Goal: Task Accomplishment & Management: Use online tool/utility

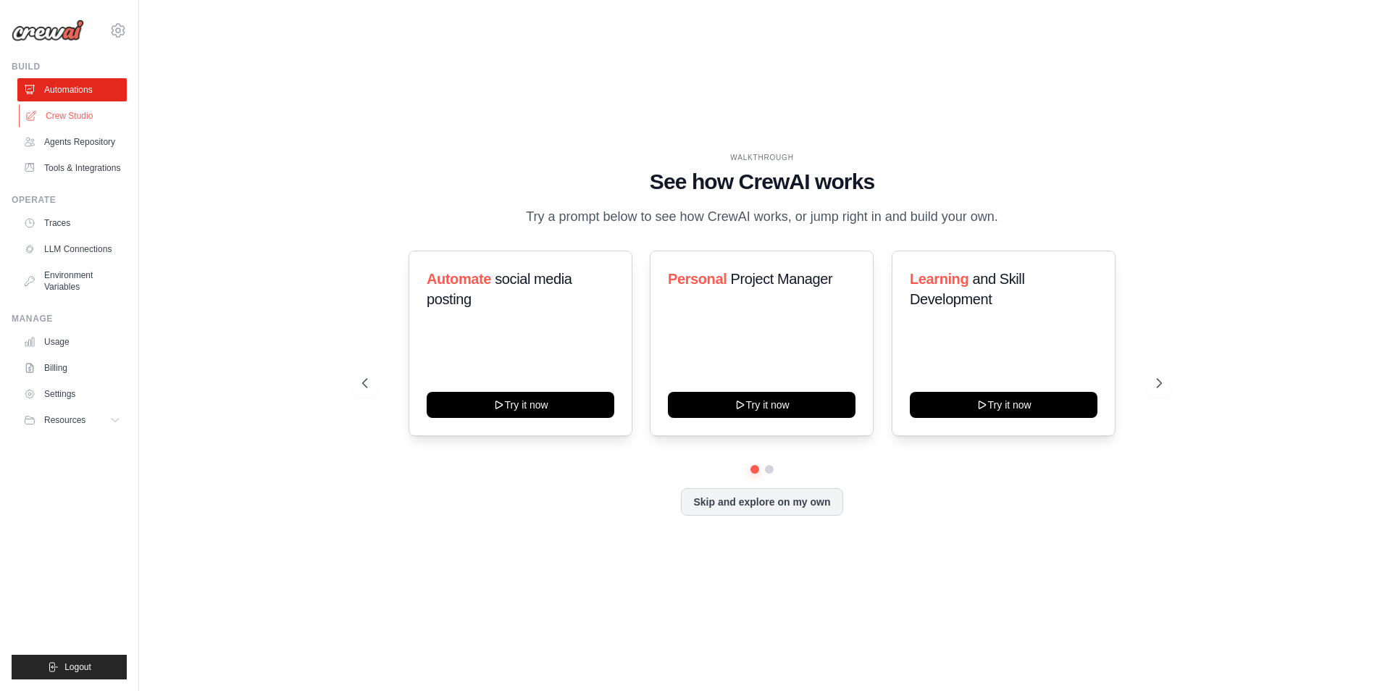
click at [69, 114] on link "Crew Studio" at bounding box center [73, 115] width 109 height 23
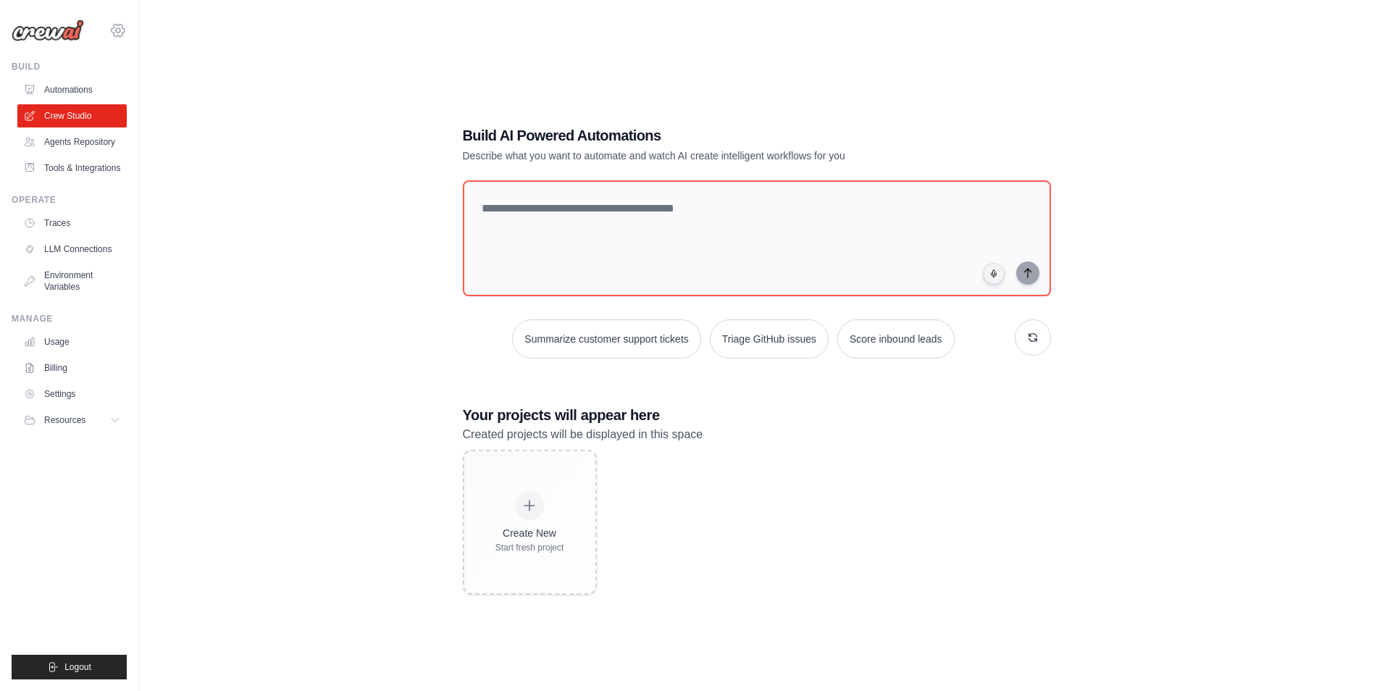
click at [118, 28] on icon at bounding box center [118, 30] width 4 height 4
click at [143, 85] on span "Settings" at bounding box center [181, 90] width 114 height 14
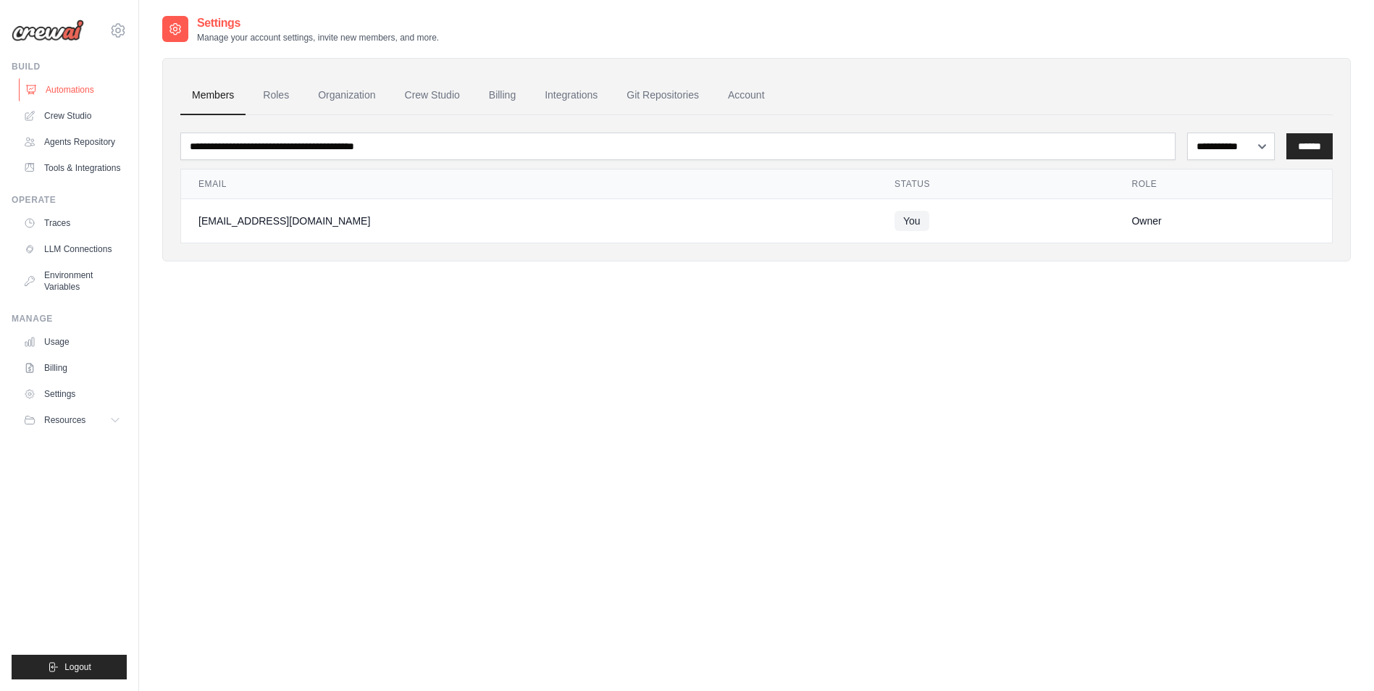
click at [77, 83] on link "Automations" at bounding box center [73, 89] width 109 height 23
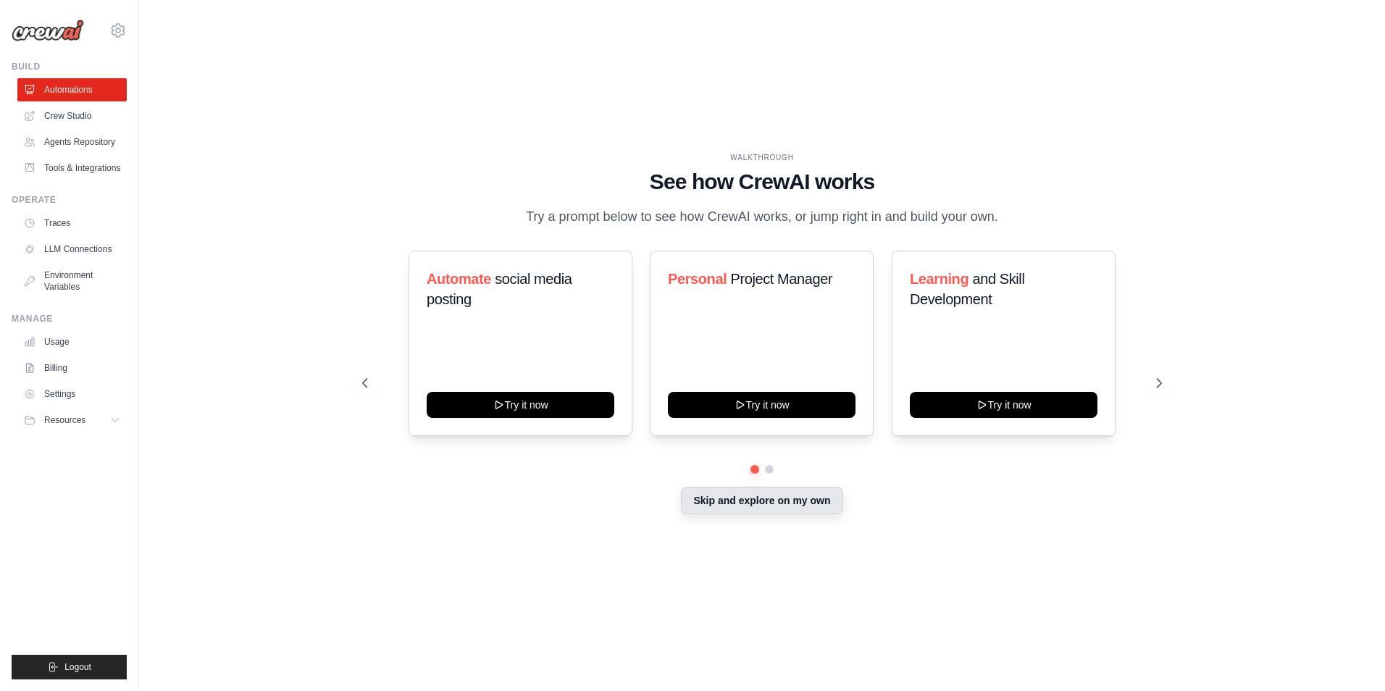
click at [722, 503] on button "Skip and explore on my own" at bounding box center [762, 501] width 162 height 28
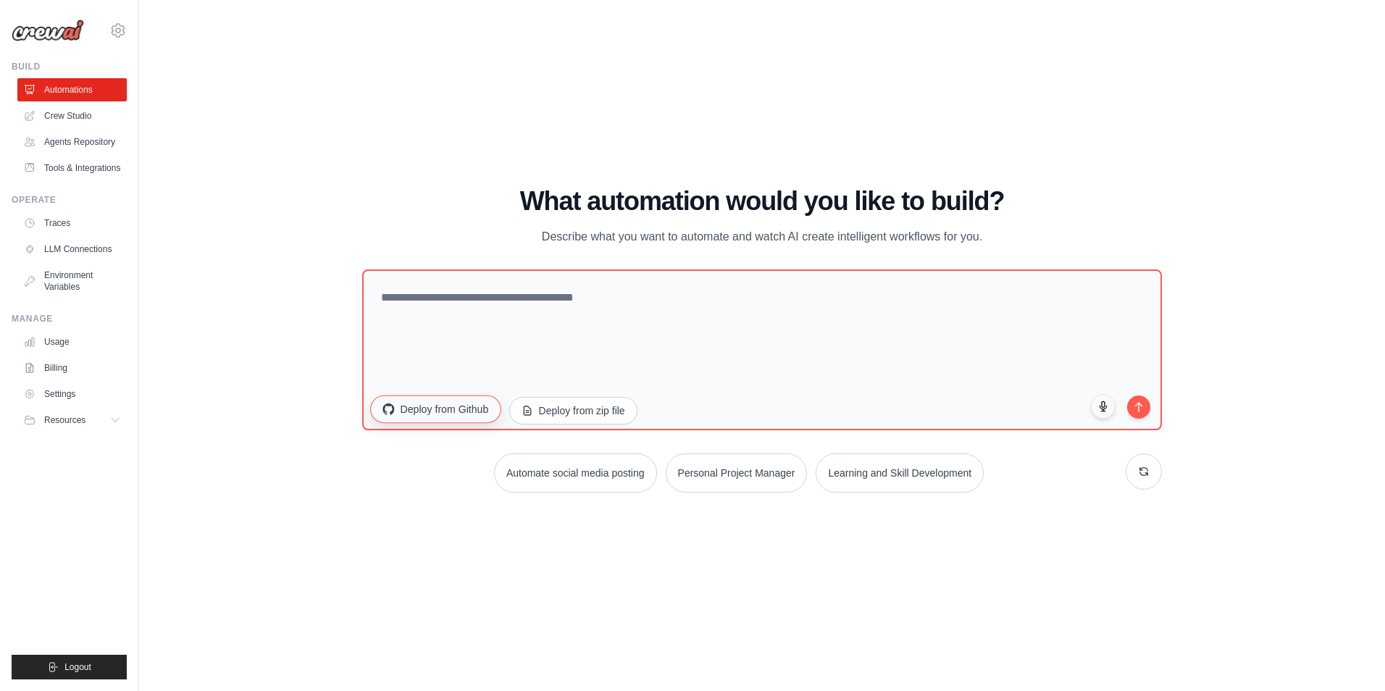
click at [495, 411] on button "Deploy from Github" at bounding box center [435, 410] width 130 height 28
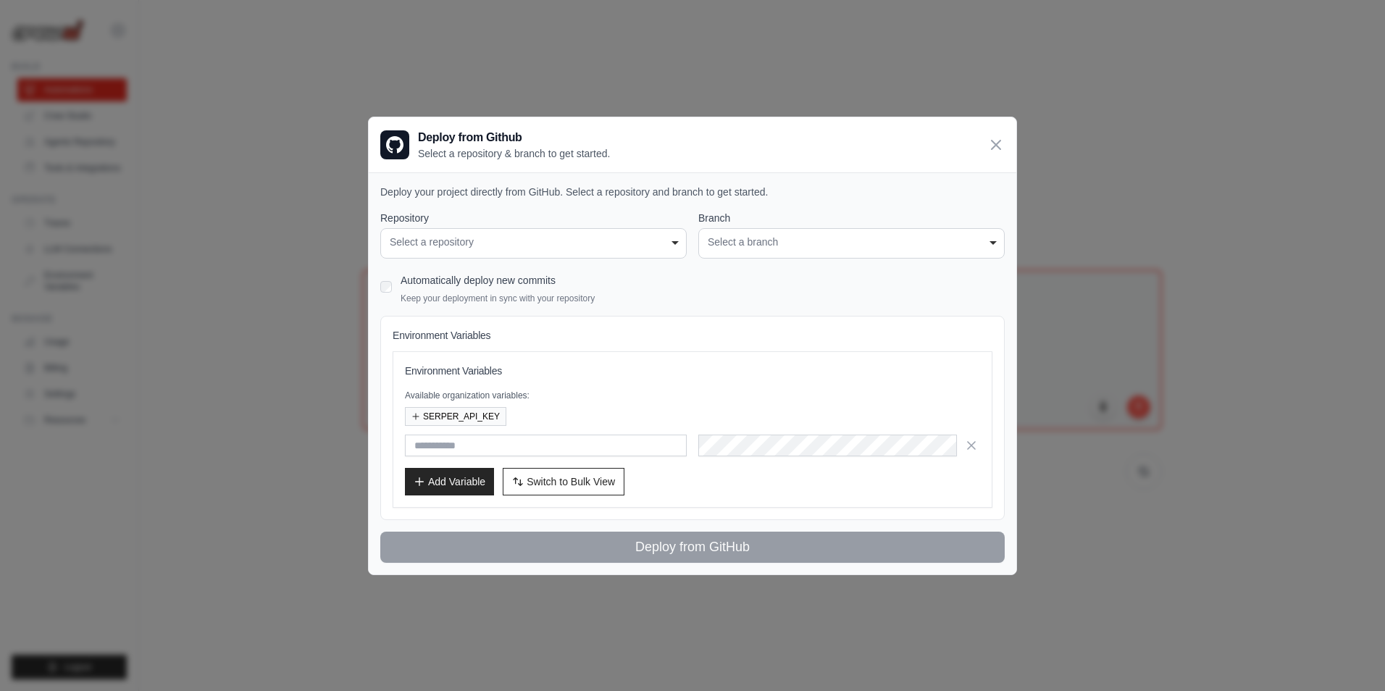
click at [629, 241] on div "Select a repository" at bounding box center [534, 242] width 288 height 15
click at [636, 247] on div "Select a repository" at bounding box center [534, 242] width 288 height 15
drag, startPoint x: 636, startPoint y: 247, endPoint x: 753, endPoint y: 244, distance: 116.7
click at [640, 246] on div "Select a repository" at bounding box center [534, 242] width 288 height 15
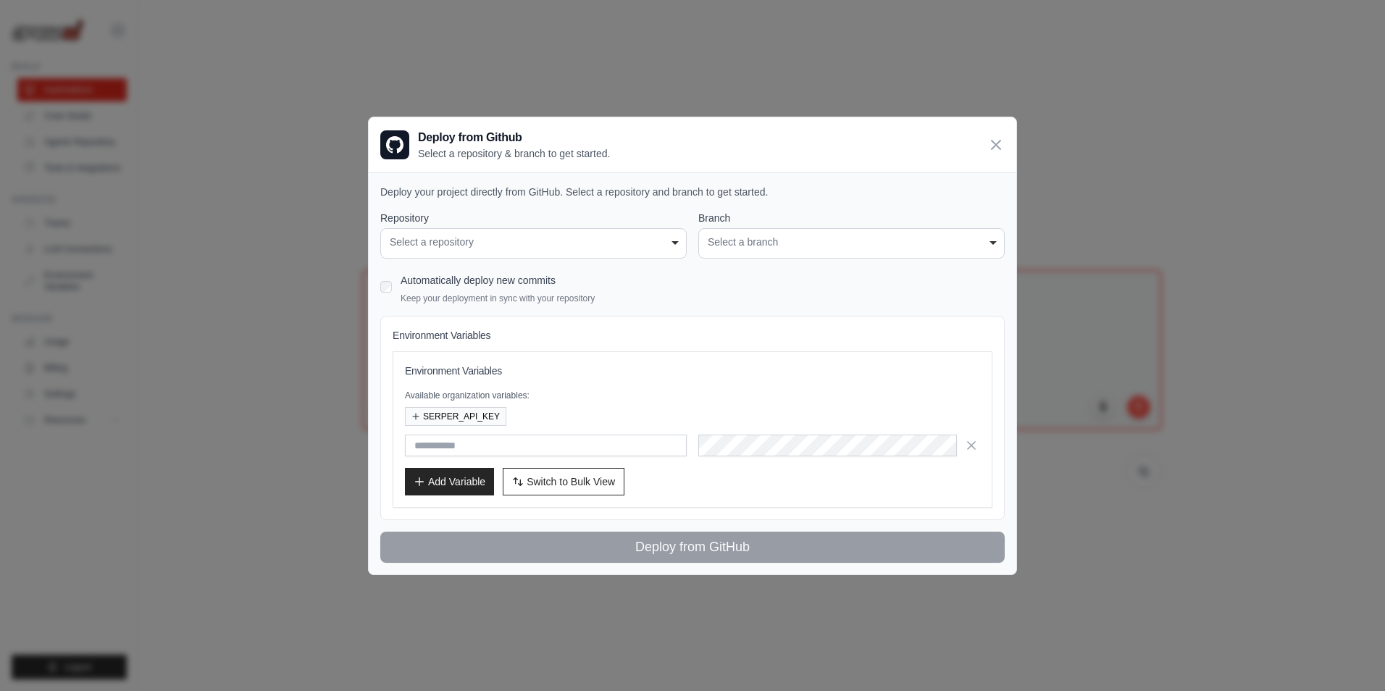
click at [765, 243] on div "Select a branch" at bounding box center [852, 242] width 288 height 15
click at [636, 243] on div "Select a repository" at bounding box center [534, 242] width 288 height 15
drag, startPoint x: 796, startPoint y: 247, endPoint x: 703, endPoint y: 250, distance: 93.5
click at [796, 248] on div "Select a branch" at bounding box center [852, 242] width 288 height 15
click at [594, 251] on div "**********" at bounding box center [533, 243] width 306 height 30
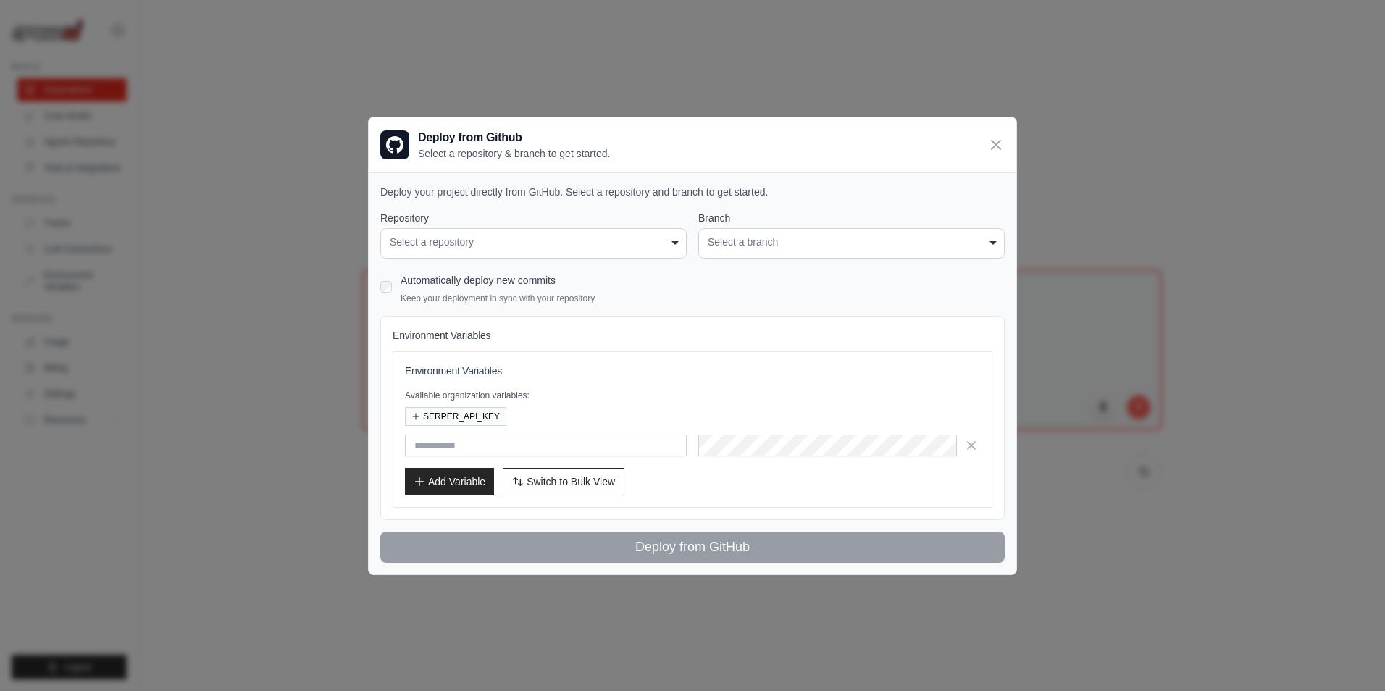
click at [811, 251] on div "**********" at bounding box center [851, 243] width 306 height 30
click at [967, 446] on icon "button" at bounding box center [971, 445] width 14 height 14
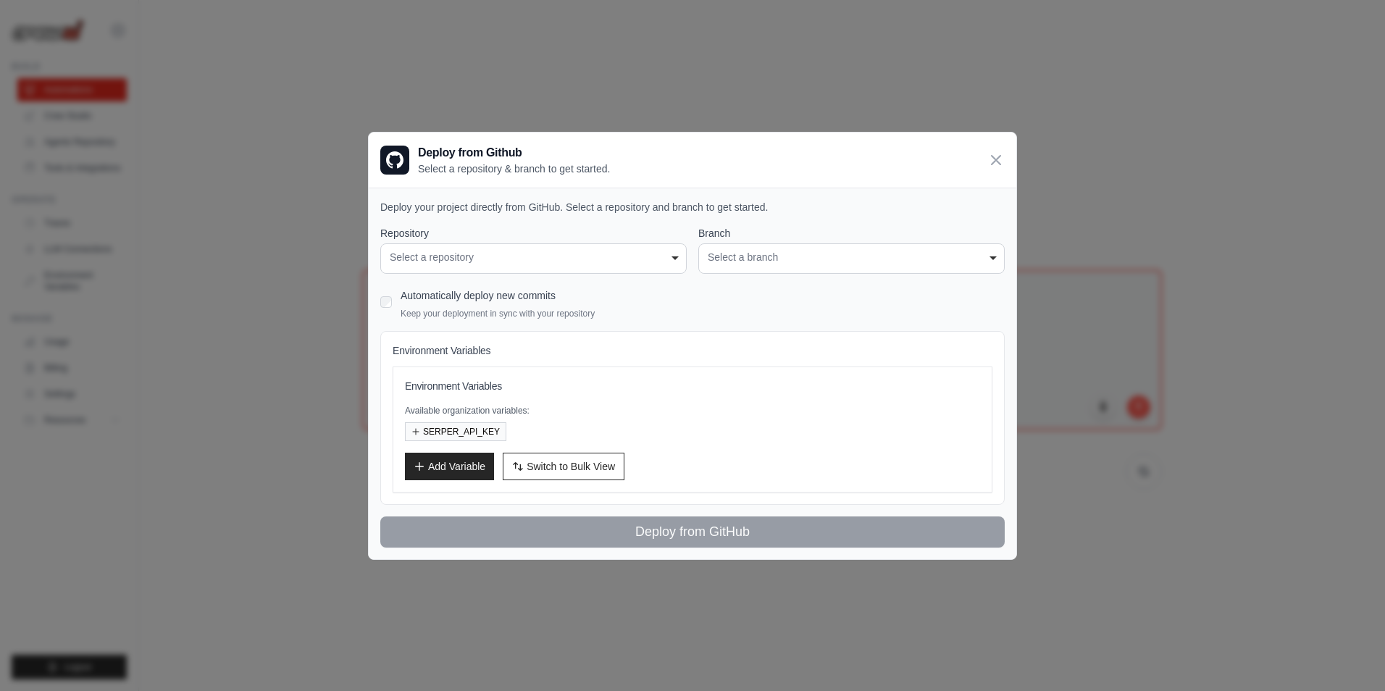
click at [283, 299] on div "**********" at bounding box center [692, 345] width 1385 height 691
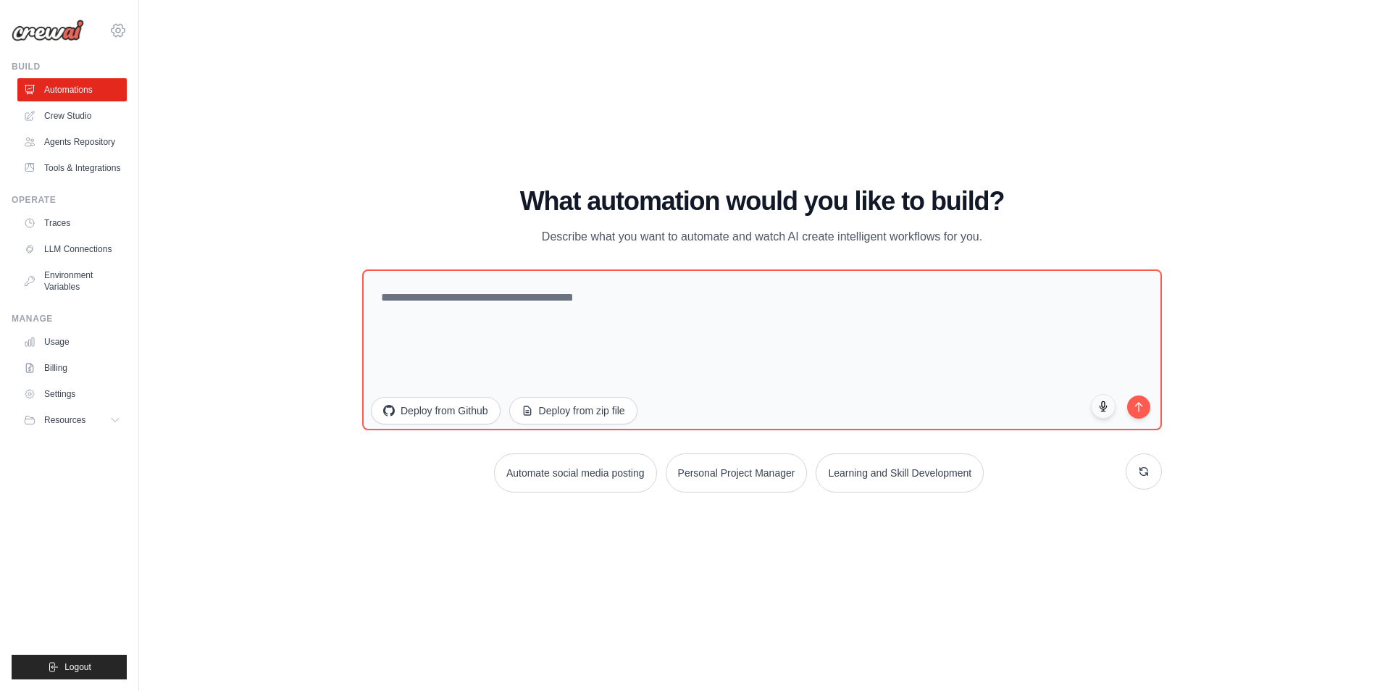
click at [122, 35] on icon at bounding box center [117, 30] width 17 height 17
click at [126, 36] on div "andrebcs89@gmail.com Settings" at bounding box center [69, 23] width 115 height 46
click at [244, 93] on div "WALKTHROUGH See how CrewAI works Try a prompt below to see how CrewAI works, or…" at bounding box center [762, 345] width 1200 height 662
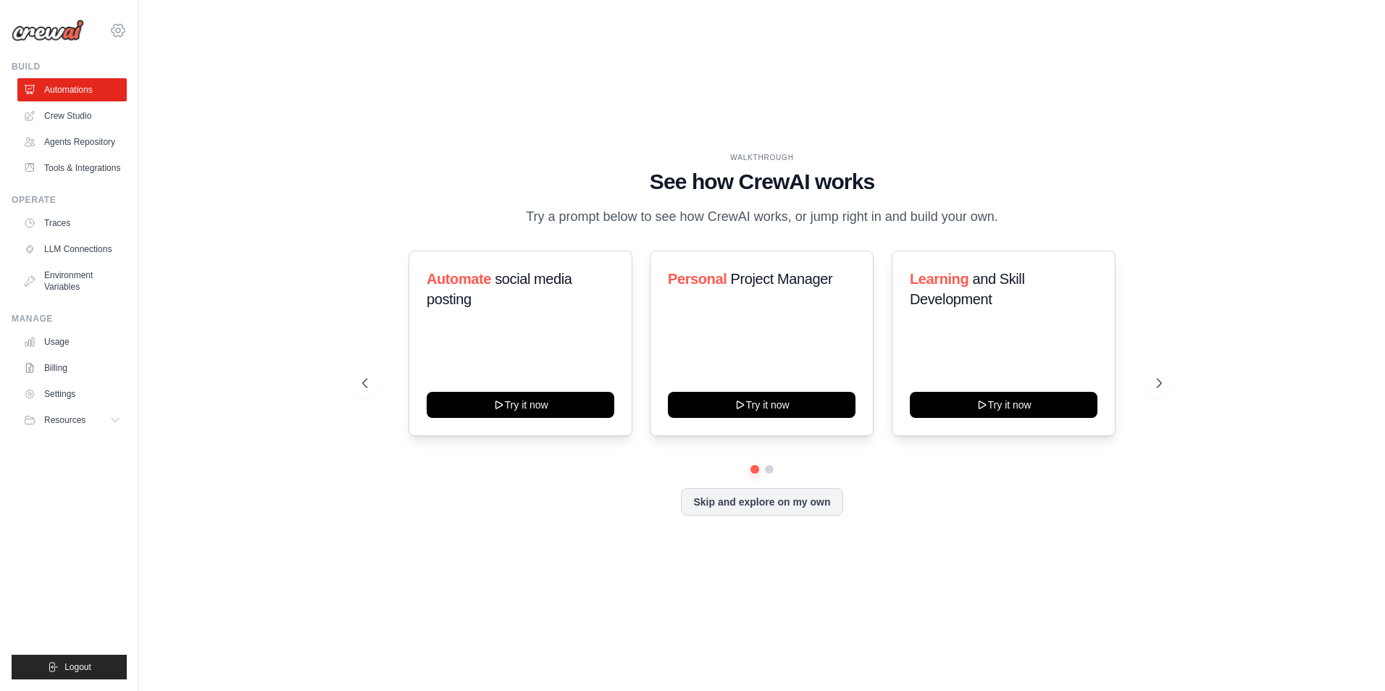
click at [120, 28] on icon at bounding box center [118, 30] width 4 height 4
click at [154, 97] on link "Settings" at bounding box center [181, 89] width 138 height 29
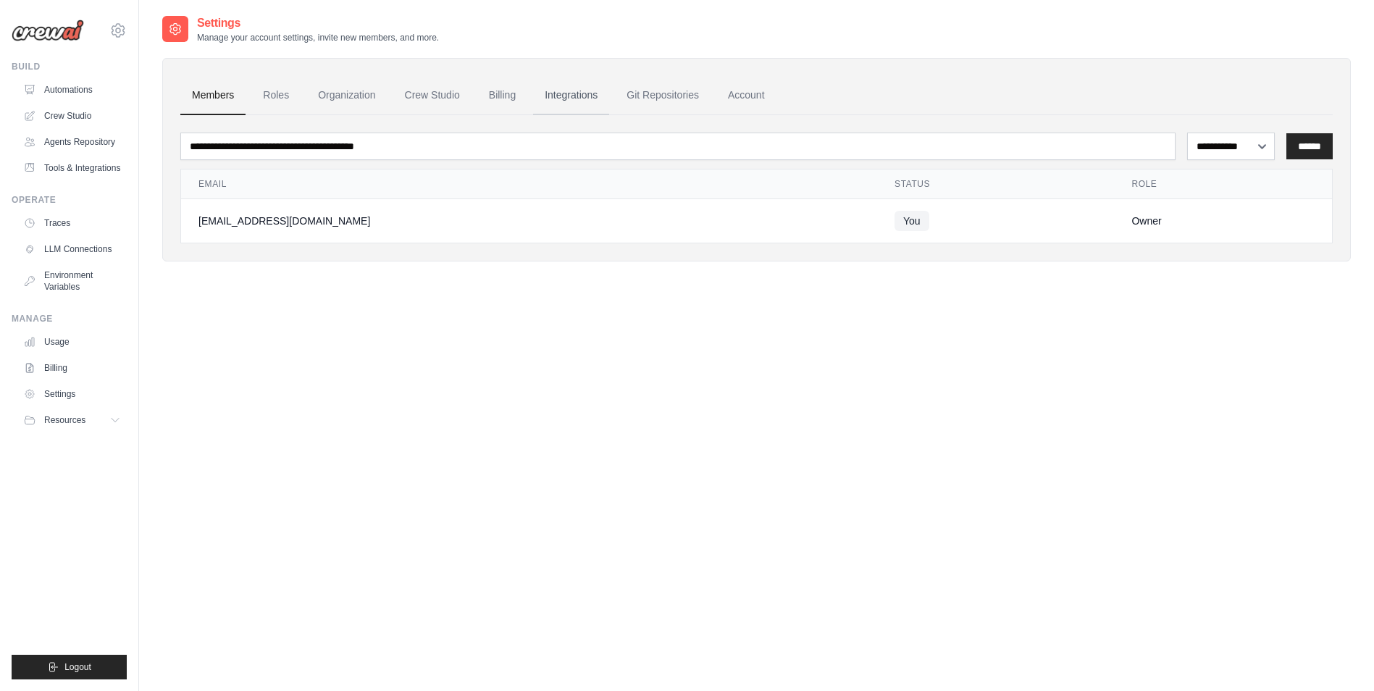
click at [573, 96] on link "Integrations" at bounding box center [571, 95] width 76 height 39
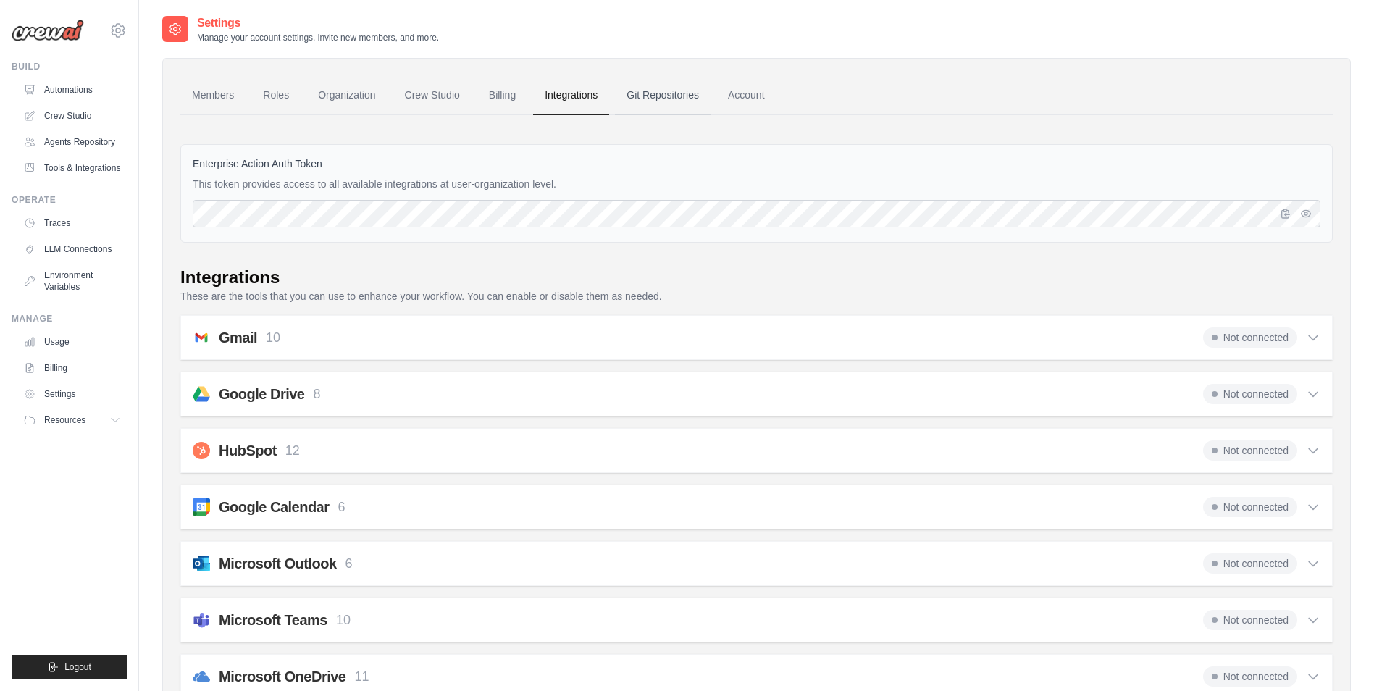
click at [668, 102] on link "Git Repositories" at bounding box center [663, 95] width 96 height 39
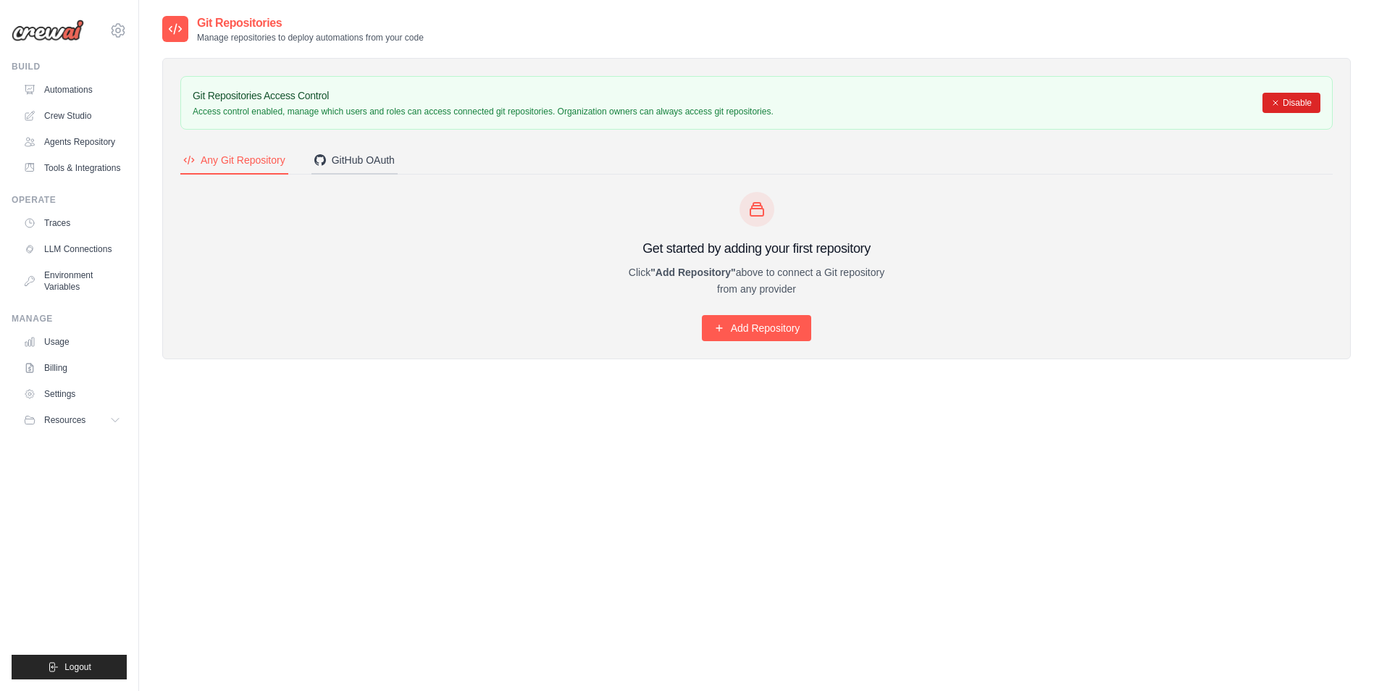
click at [343, 156] on div "GitHub OAuth" at bounding box center [354, 160] width 80 height 14
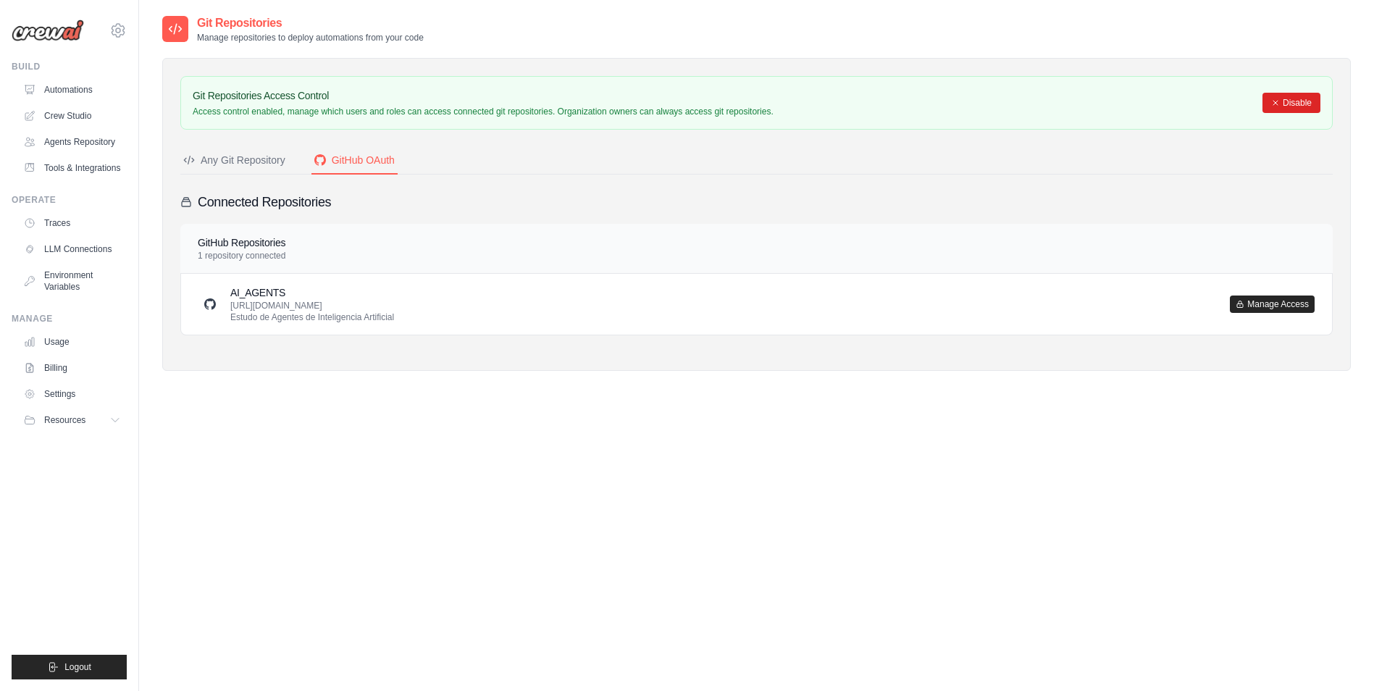
drag, startPoint x: 1290, startPoint y: 106, endPoint x: 749, endPoint y: 78, distance: 541.9
click at [1290, 104] on button "Disable" at bounding box center [1292, 103] width 58 height 20
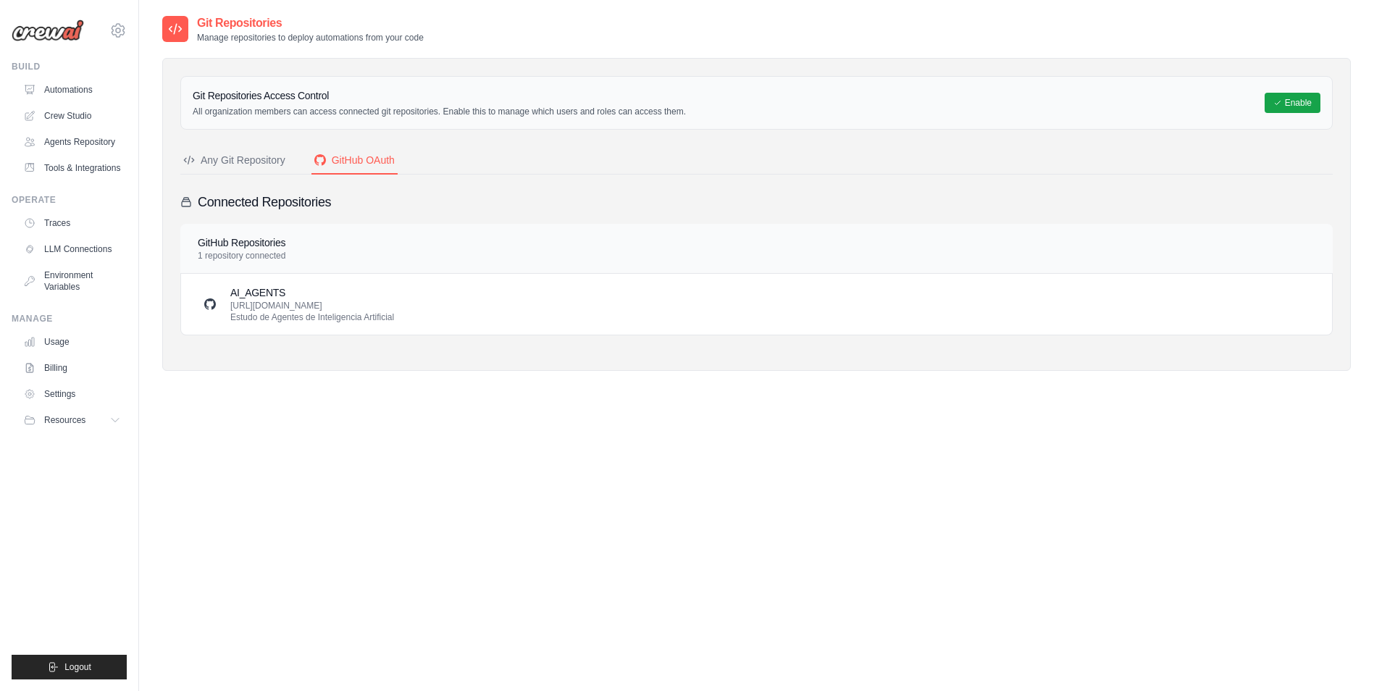
click at [246, 290] on h3 "AI_AGENTS" at bounding box center [312, 292] width 164 height 14
click at [259, 202] on h3 "Connected Repositories" at bounding box center [264, 202] width 133 height 20
click at [251, 167] on div "Any Git Repository" at bounding box center [234, 160] width 102 height 14
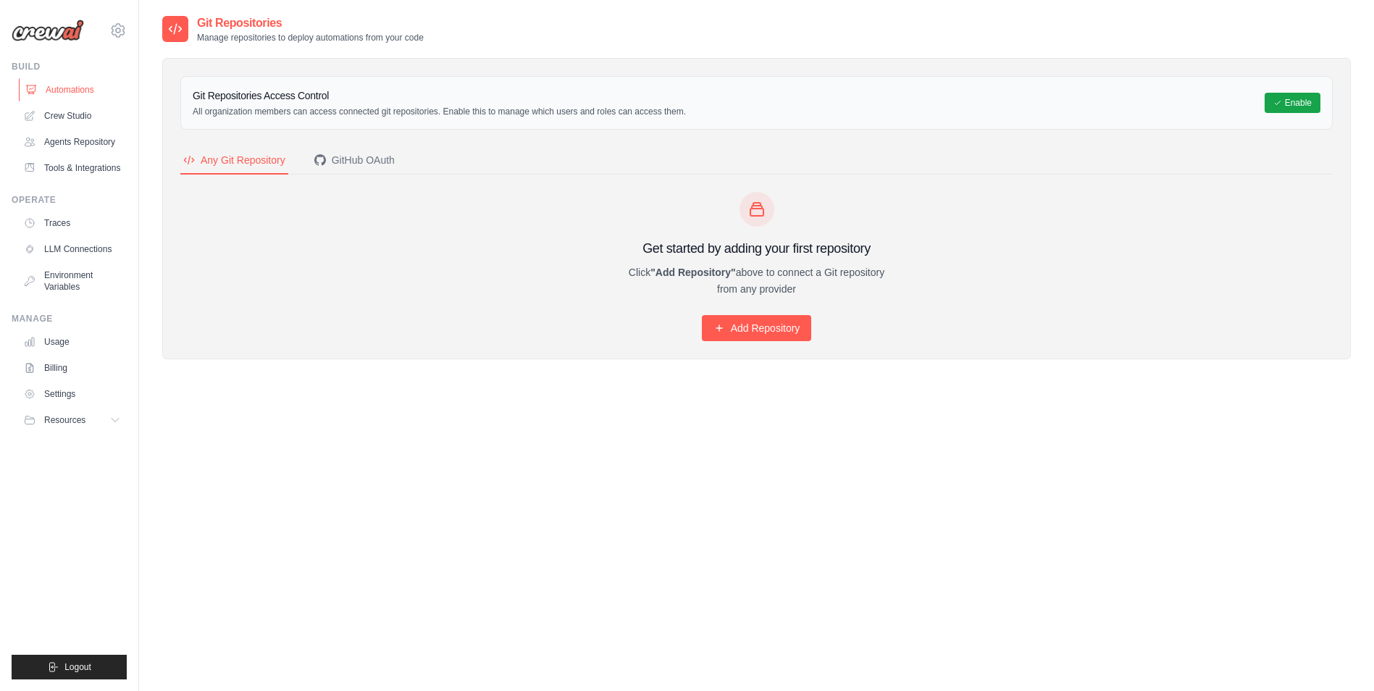
click at [75, 93] on link "Automations" at bounding box center [73, 89] width 109 height 23
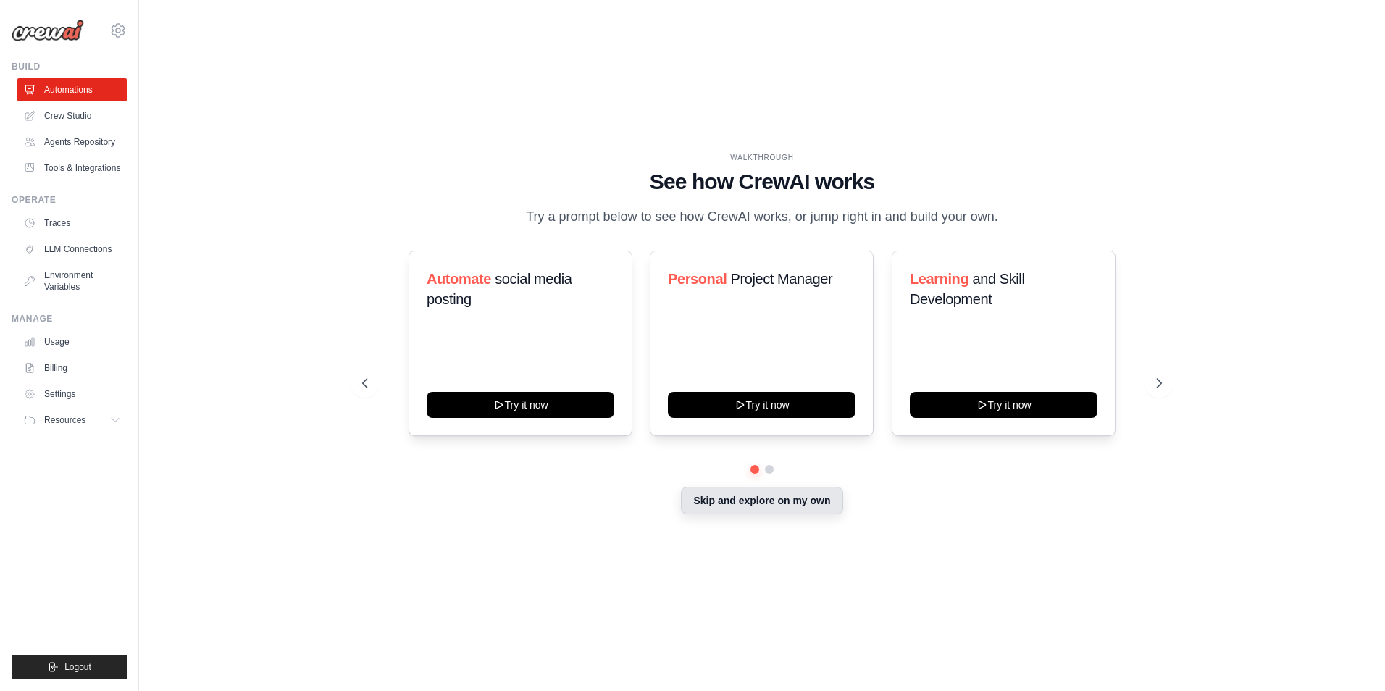
click at [713, 504] on button "Skip and explore on my own" at bounding box center [762, 501] width 162 height 28
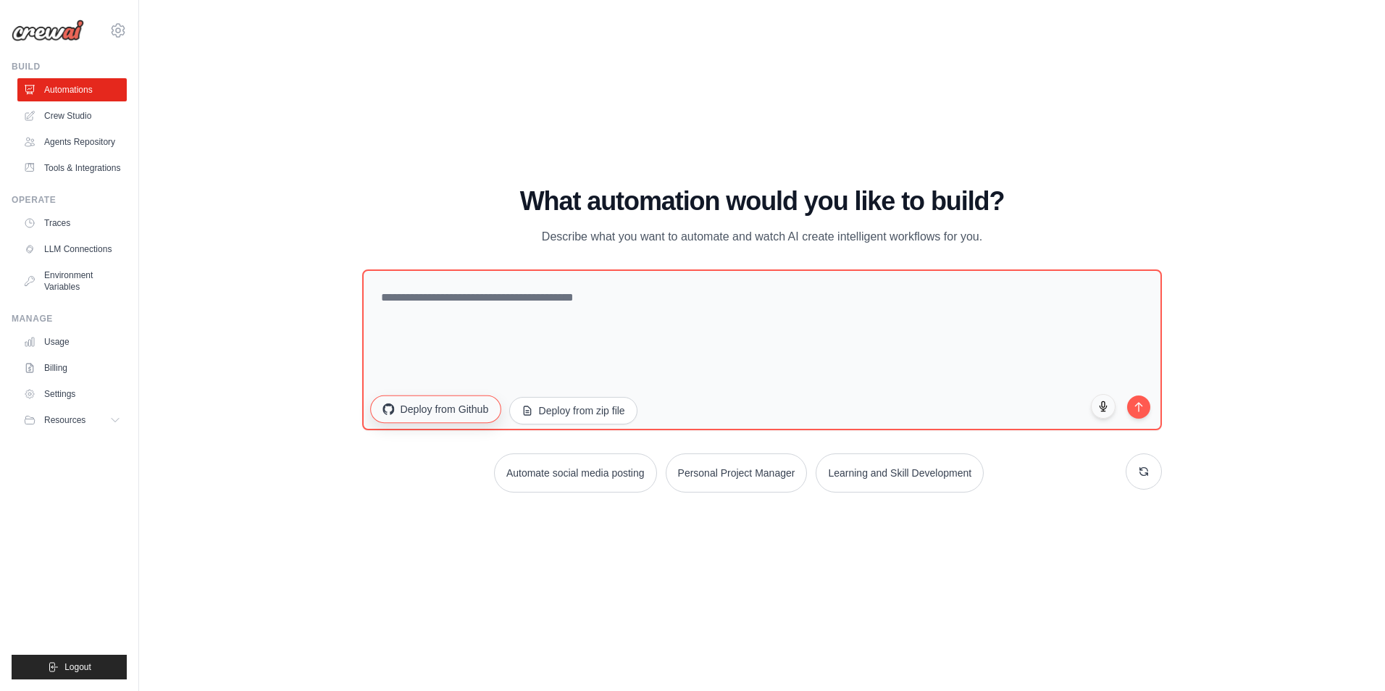
click at [441, 414] on button "Deploy from Github" at bounding box center [435, 410] width 130 height 28
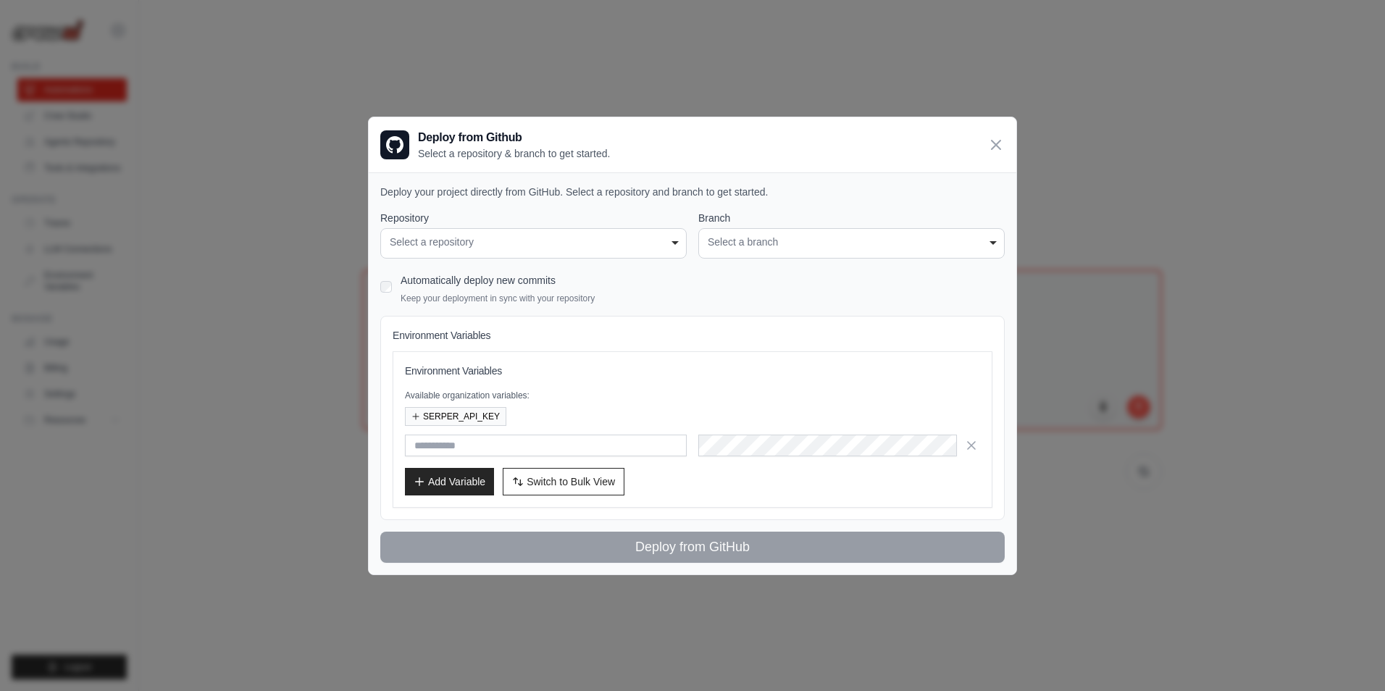
click at [585, 230] on div "**********" at bounding box center [533, 243] width 306 height 30
click at [588, 245] on div "Select a repository" at bounding box center [534, 242] width 288 height 15
click at [635, 246] on div "Select a repository" at bounding box center [534, 242] width 288 height 15
click at [292, 96] on div "**********" at bounding box center [692, 345] width 1385 height 691
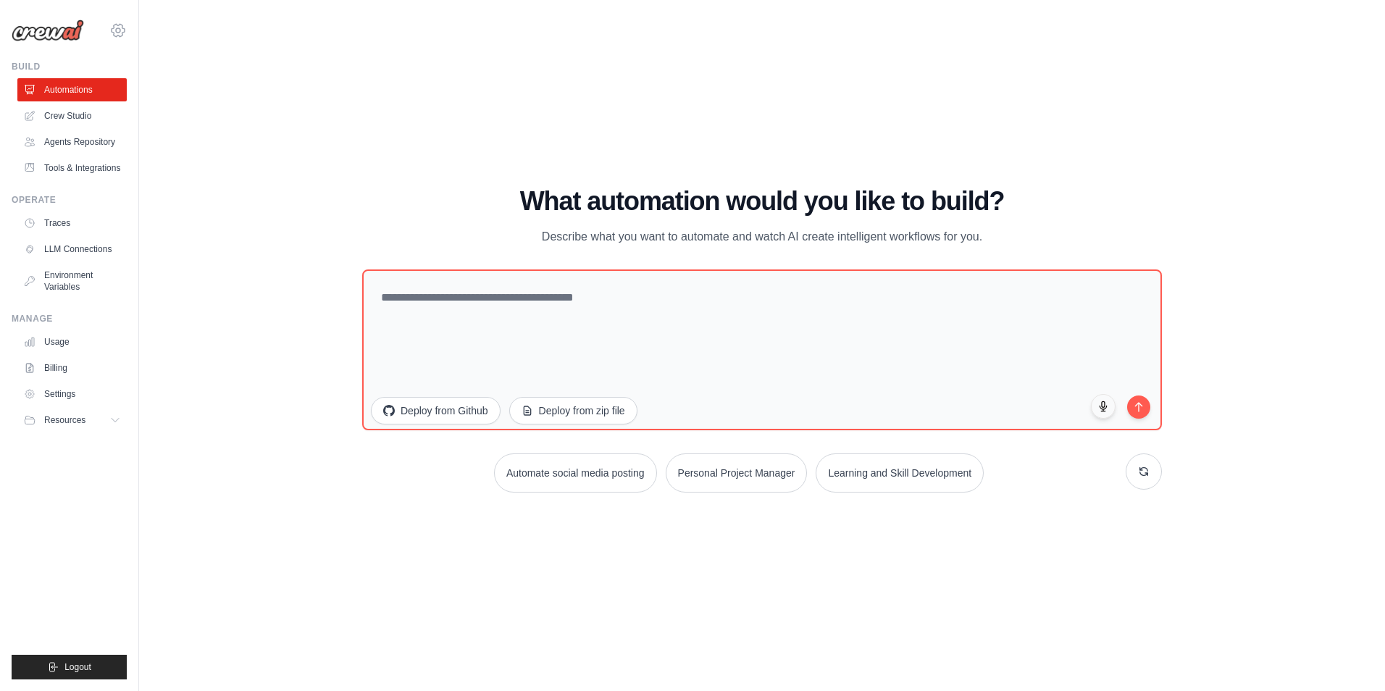
click at [121, 35] on icon at bounding box center [117, 30] width 17 height 17
click at [67, 399] on link "Settings" at bounding box center [73, 393] width 109 height 23
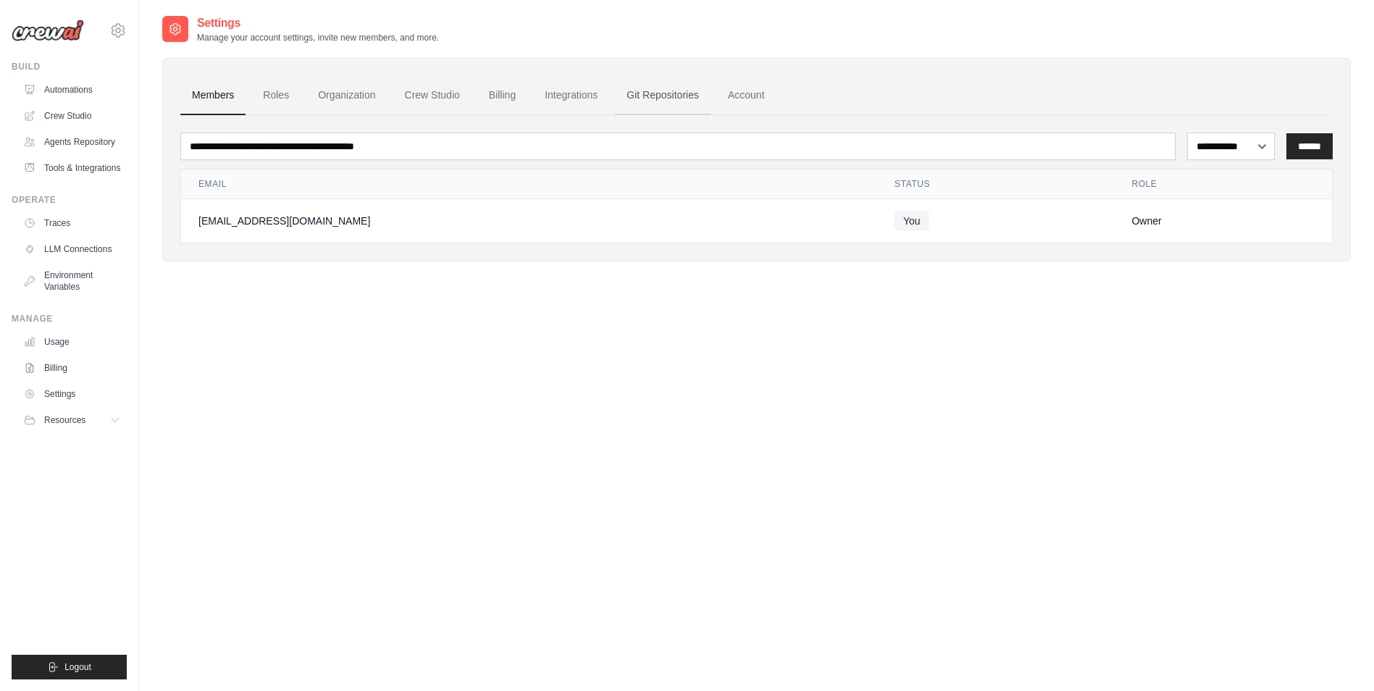
click at [680, 98] on link "Git Repositories" at bounding box center [663, 95] width 96 height 39
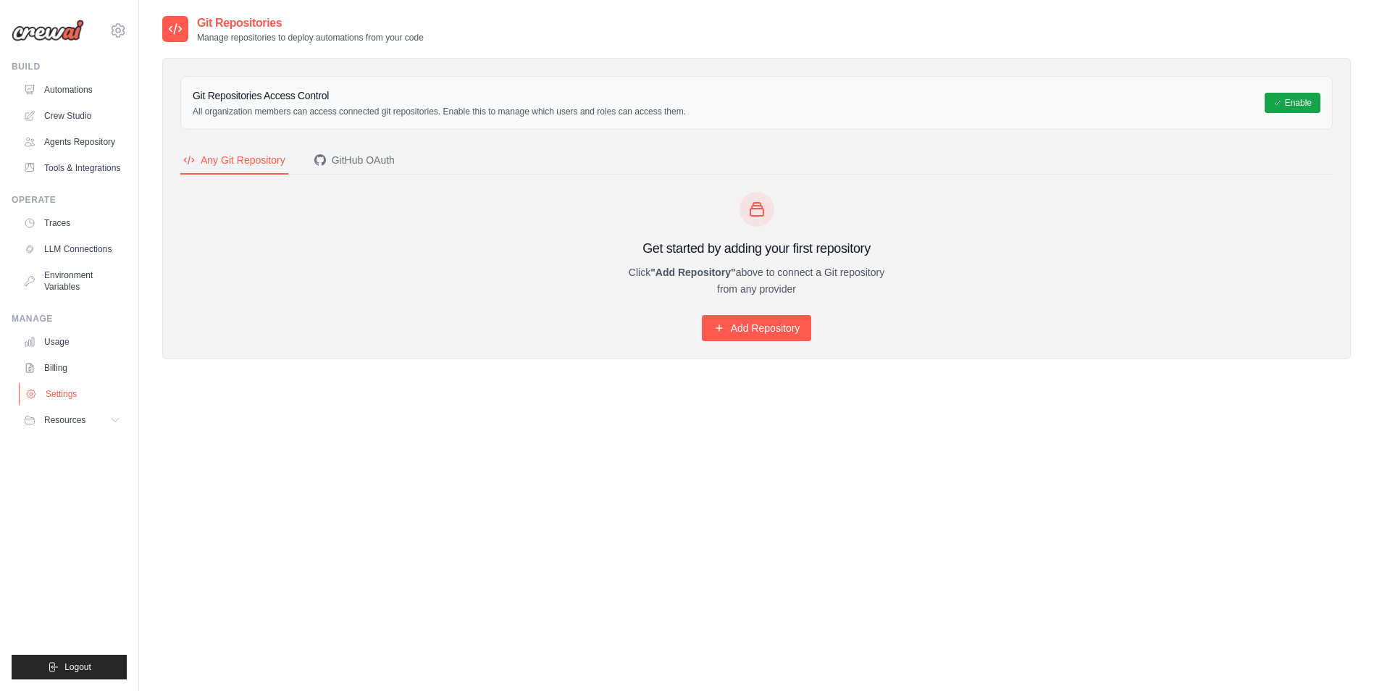
click at [73, 396] on link "Settings" at bounding box center [73, 393] width 109 height 23
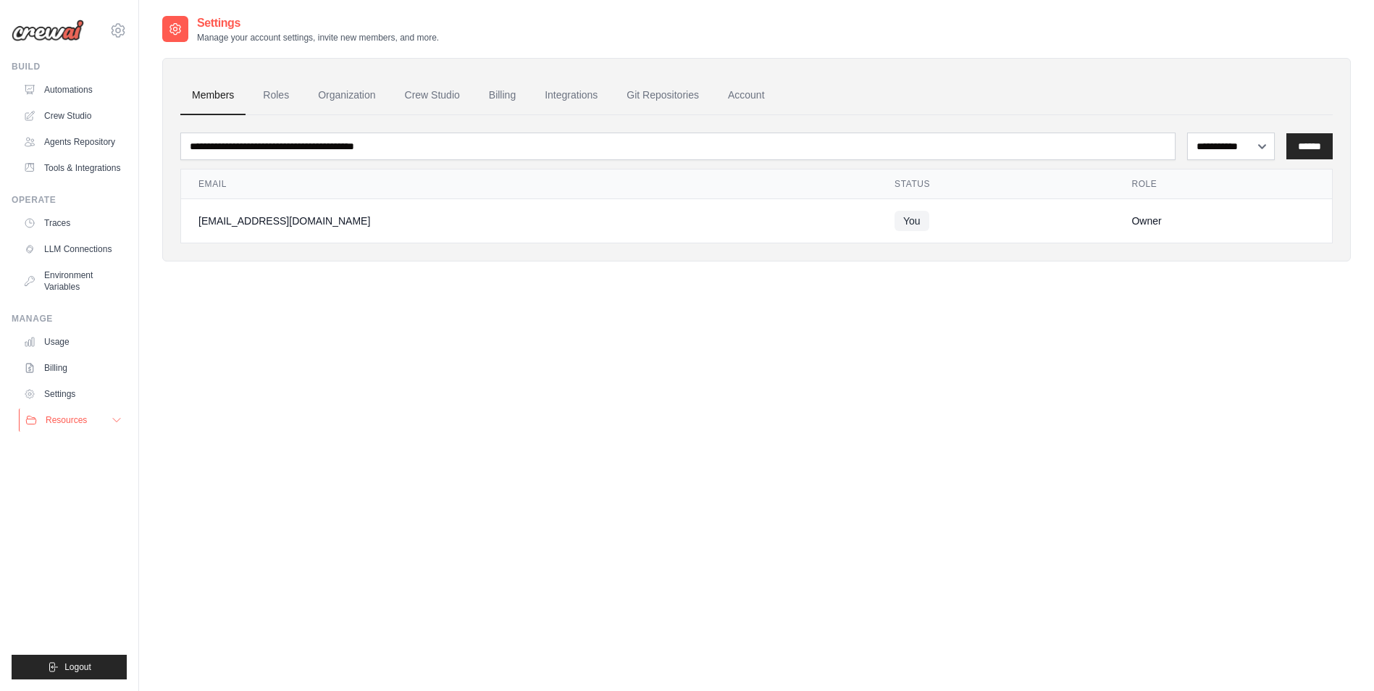
click at [112, 422] on icon at bounding box center [117, 420] width 12 height 12
click at [754, 98] on link "Account" at bounding box center [746, 95] width 60 height 39
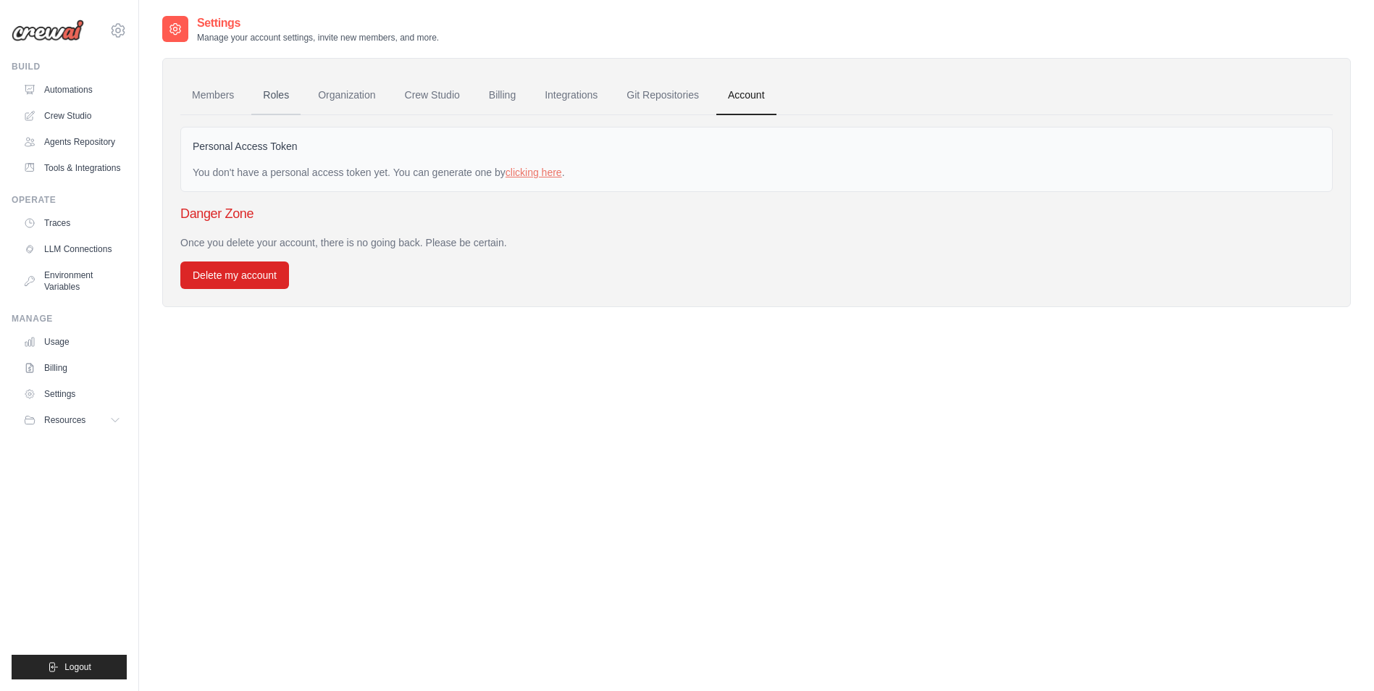
click at [262, 101] on link "Roles" at bounding box center [275, 95] width 49 height 39
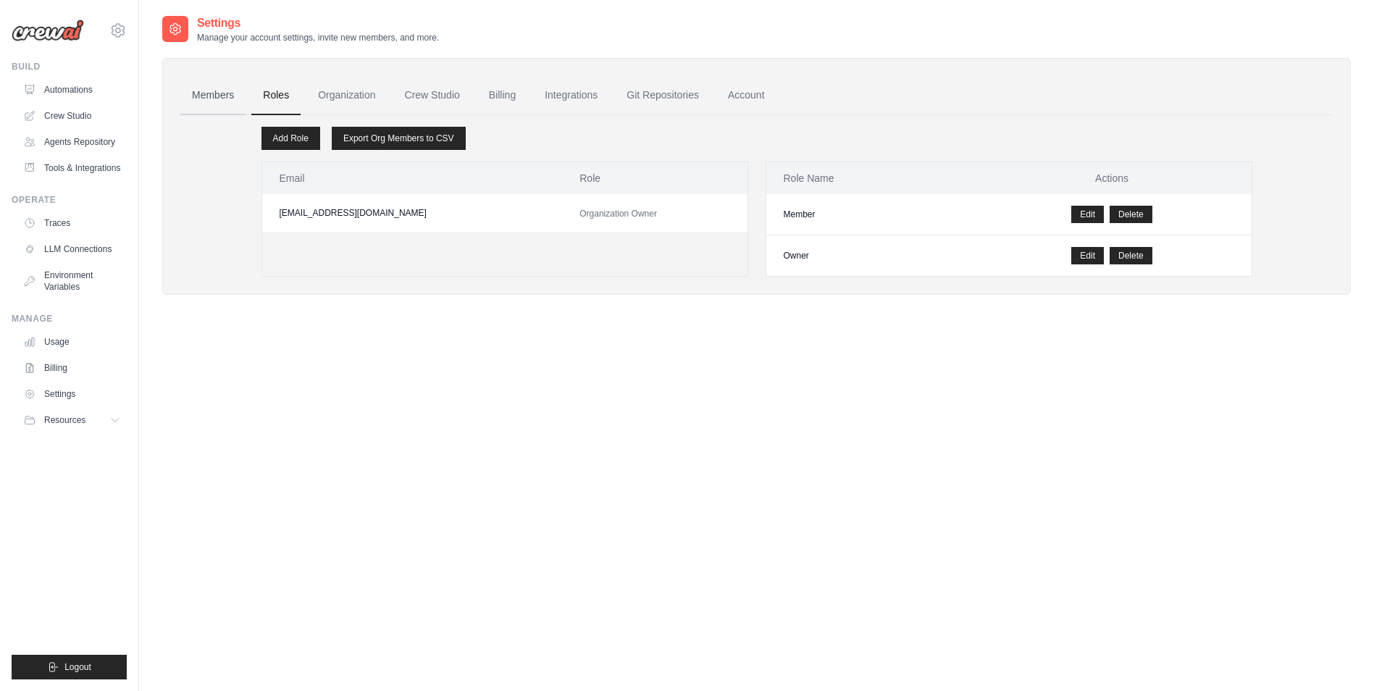
click at [222, 96] on link "Members" at bounding box center [212, 95] width 65 height 39
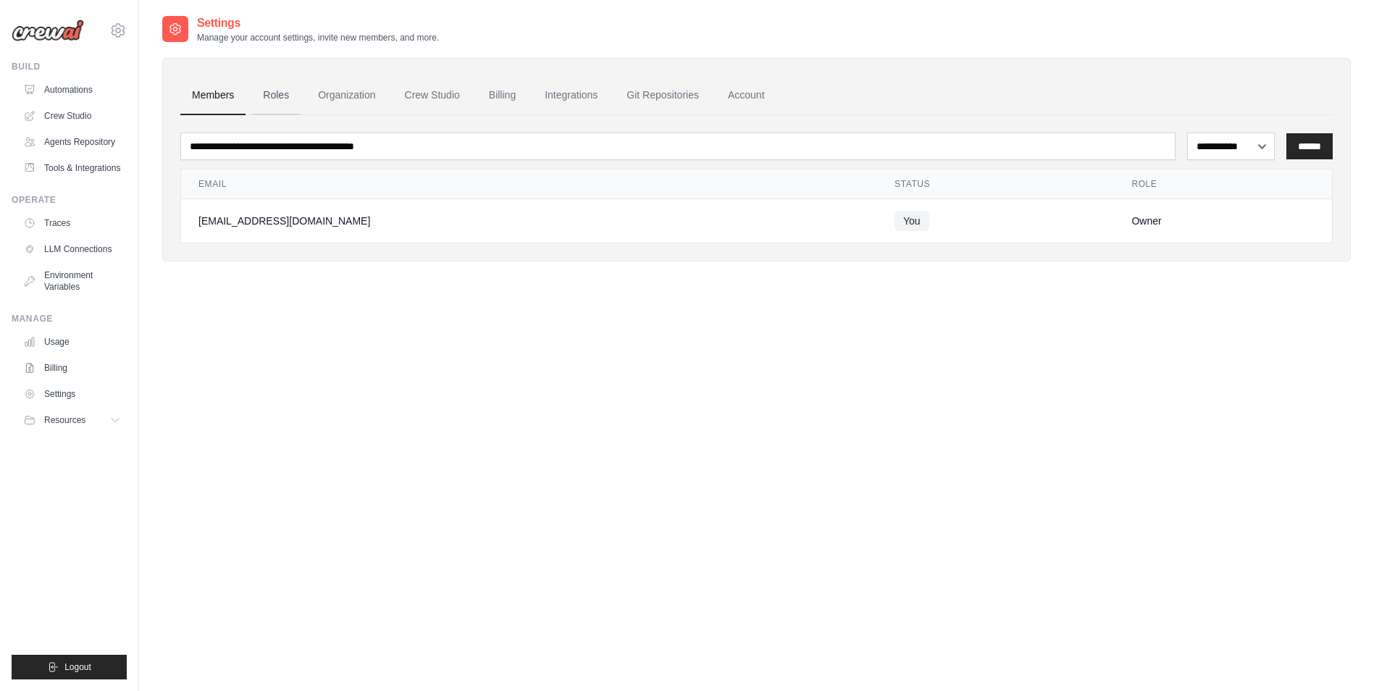
click at [272, 92] on link "Roles" at bounding box center [275, 95] width 49 height 39
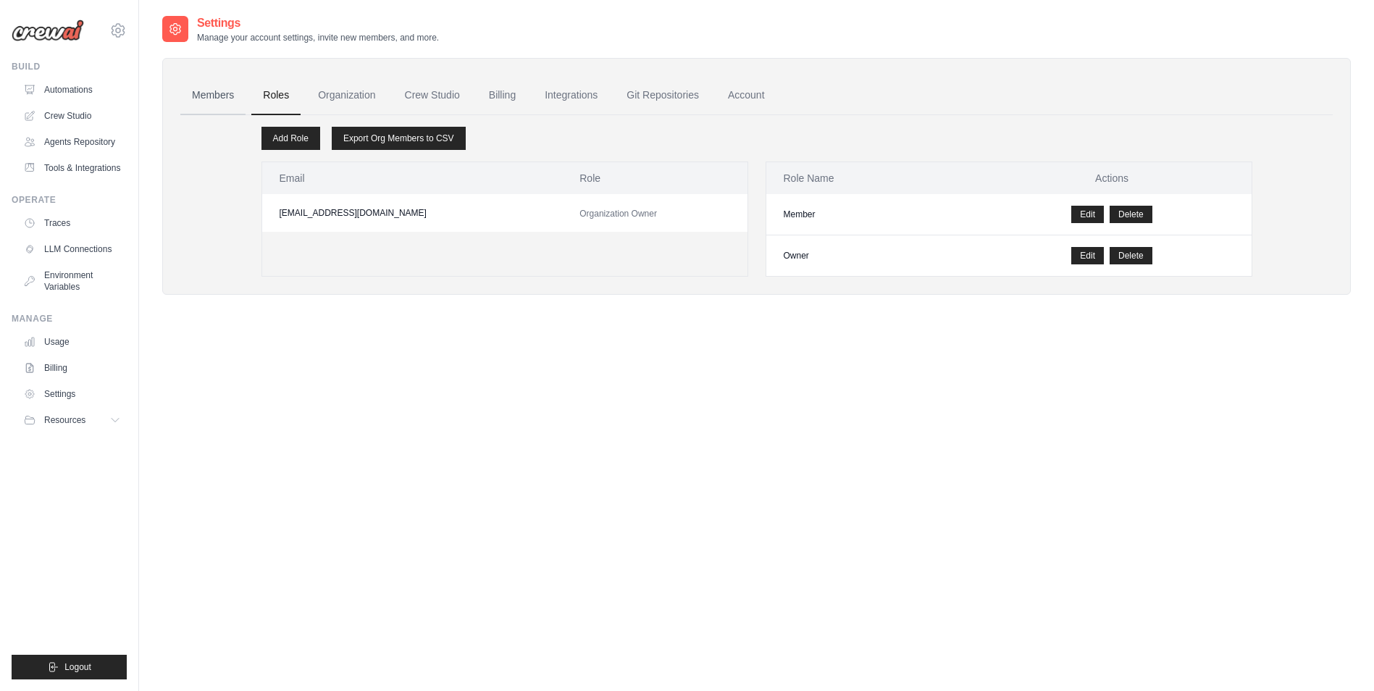
click at [215, 106] on link "Members" at bounding box center [212, 95] width 65 height 39
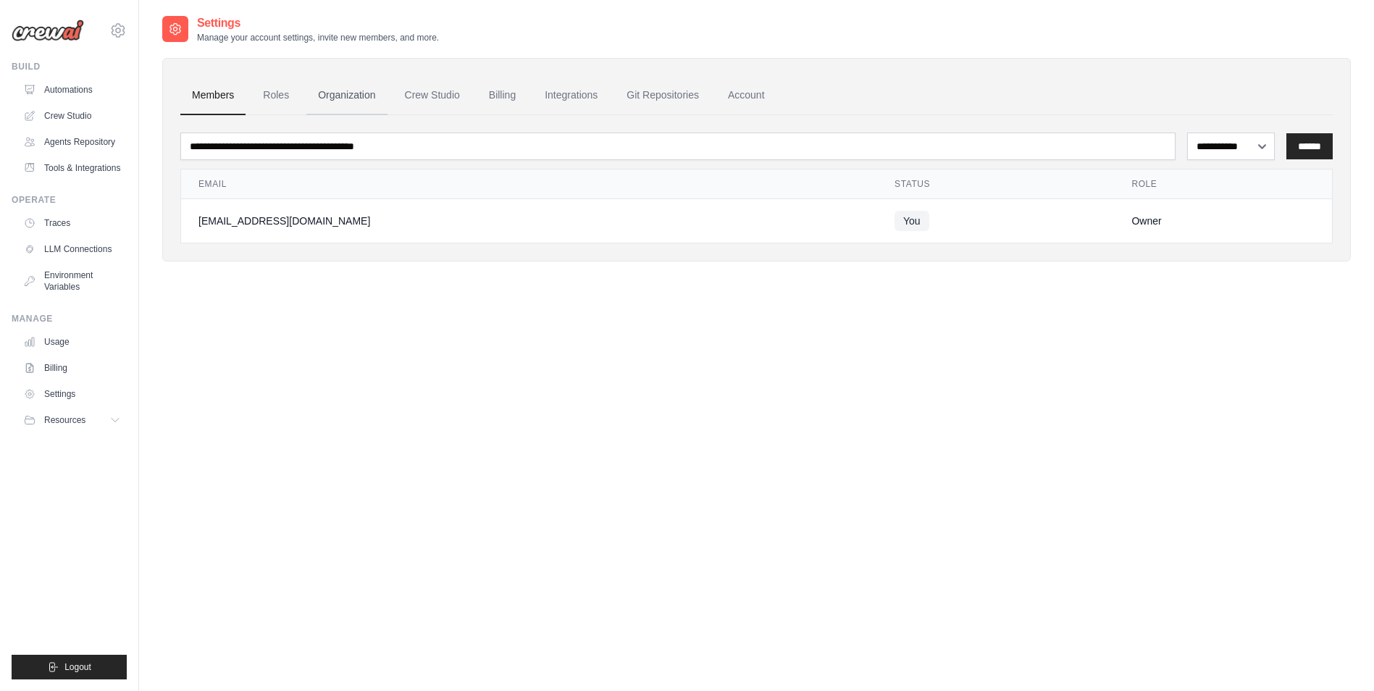
click at [345, 93] on link "Organization" at bounding box center [346, 95] width 80 height 39
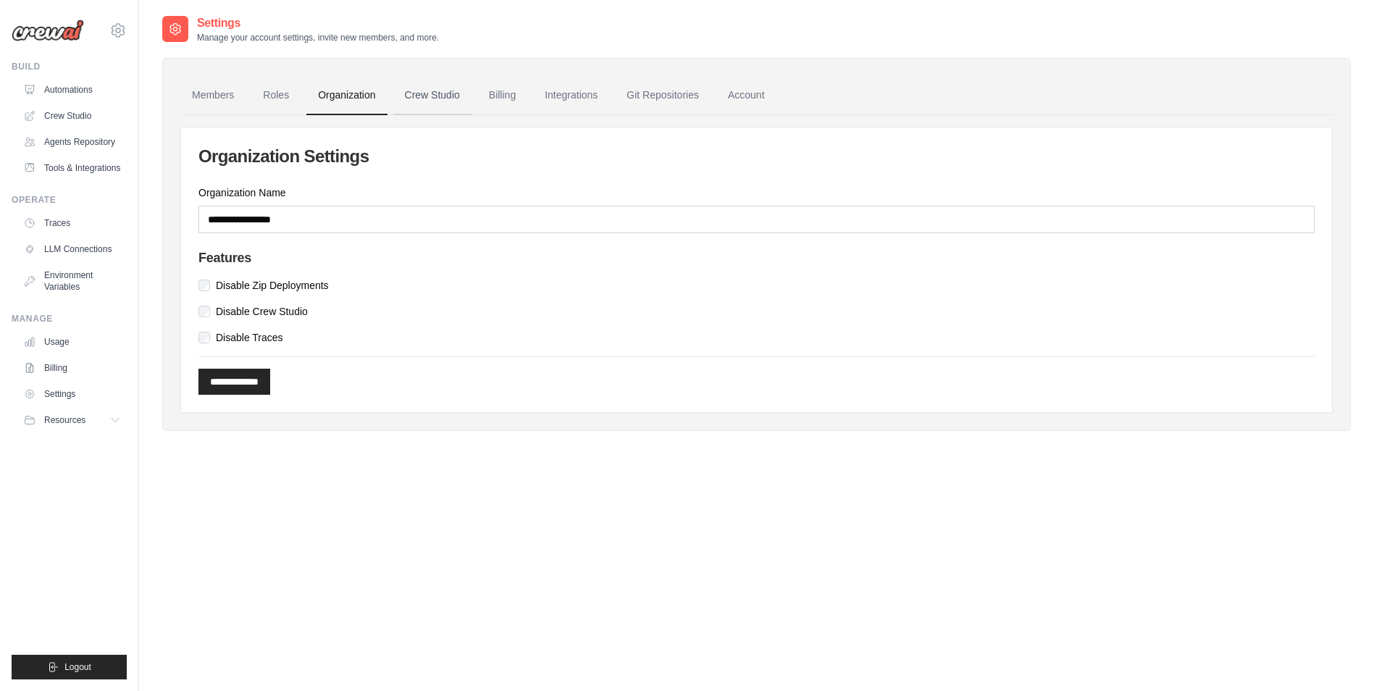
click at [430, 93] on link "Crew Studio" at bounding box center [432, 95] width 78 height 39
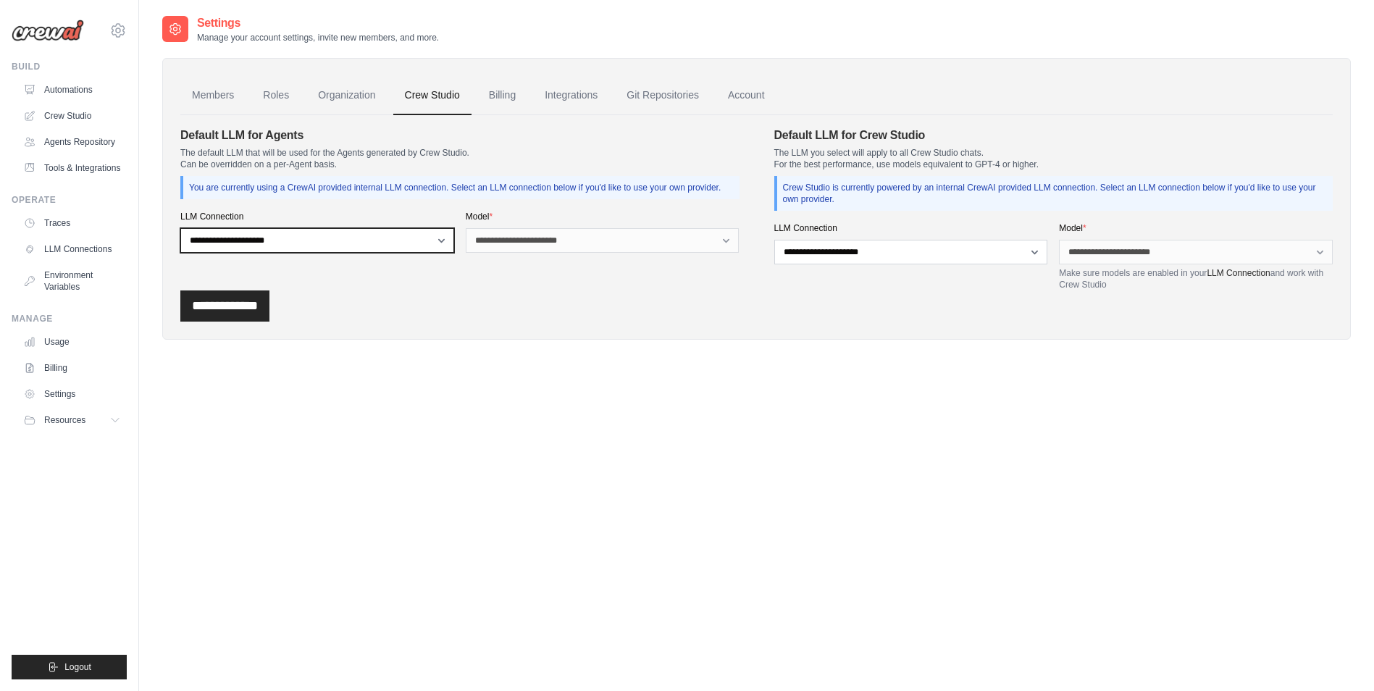
click at [438, 241] on select "**********" at bounding box center [317, 240] width 274 height 25
click at [500, 106] on link "Billing" at bounding box center [502, 95] width 50 height 39
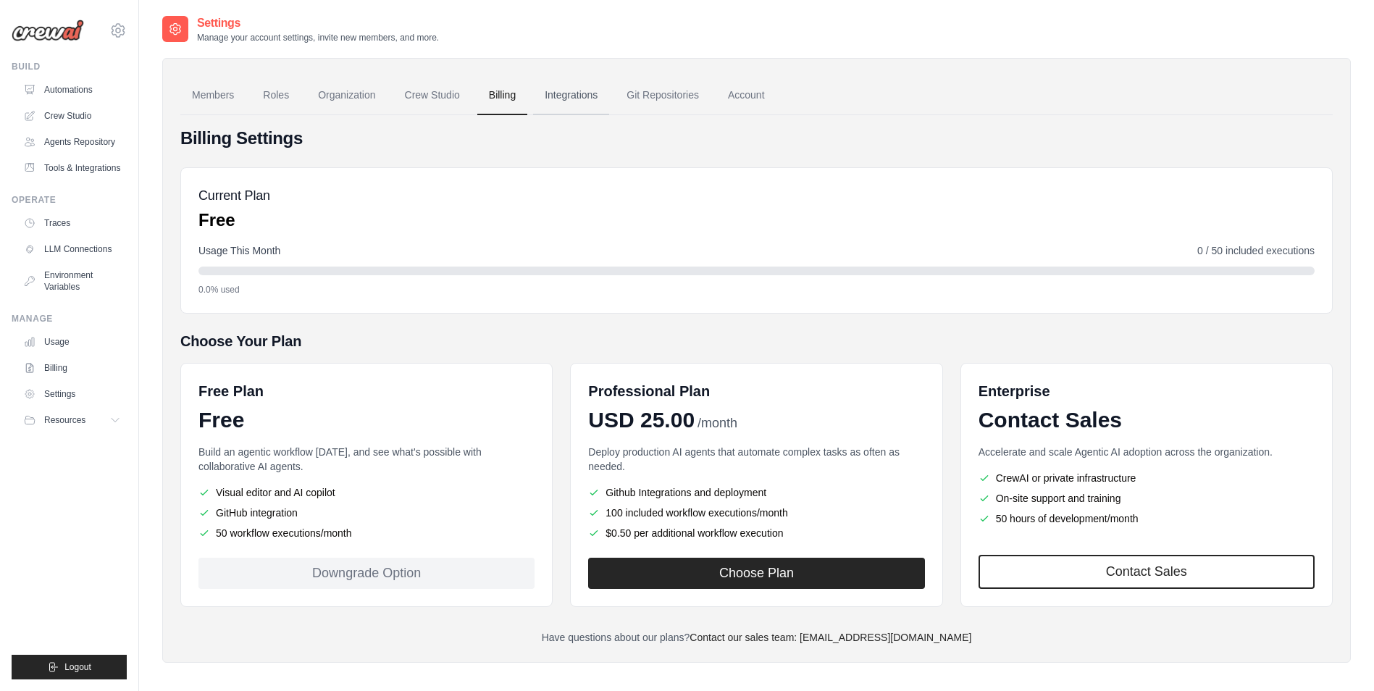
click at [556, 91] on link "Integrations" at bounding box center [571, 95] width 76 height 39
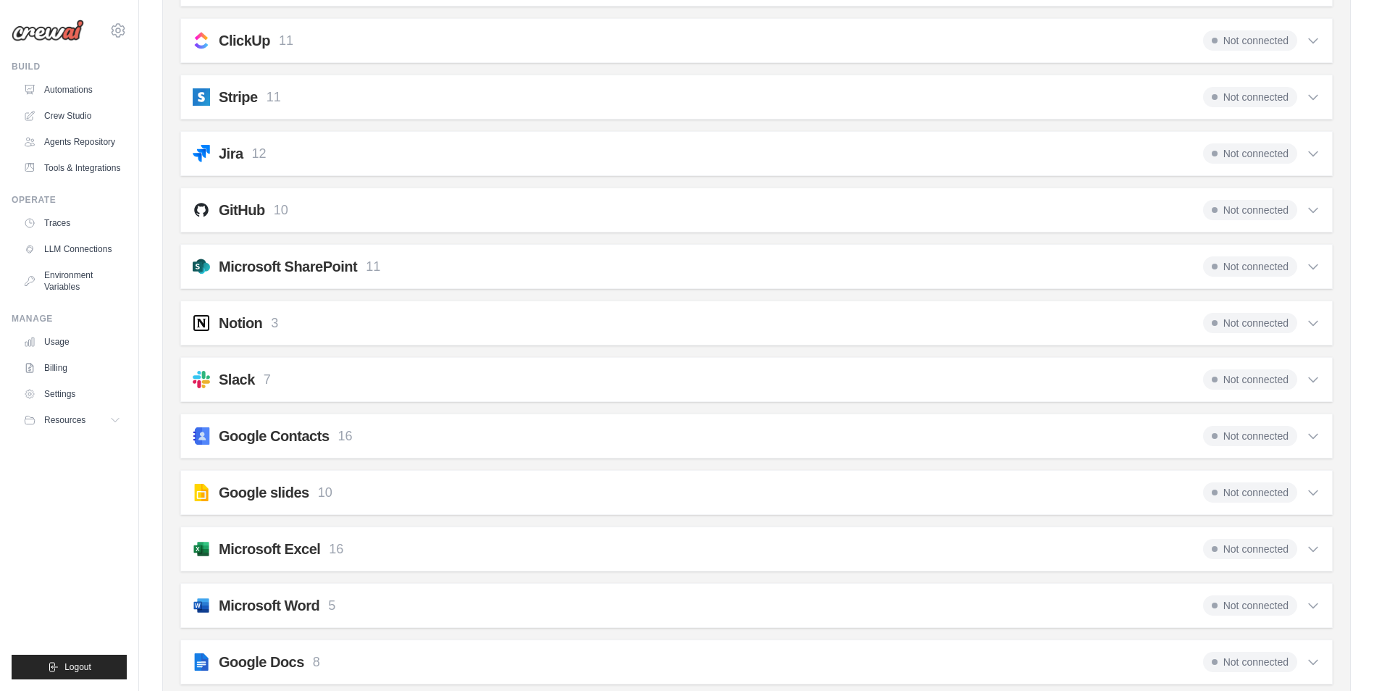
scroll to position [1159, 0]
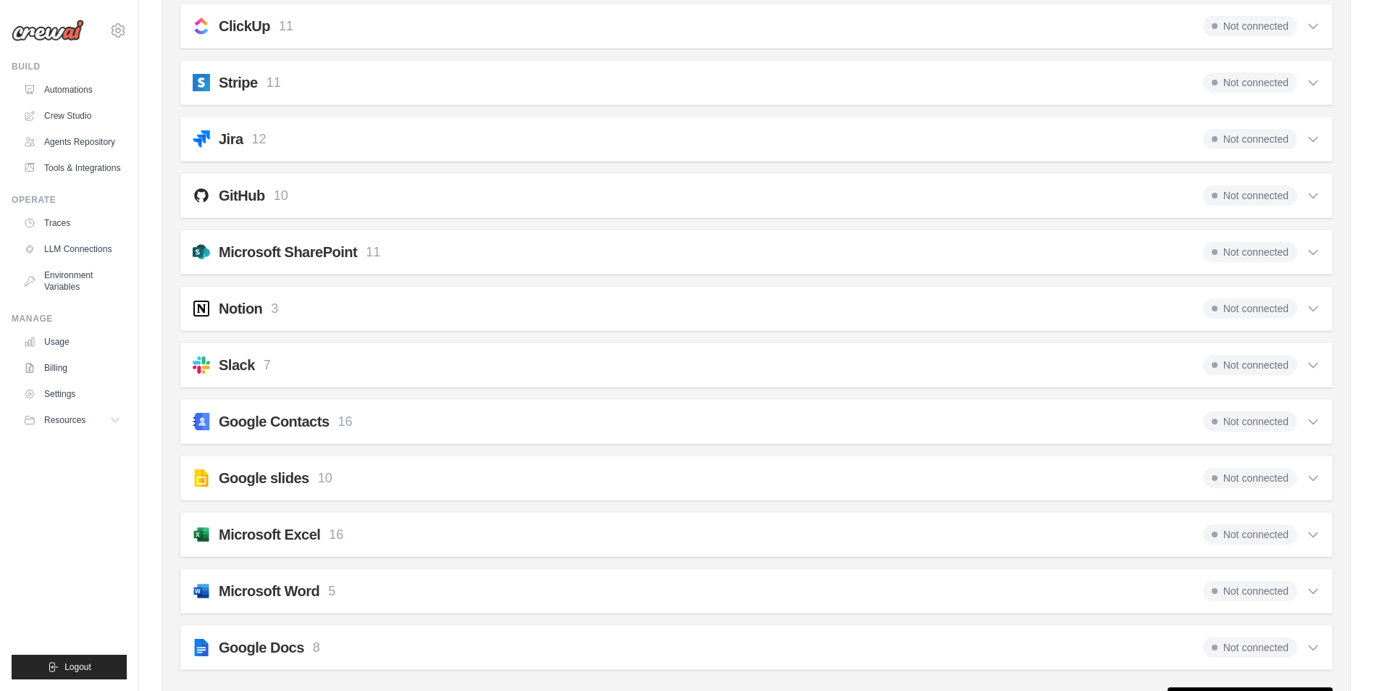
click at [1271, 194] on span "Not connected" at bounding box center [1250, 195] width 94 height 20
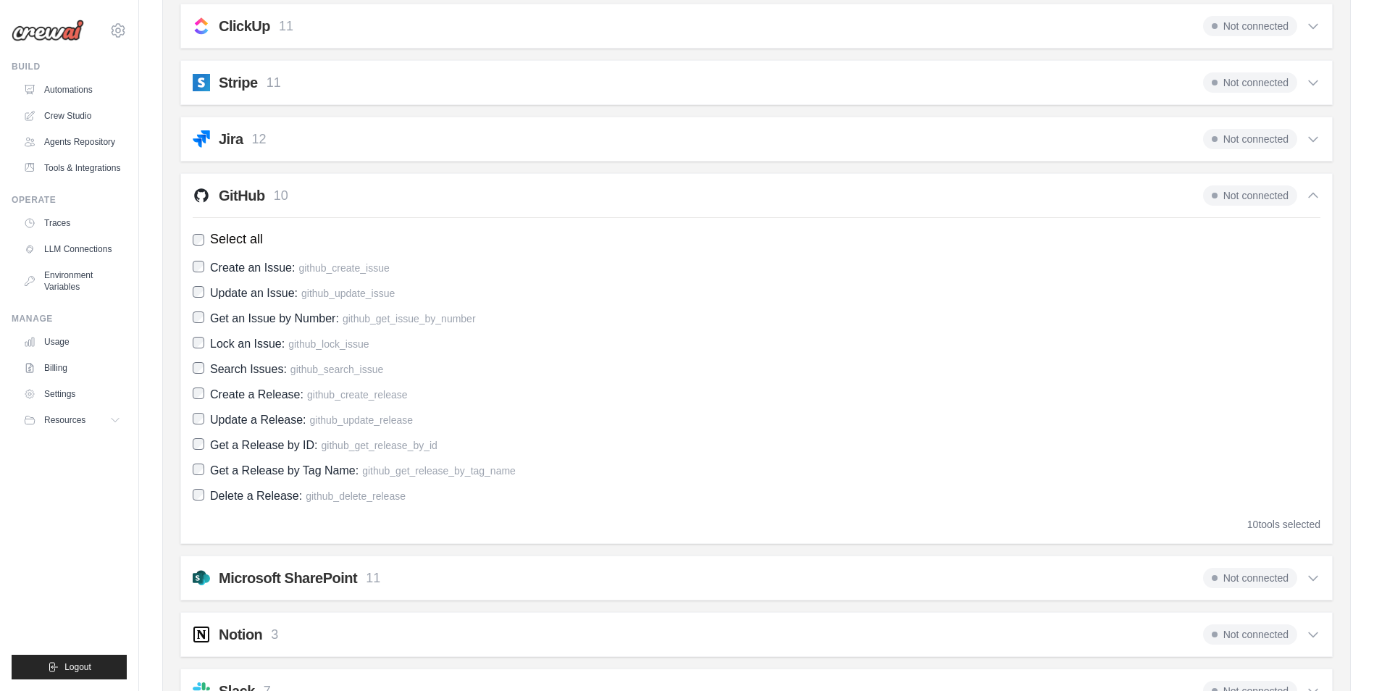
click at [257, 194] on h2 "GitHub" at bounding box center [242, 195] width 46 height 20
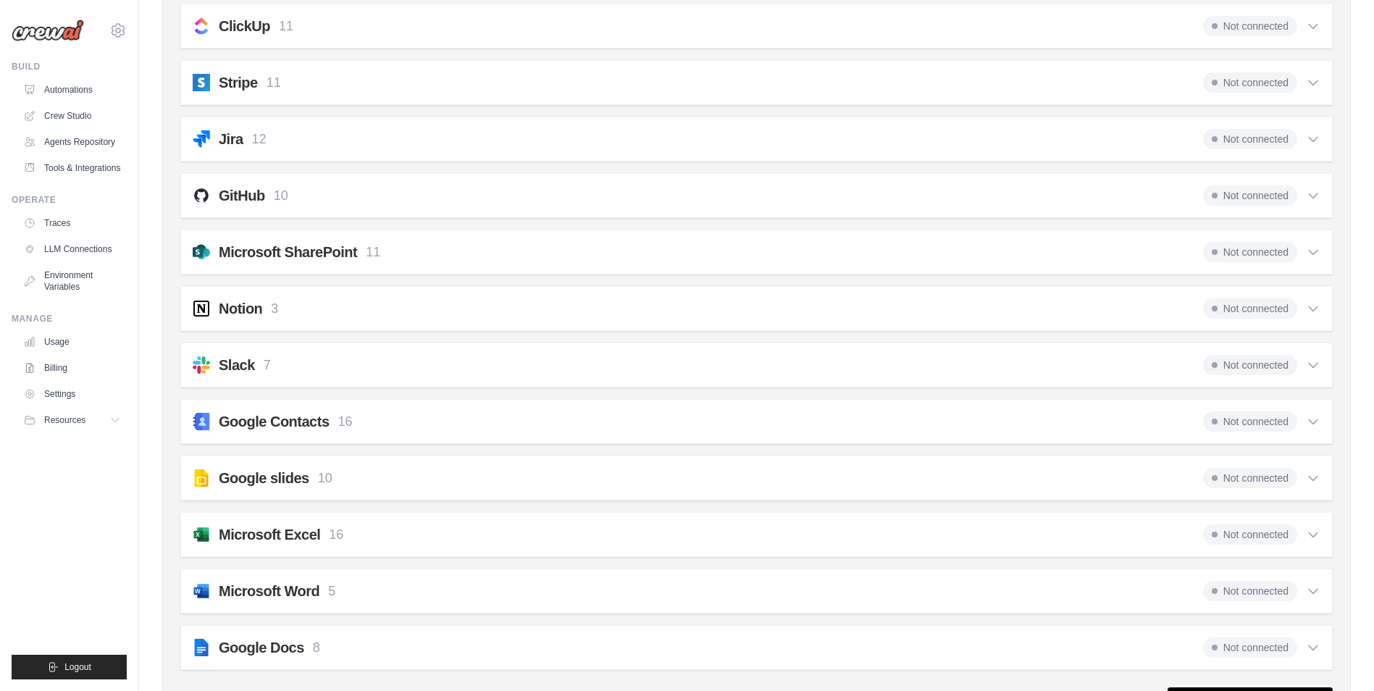
click at [258, 193] on h2 "GitHub" at bounding box center [242, 195] width 46 height 20
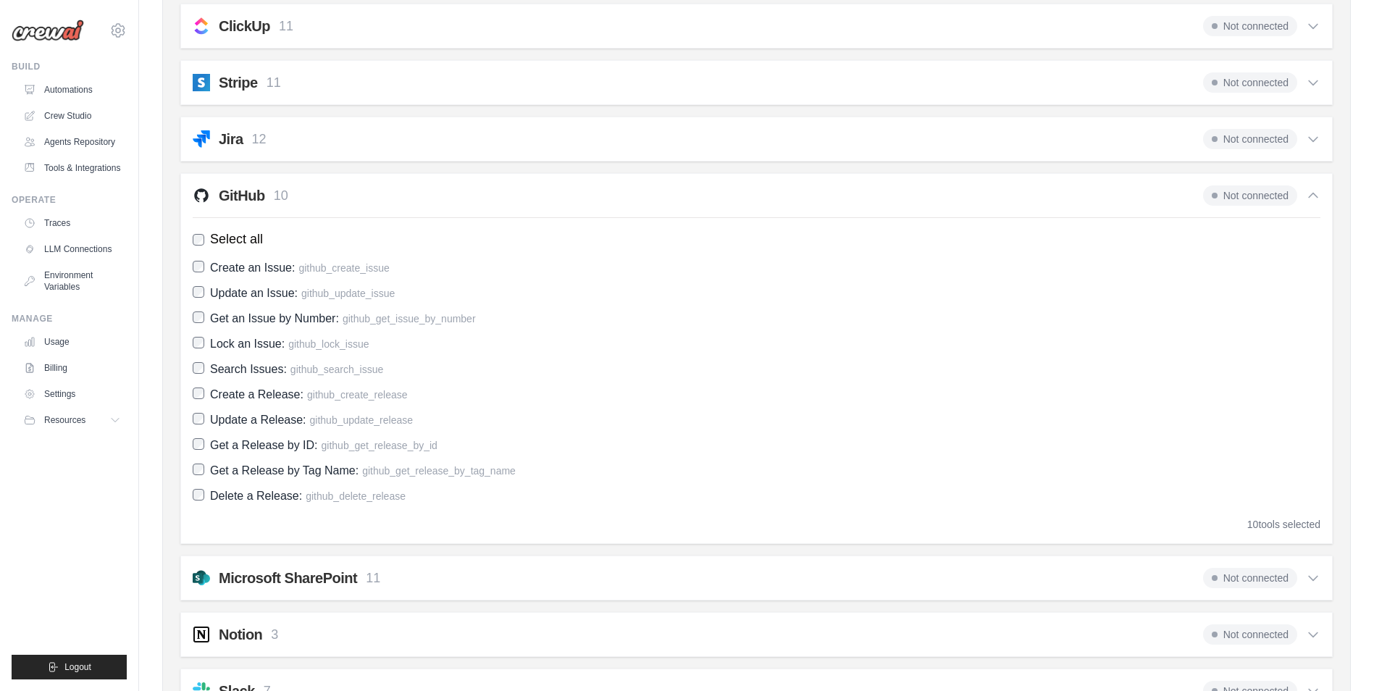
click at [1268, 196] on span "Not connected" at bounding box center [1250, 195] width 94 height 20
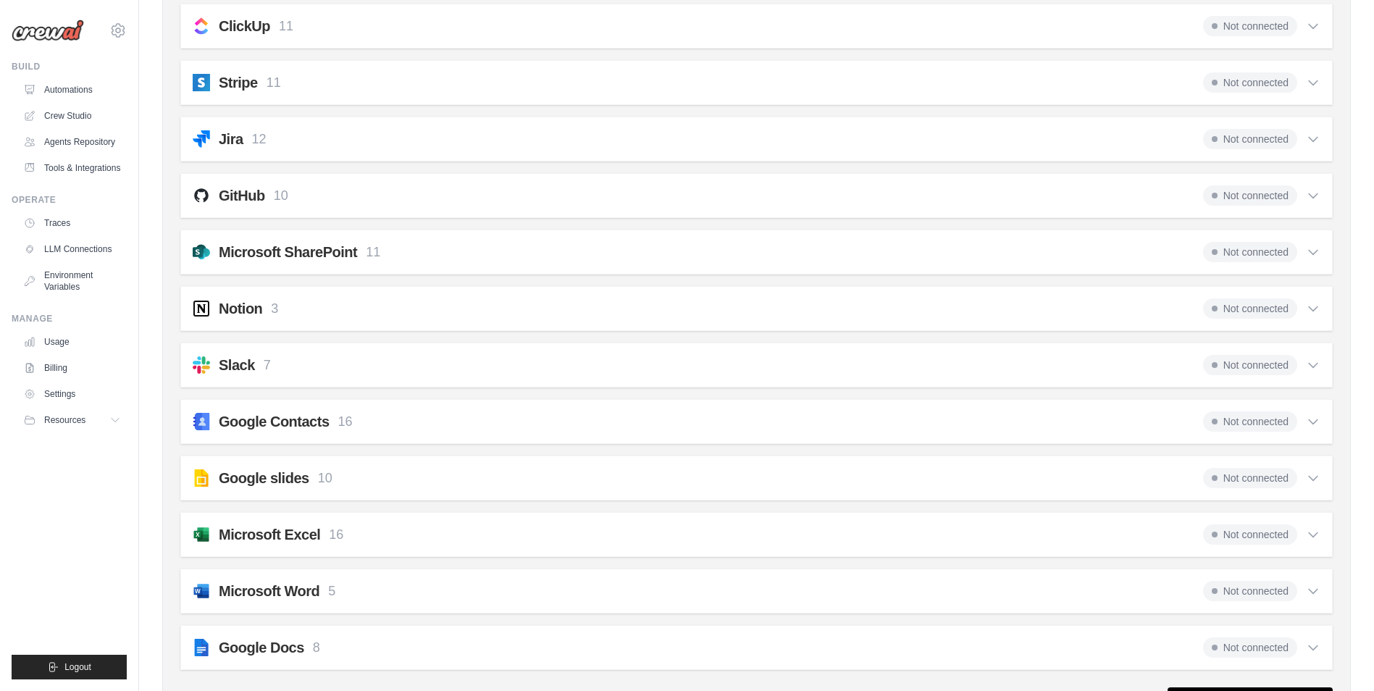
click at [1268, 196] on span "Not connected" at bounding box center [1250, 195] width 94 height 20
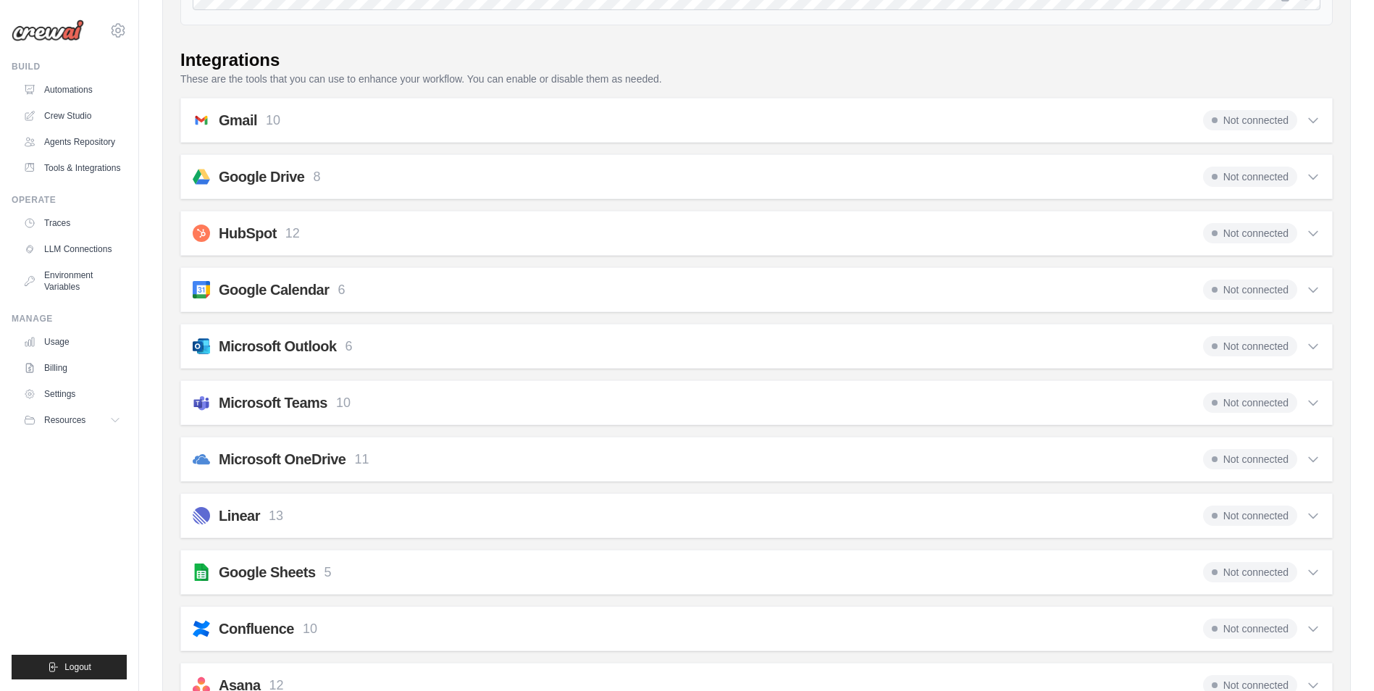
scroll to position [0, 0]
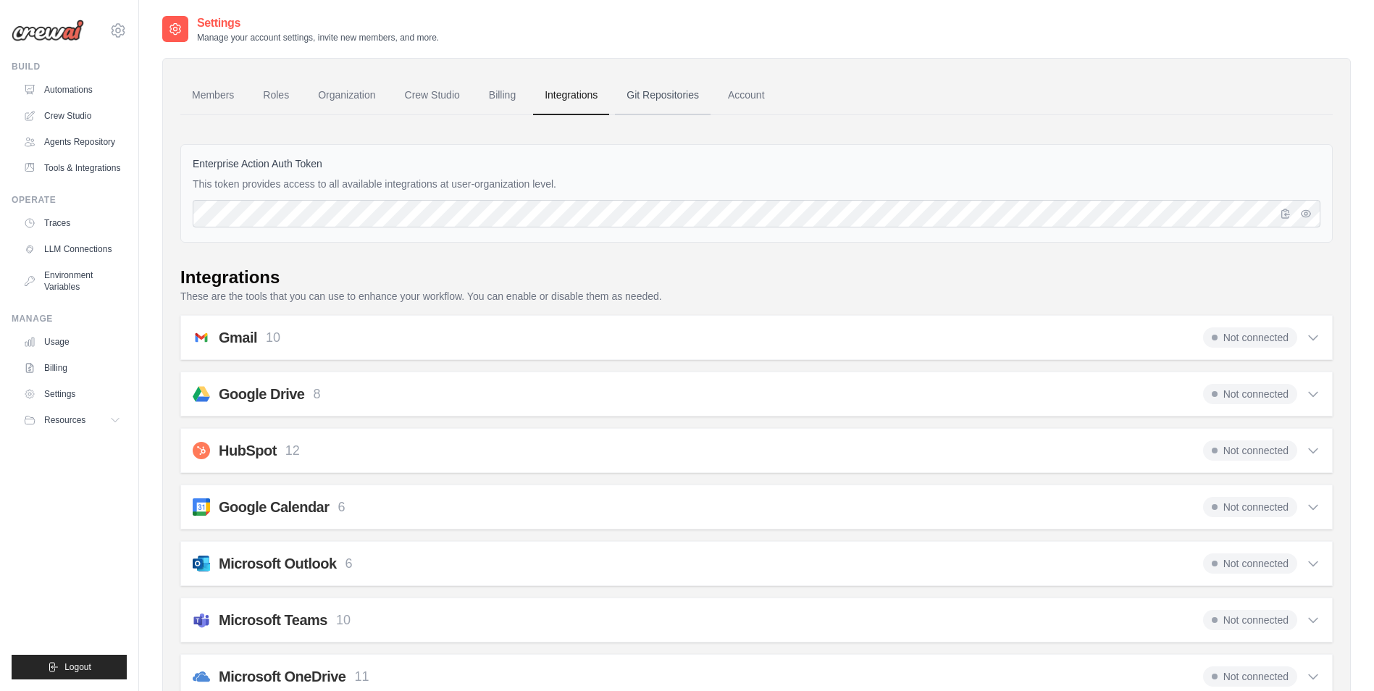
click at [669, 95] on link "Git Repositories" at bounding box center [663, 95] width 96 height 39
click at [758, 100] on link "Account" at bounding box center [746, 95] width 60 height 39
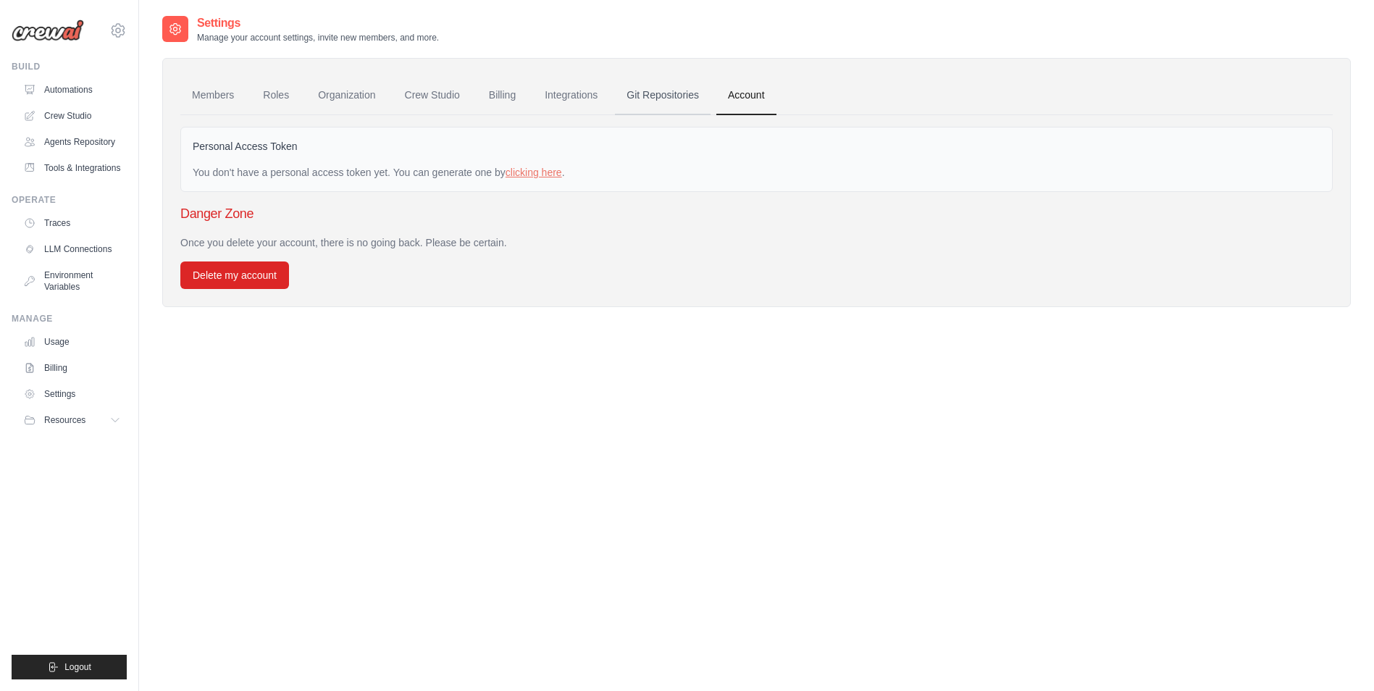
click at [670, 110] on link "Git Repositories" at bounding box center [663, 95] width 96 height 39
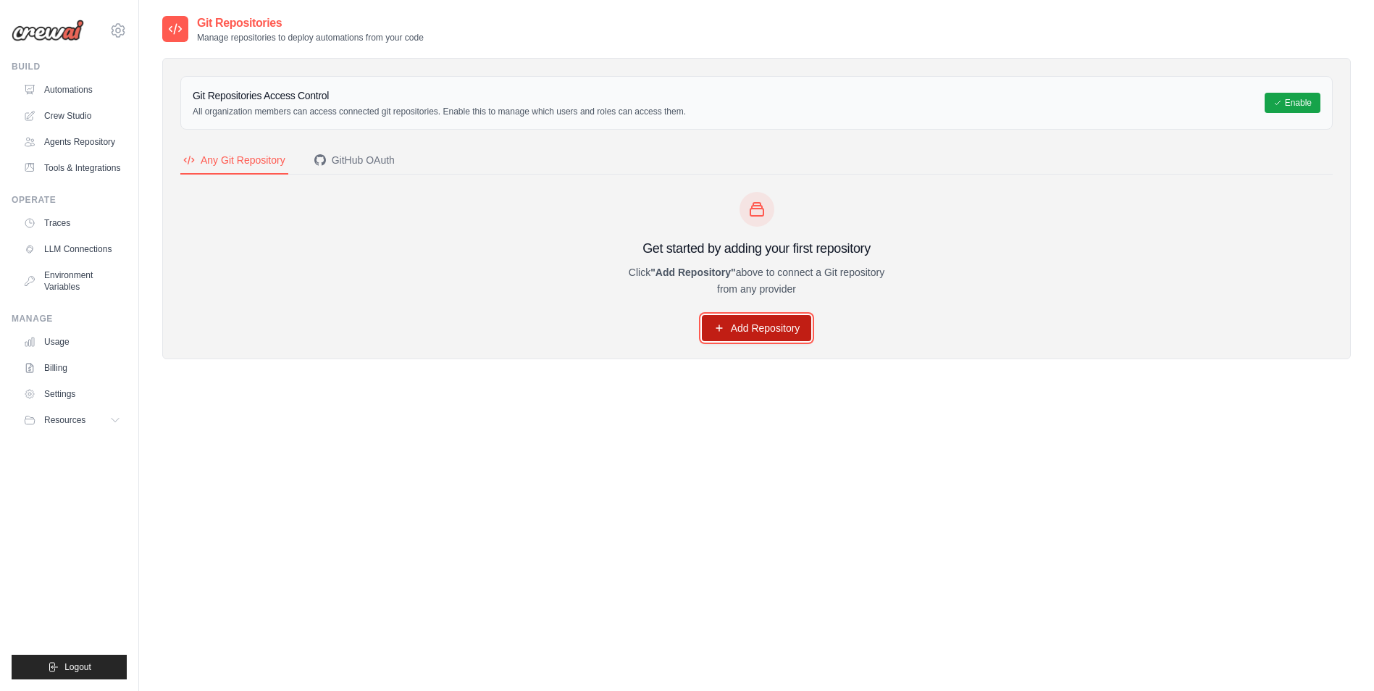
click at [735, 335] on link "Add Repository" at bounding box center [757, 328] width 110 height 26
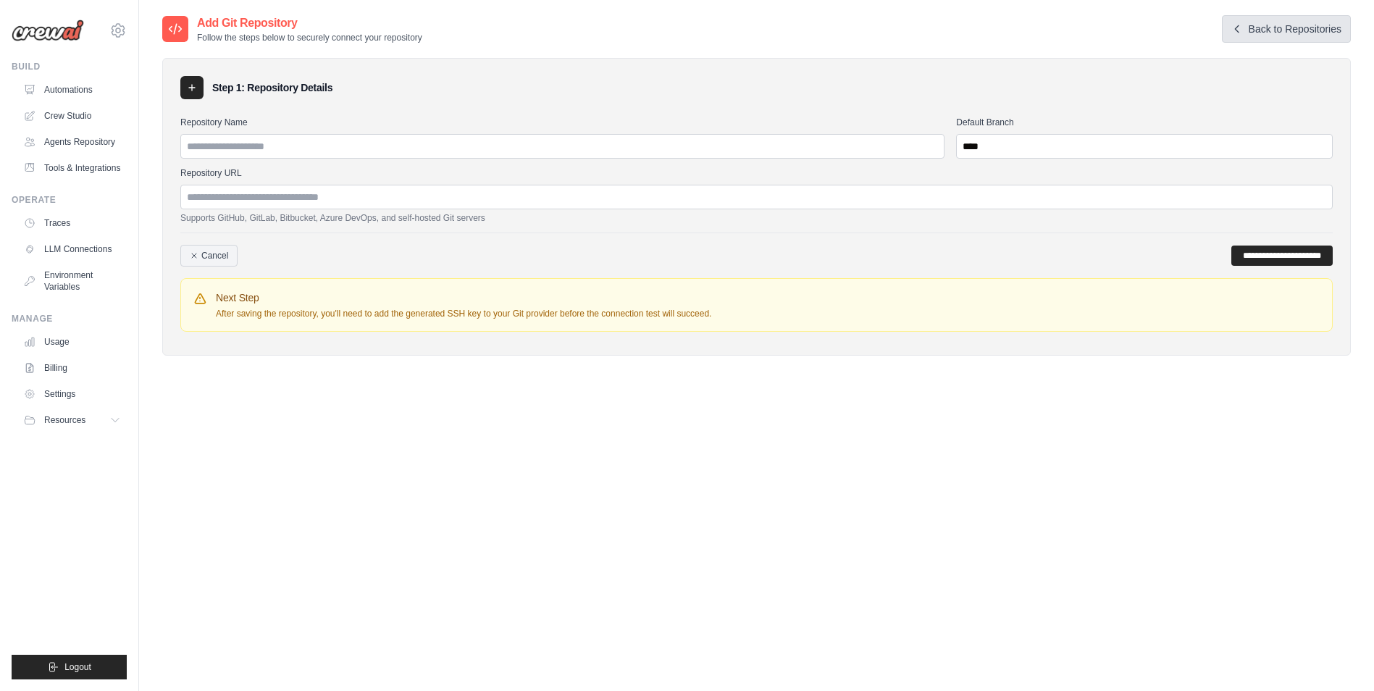
click at [1279, 27] on link "Back to Repositories" at bounding box center [1286, 29] width 129 height 28
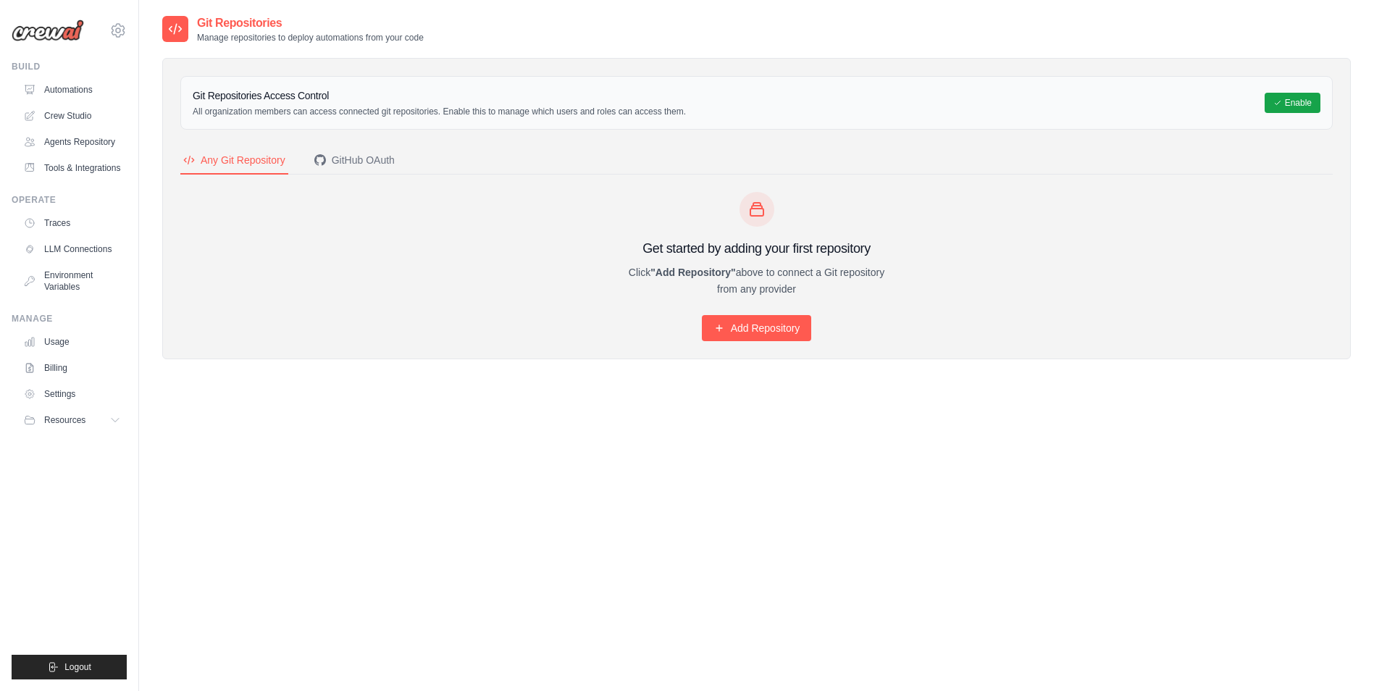
click at [299, 101] on h3 "Git Repositories Access Control" at bounding box center [439, 95] width 493 height 14
click at [343, 161] on div "GitHub OAuth" at bounding box center [354, 160] width 80 height 14
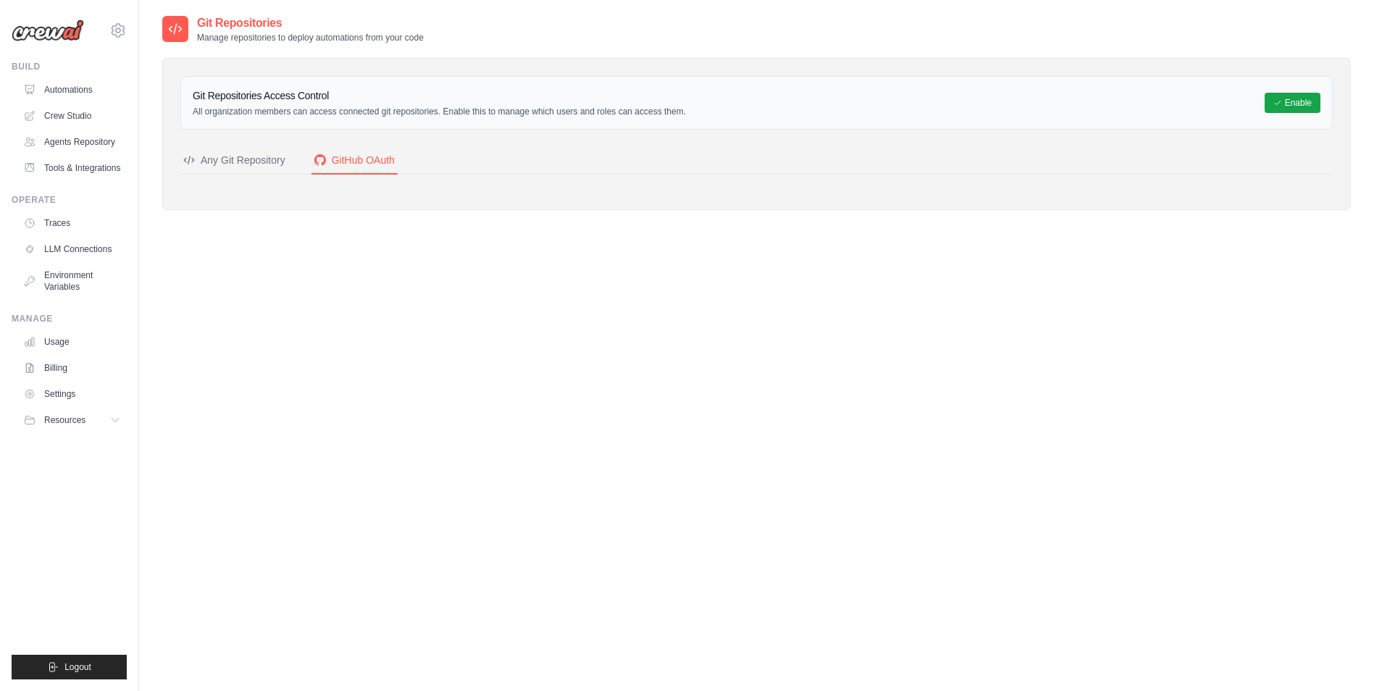
click at [231, 164] on div "Any Git Repository" at bounding box center [234, 160] width 102 height 14
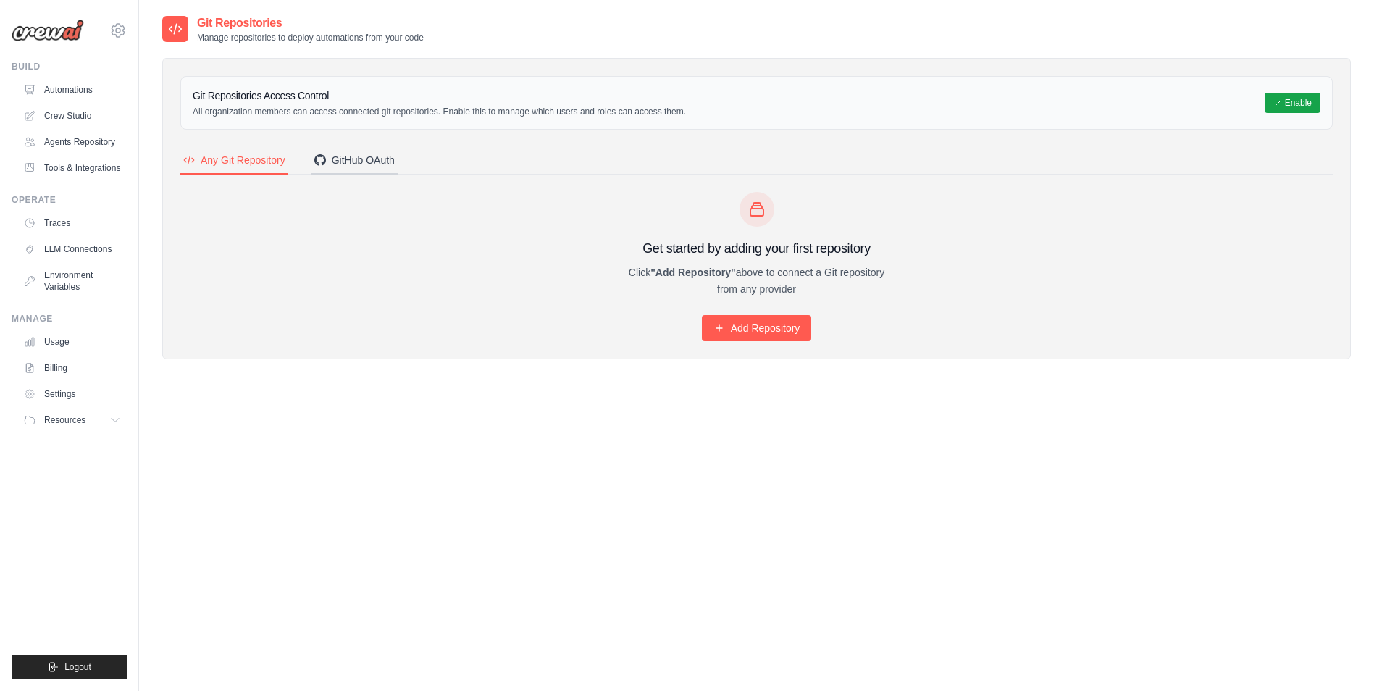
click at [370, 164] on div "GitHub OAuth" at bounding box center [354, 160] width 80 height 14
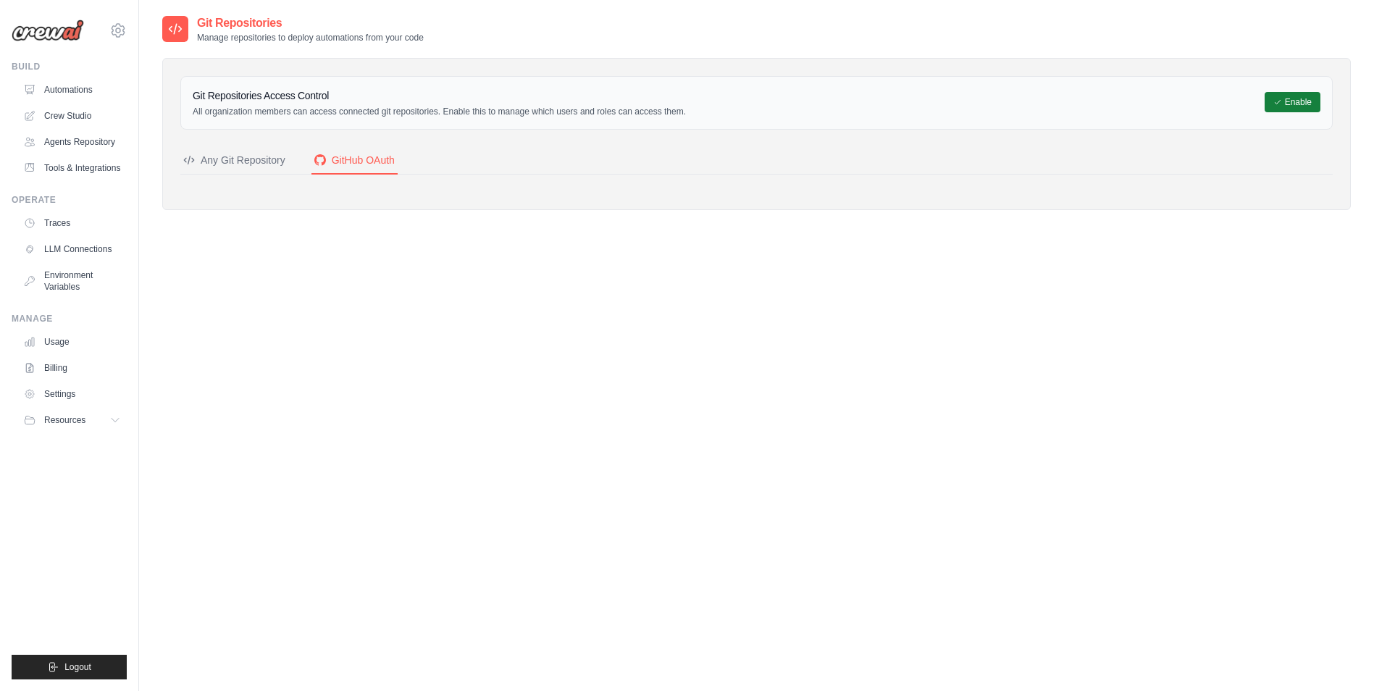
click at [1281, 100] on icon at bounding box center [1278, 102] width 9 height 9
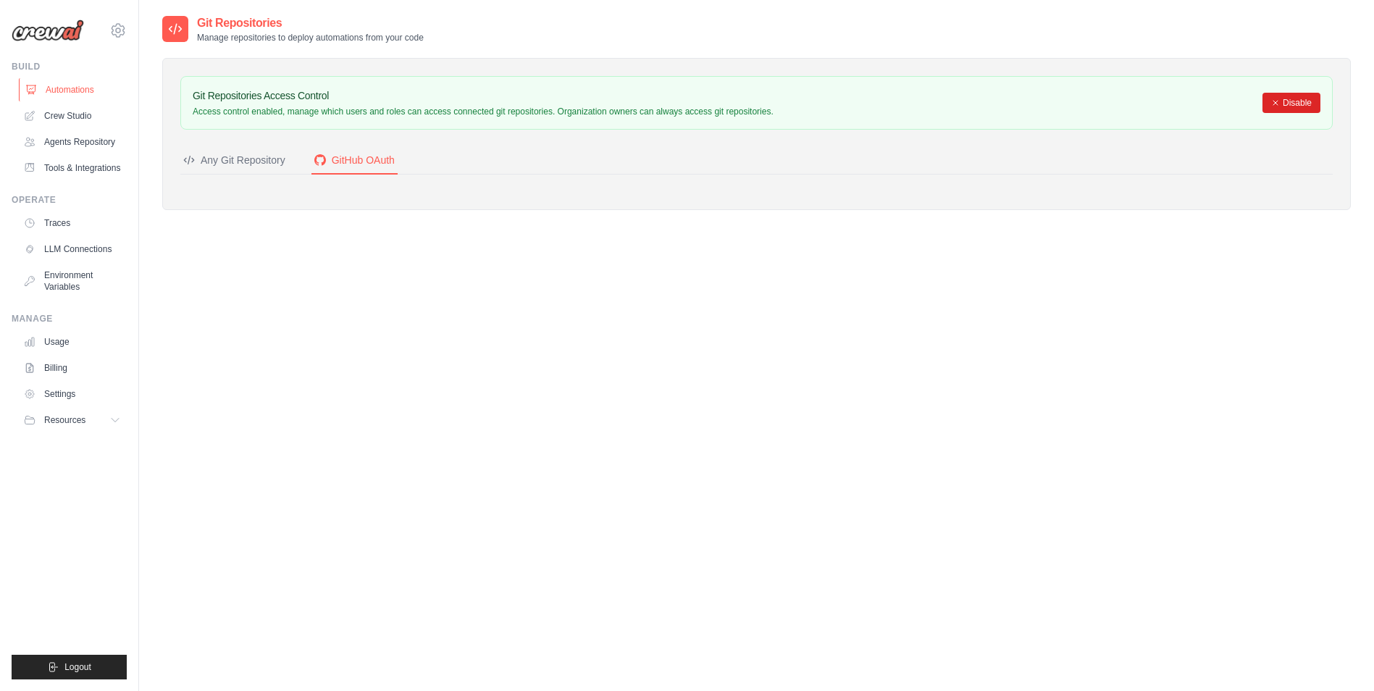
click at [70, 91] on link "Automations" at bounding box center [73, 89] width 109 height 23
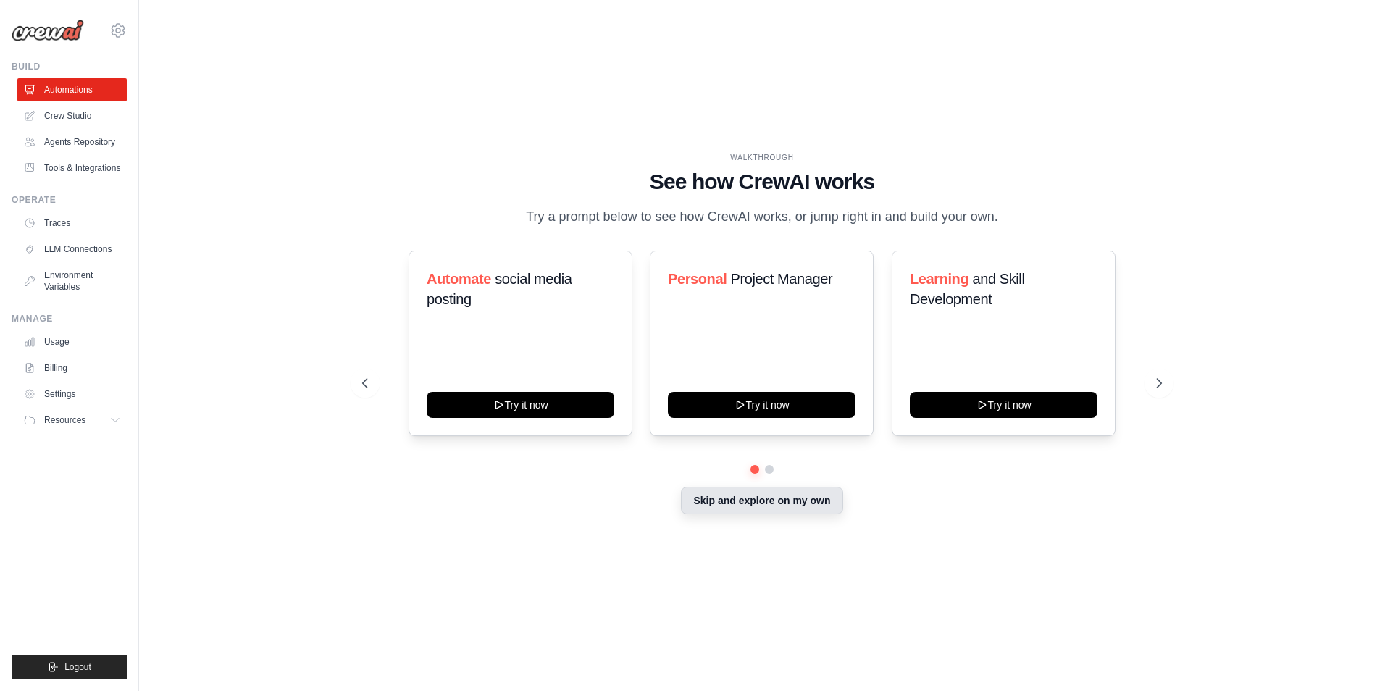
click at [727, 494] on button "Skip and explore on my own" at bounding box center [762, 501] width 162 height 28
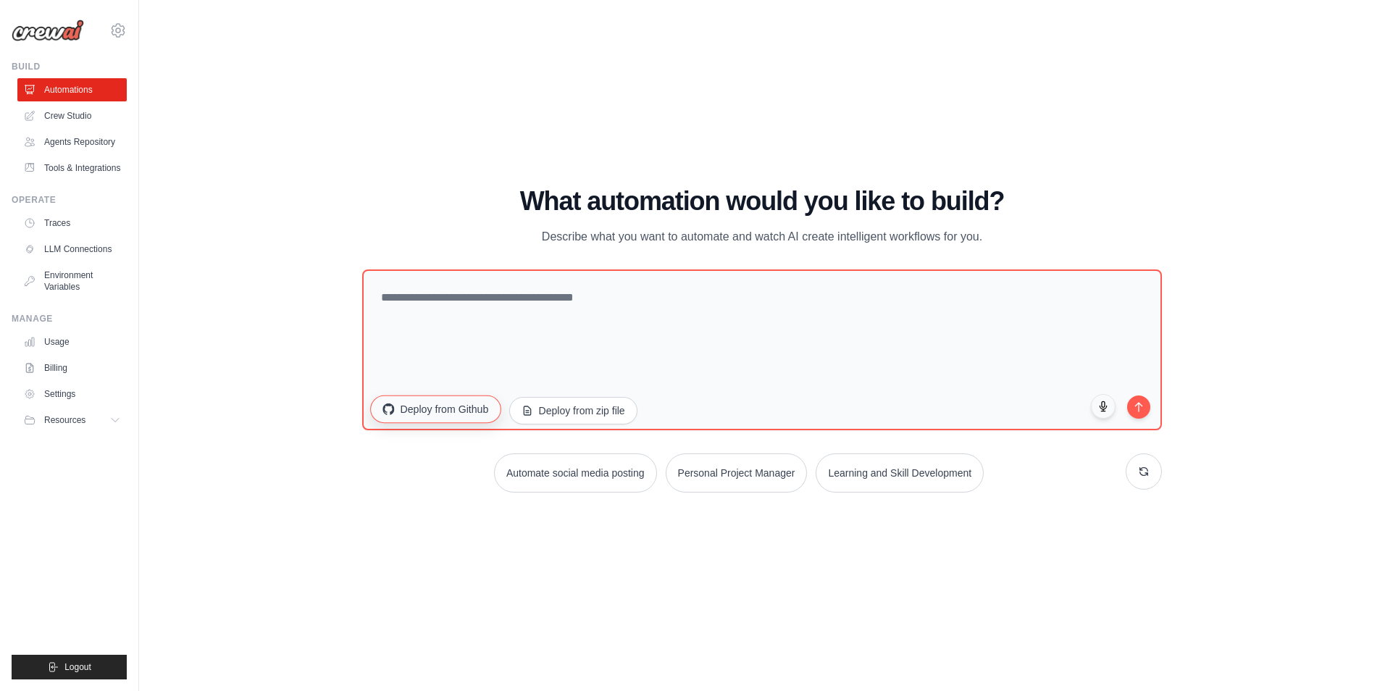
click at [478, 422] on button "Deploy from Github" at bounding box center [435, 410] width 130 height 28
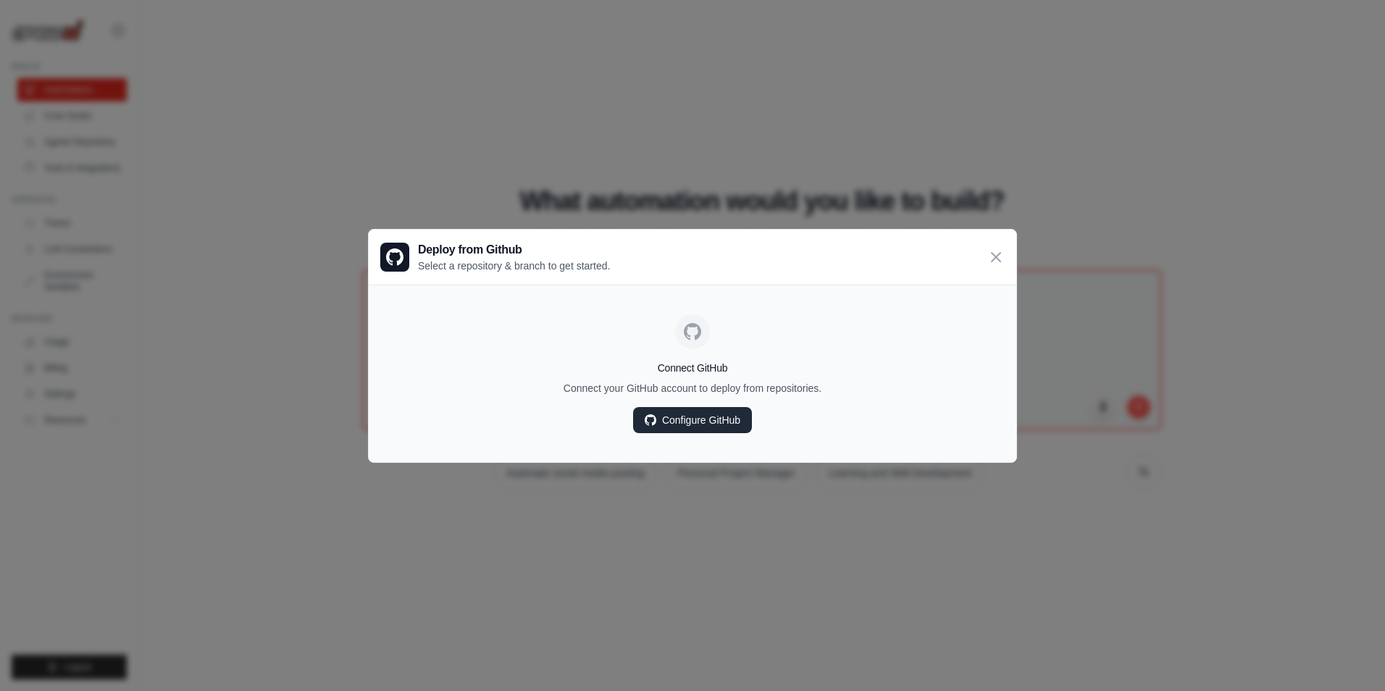
click at [686, 425] on link "Configure GitHub" at bounding box center [692, 420] width 119 height 26
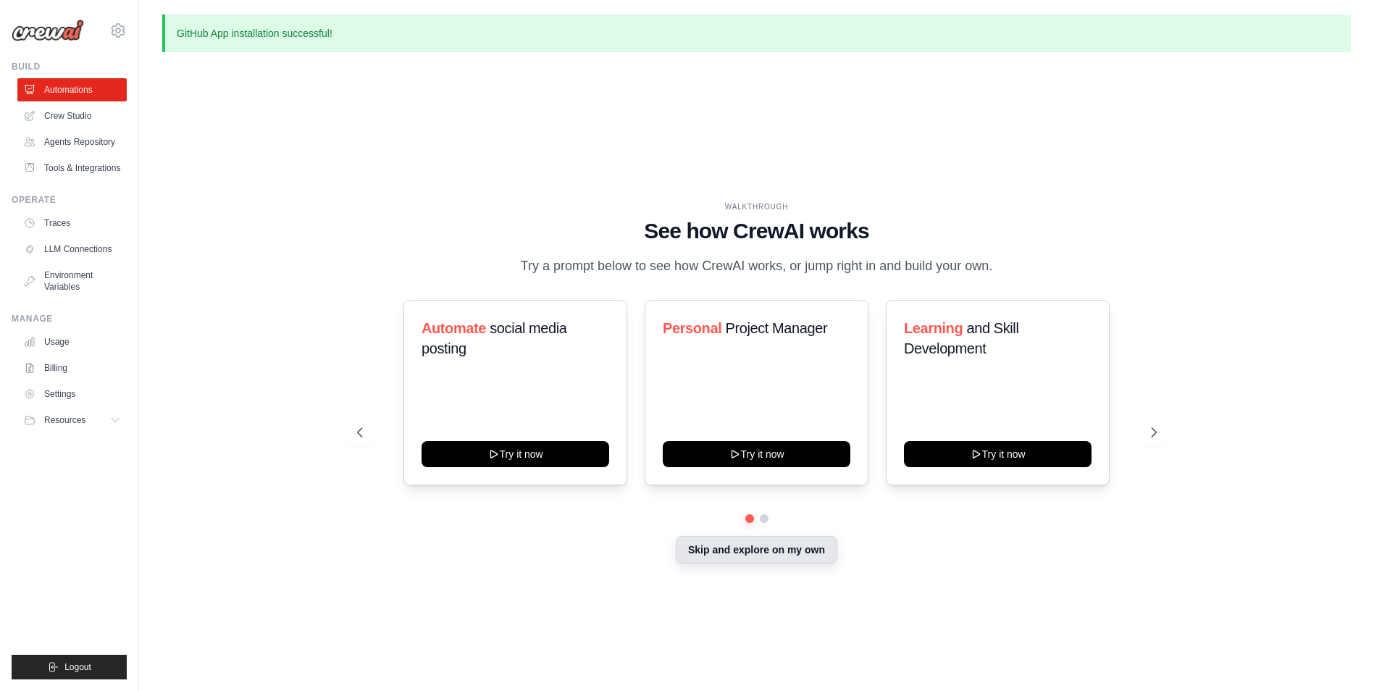
click at [782, 560] on button "Skip and explore on my own" at bounding box center [757, 550] width 162 height 28
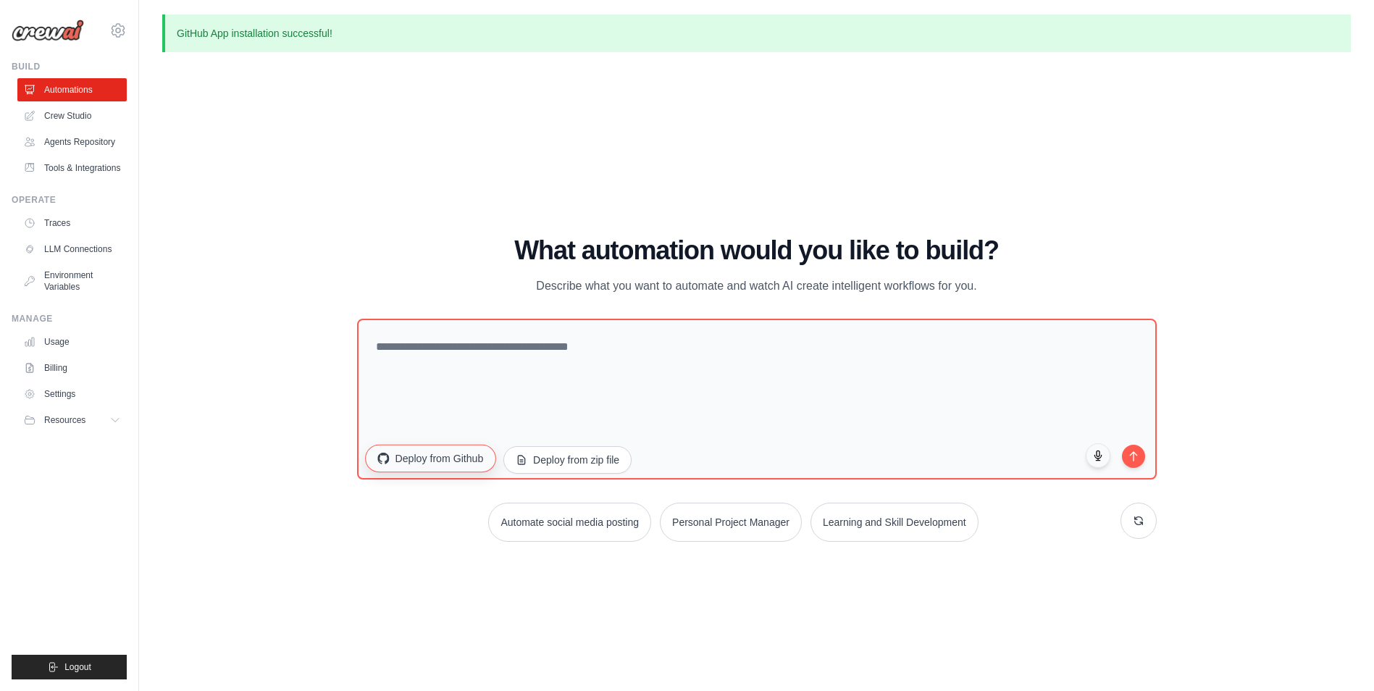
click at [405, 459] on button "Deploy from Github" at bounding box center [430, 459] width 130 height 28
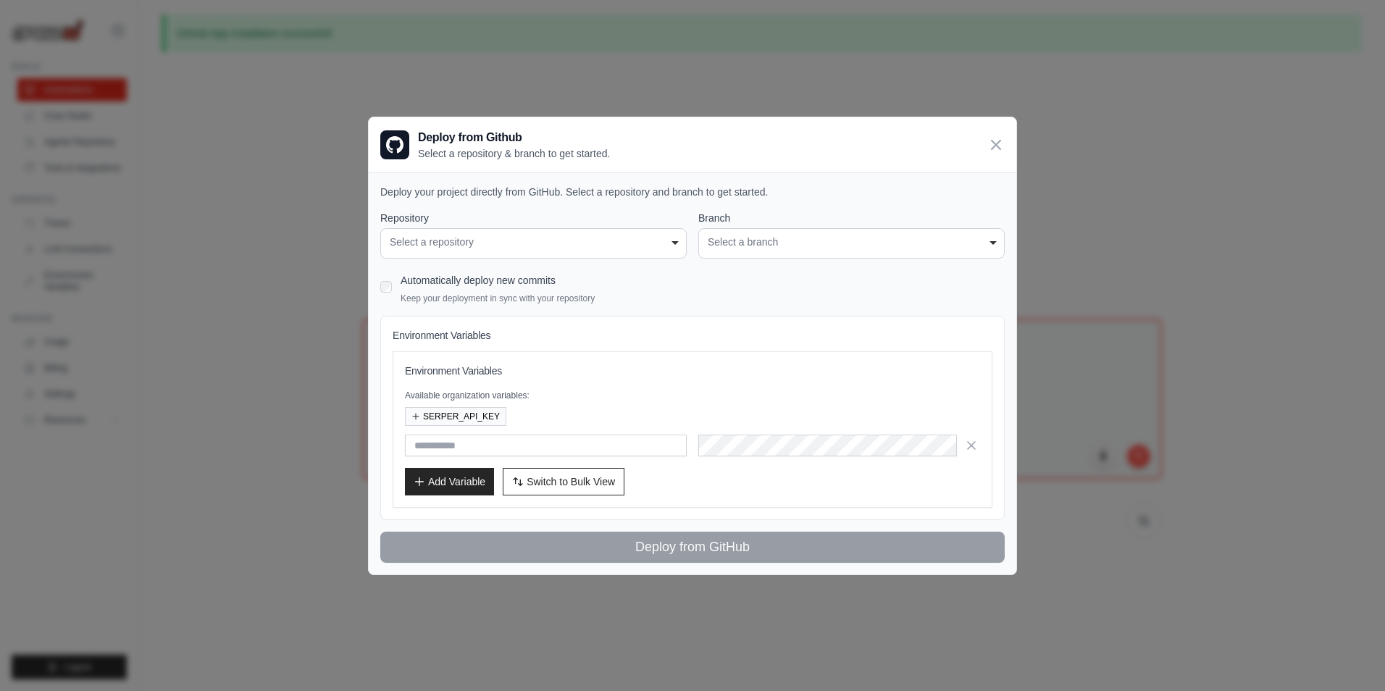
click at [553, 235] on div "Select a repository" at bounding box center [534, 242] width 288 height 15
click at [560, 252] on div "**********" at bounding box center [533, 243] width 306 height 30
click at [793, 244] on div "Select a branch" at bounding box center [852, 242] width 288 height 15
drag, startPoint x: 566, startPoint y: 244, endPoint x: 835, endPoint y: 235, distance: 269.6
click at [566, 243] on div "Select a repository" at bounding box center [534, 242] width 288 height 15
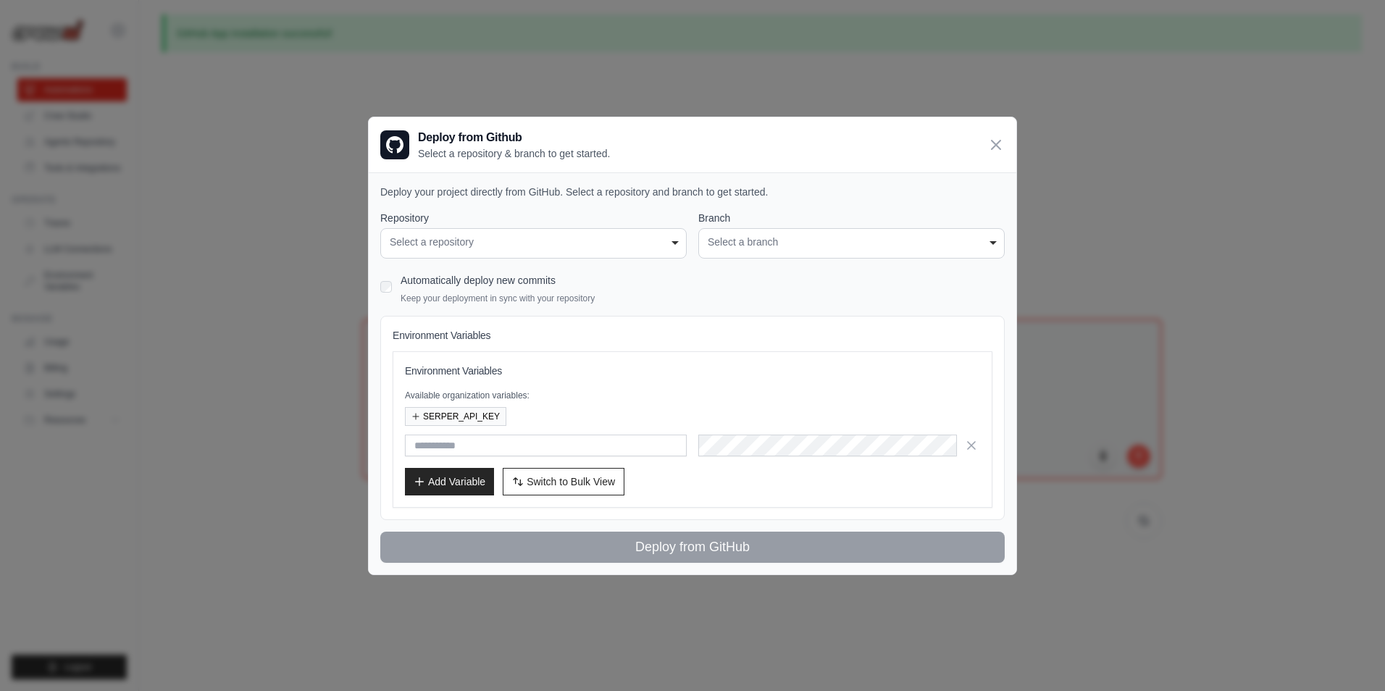
click at [846, 233] on div "**********" at bounding box center [851, 243] width 306 height 30
click at [193, 425] on div "**********" at bounding box center [692, 345] width 1385 height 691
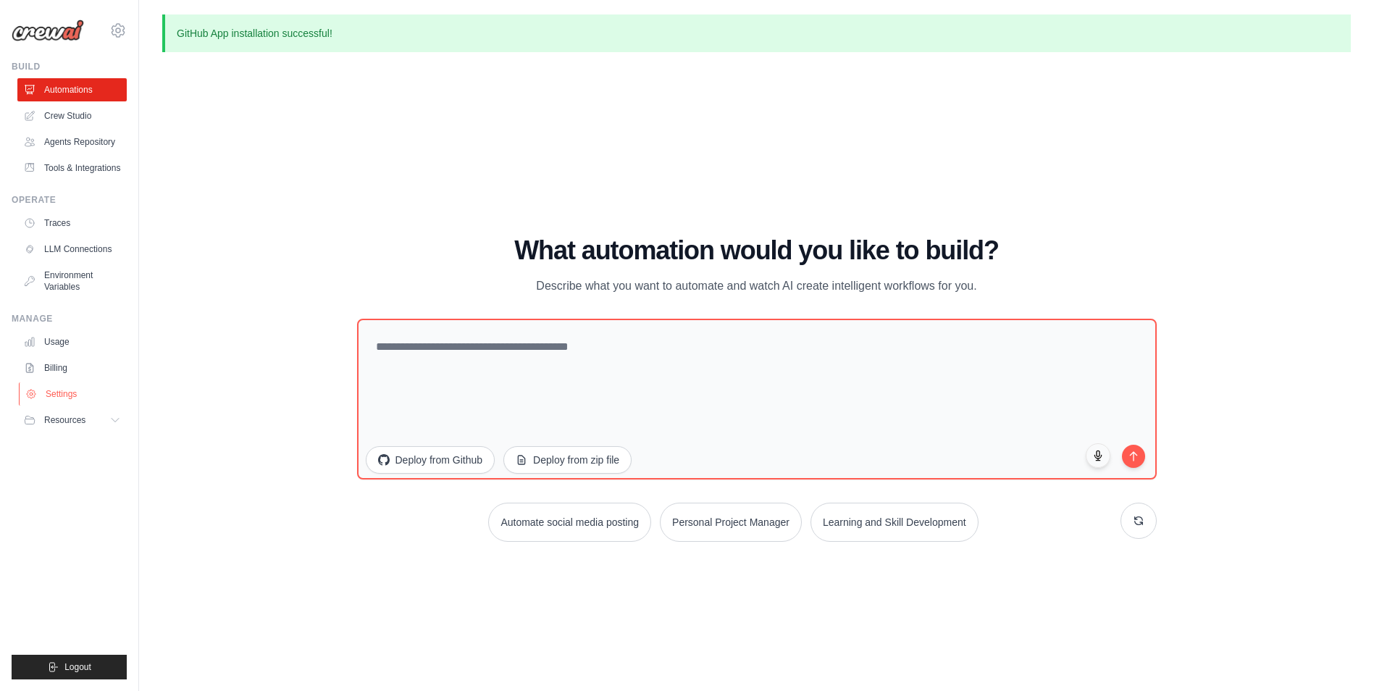
click at [62, 390] on link "Settings" at bounding box center [73, 393] width 109 height 23
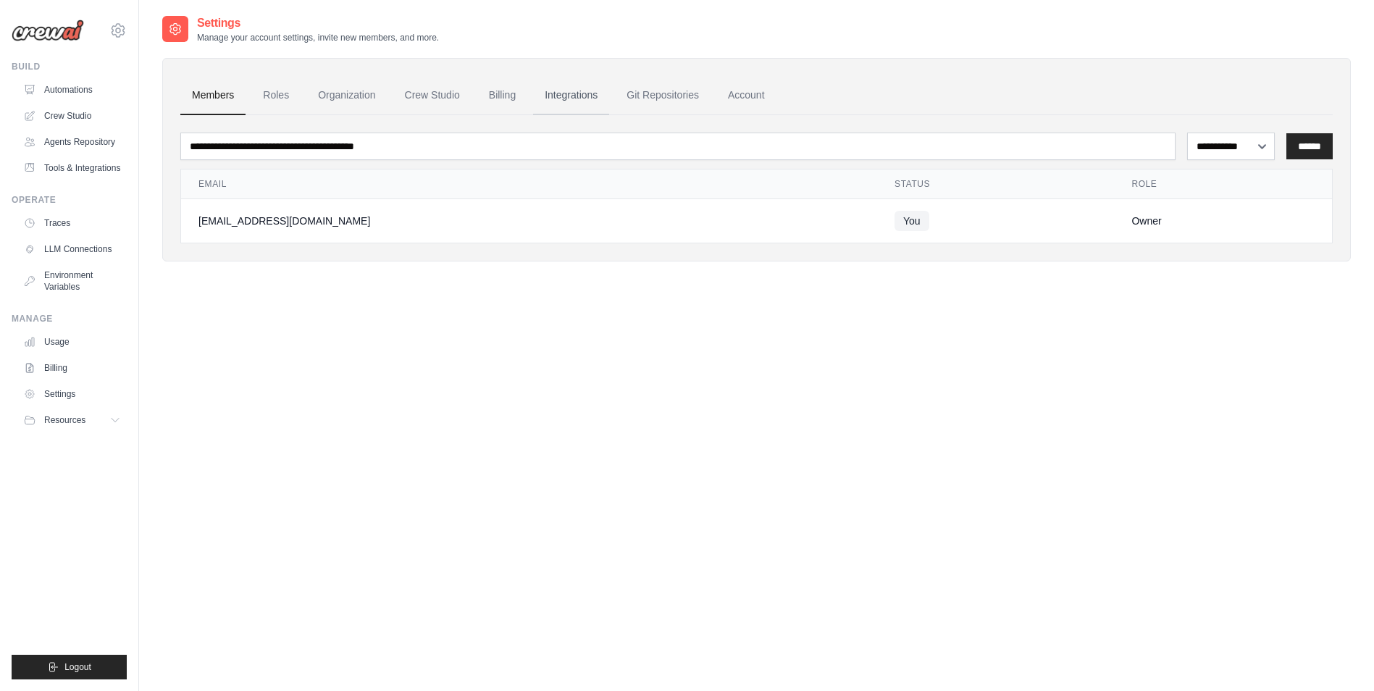
click at [564, 99] on link "Integrations" at bounding box center [571, 95] width 76 height 39
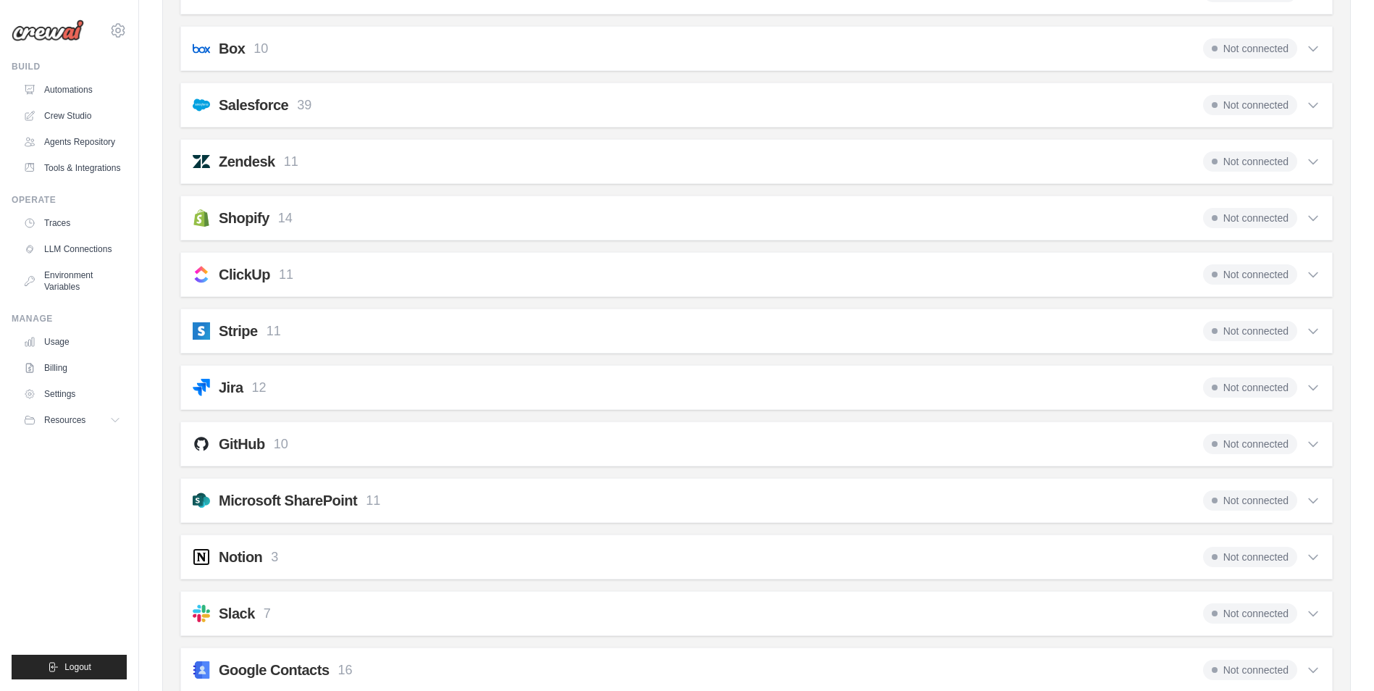
scroll to position [942, 0]
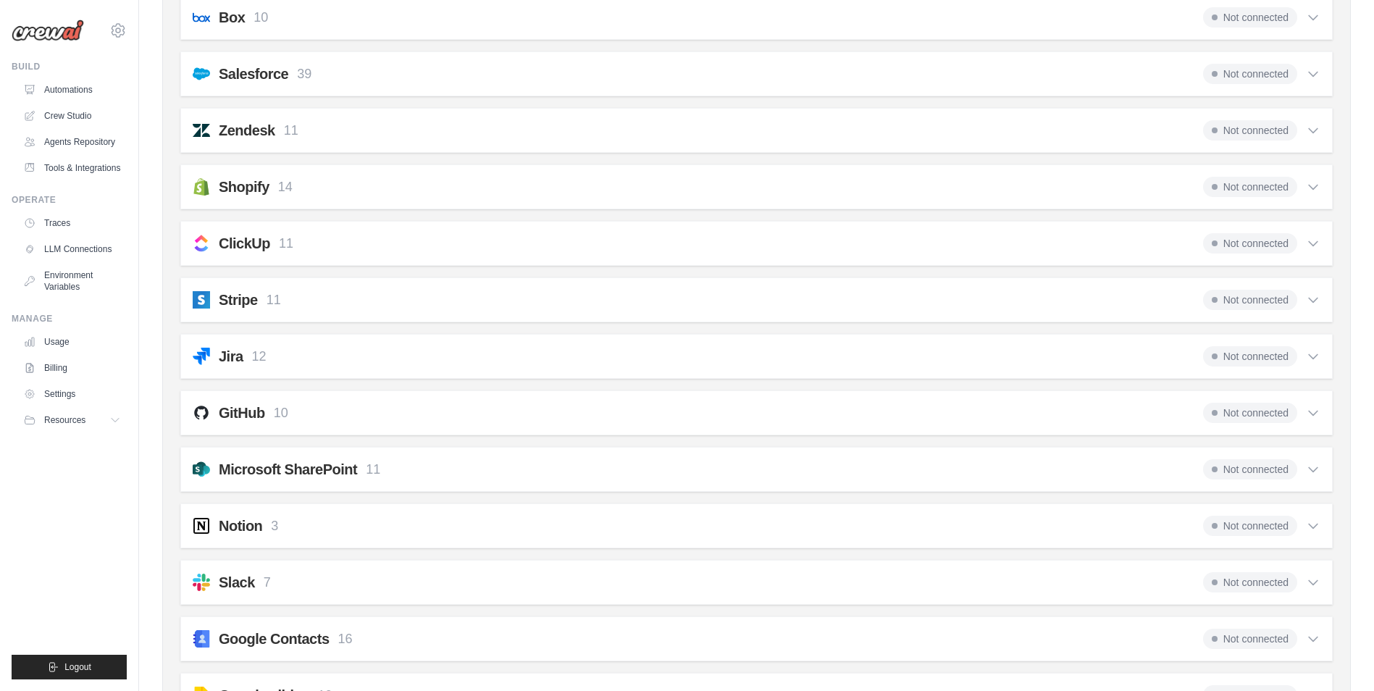
click at [262, 417] on h2 "GitHub" at bounding box center [242, 413] width 46 height 20
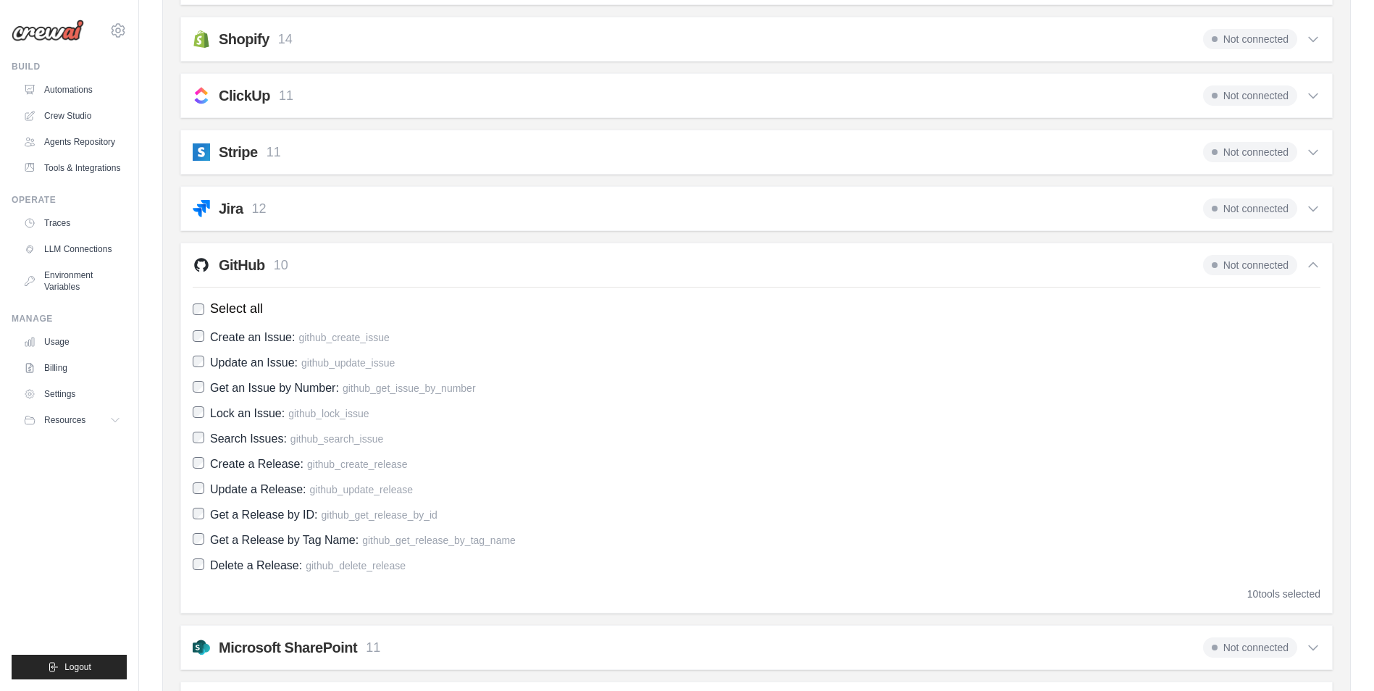
scroll to position [1014, 0]
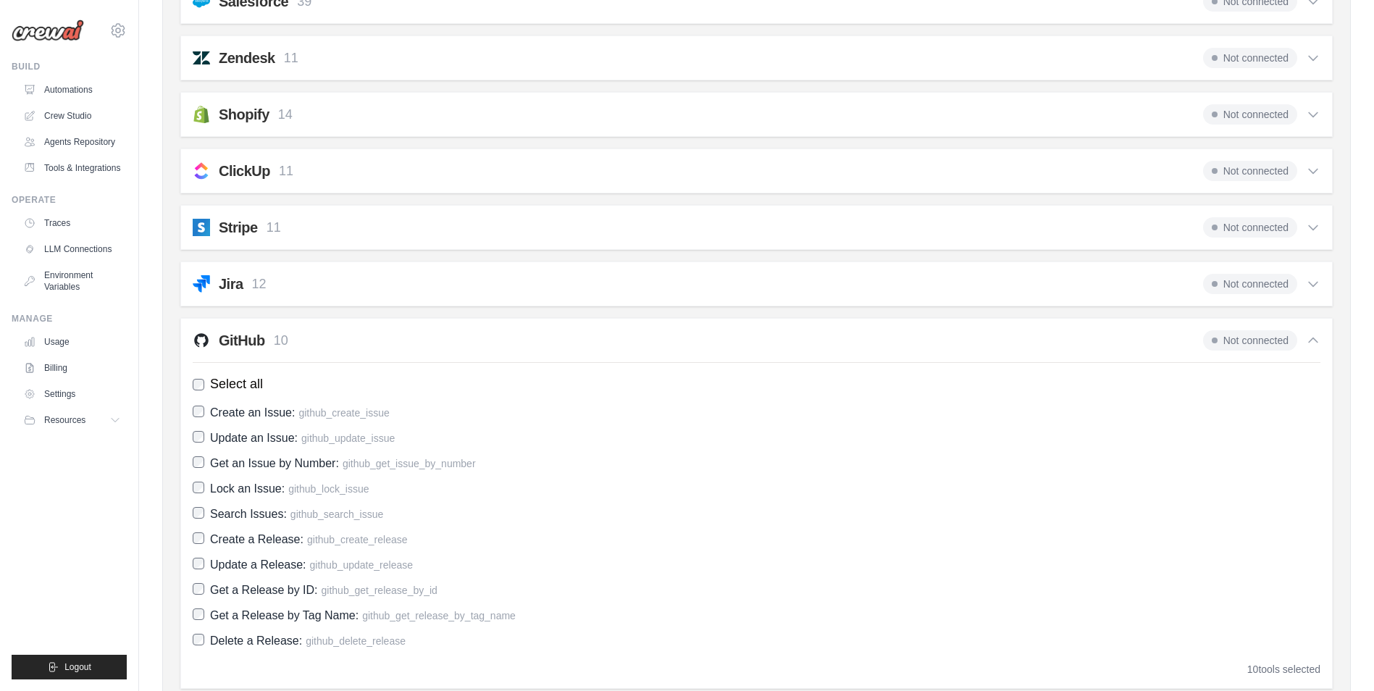
click at [1239, 340] on span "Not connected" at bounding box center [1250, 340] width 94 height 20
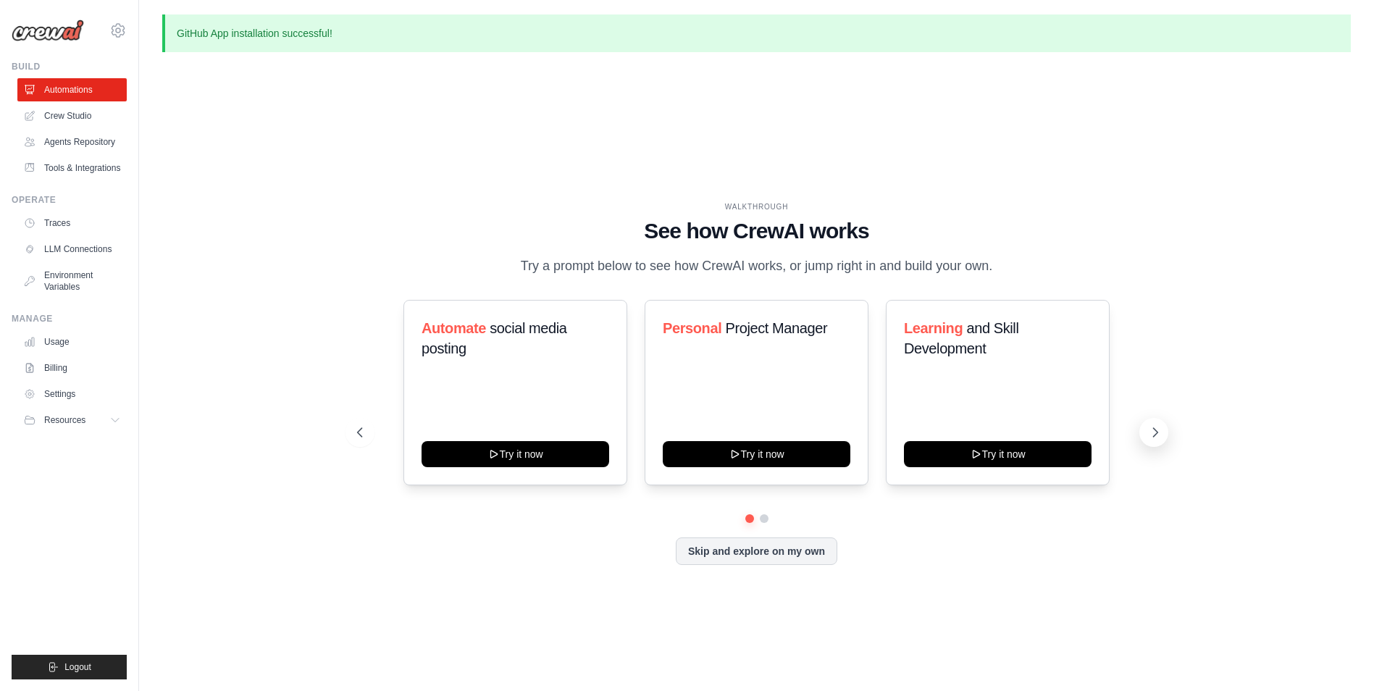
click at [1158, 425] on icon at bounding box center [1155, 432] width 14 height 14
click at [88, 123] on link "Crew Studio" at bounding box center [73, 115] width 109 height 23
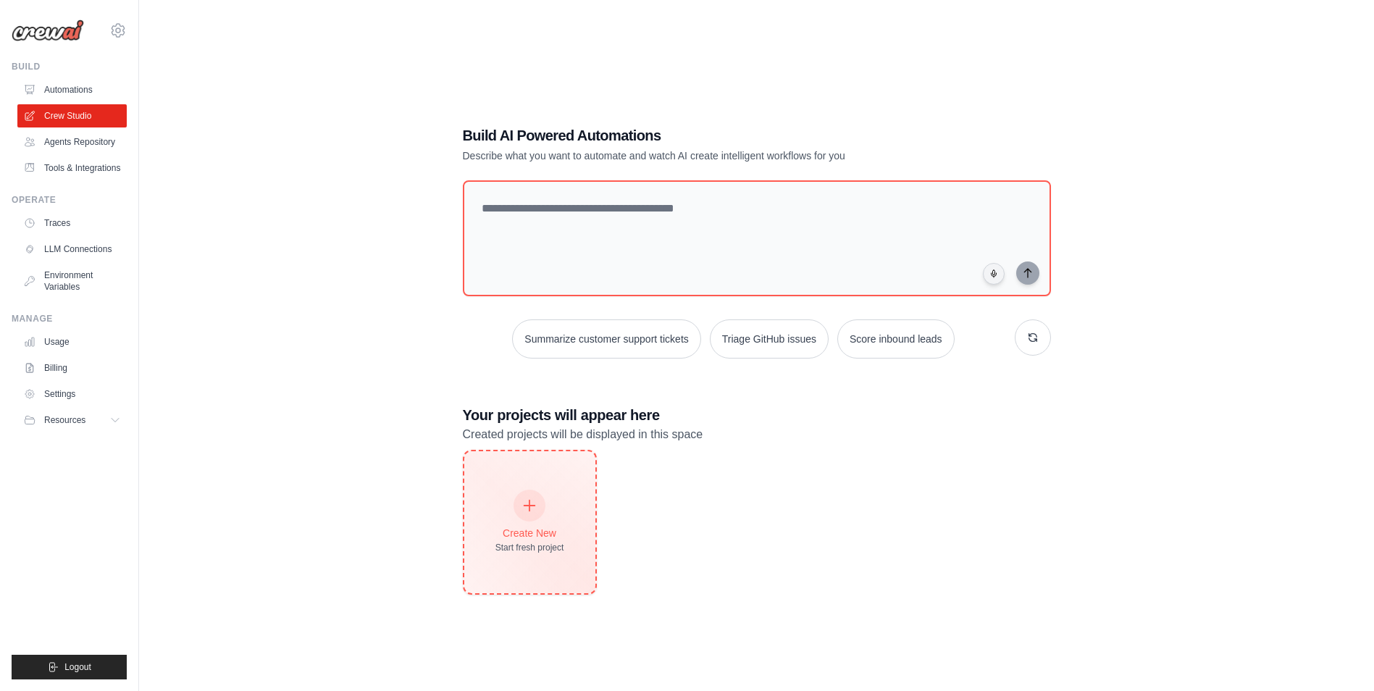
click at [556, 522] on div "Create New Start fresh project" at bounding box center [529, 522] width 69 height 62
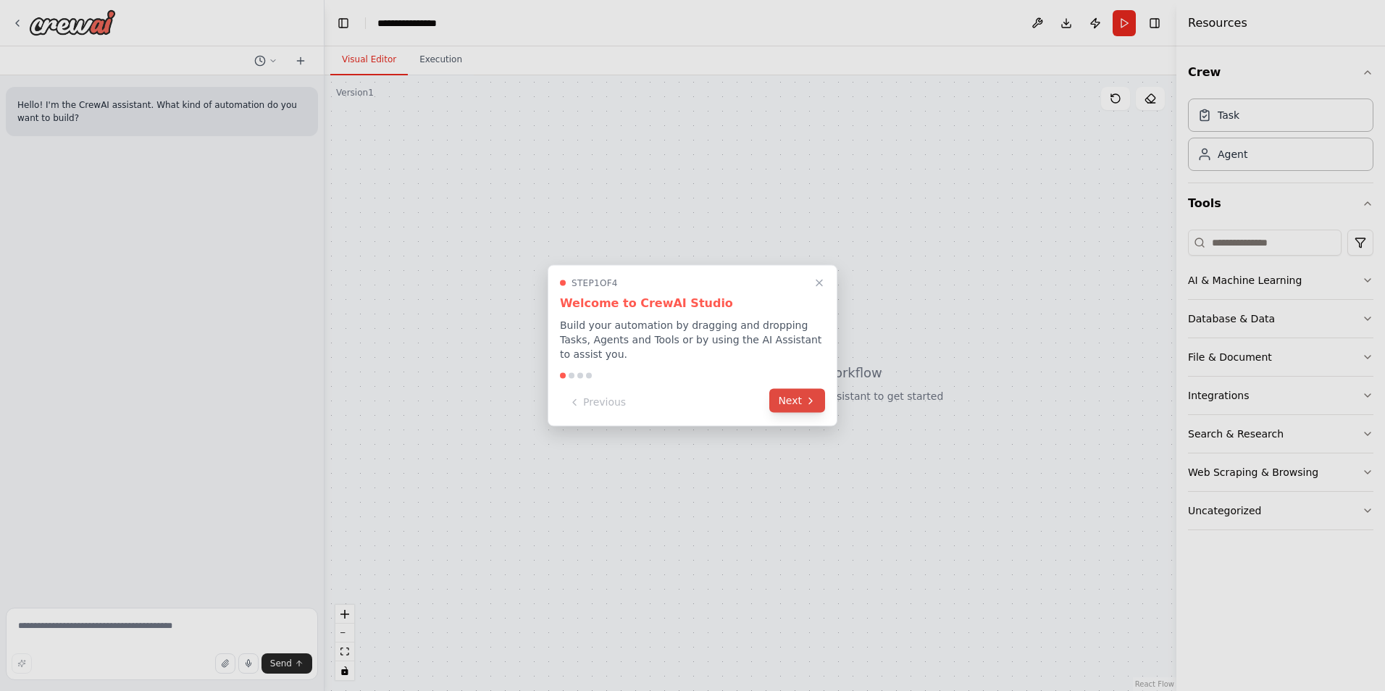
click at [811, 398] on icon at bounding box center [811, 401] width 12 height 12
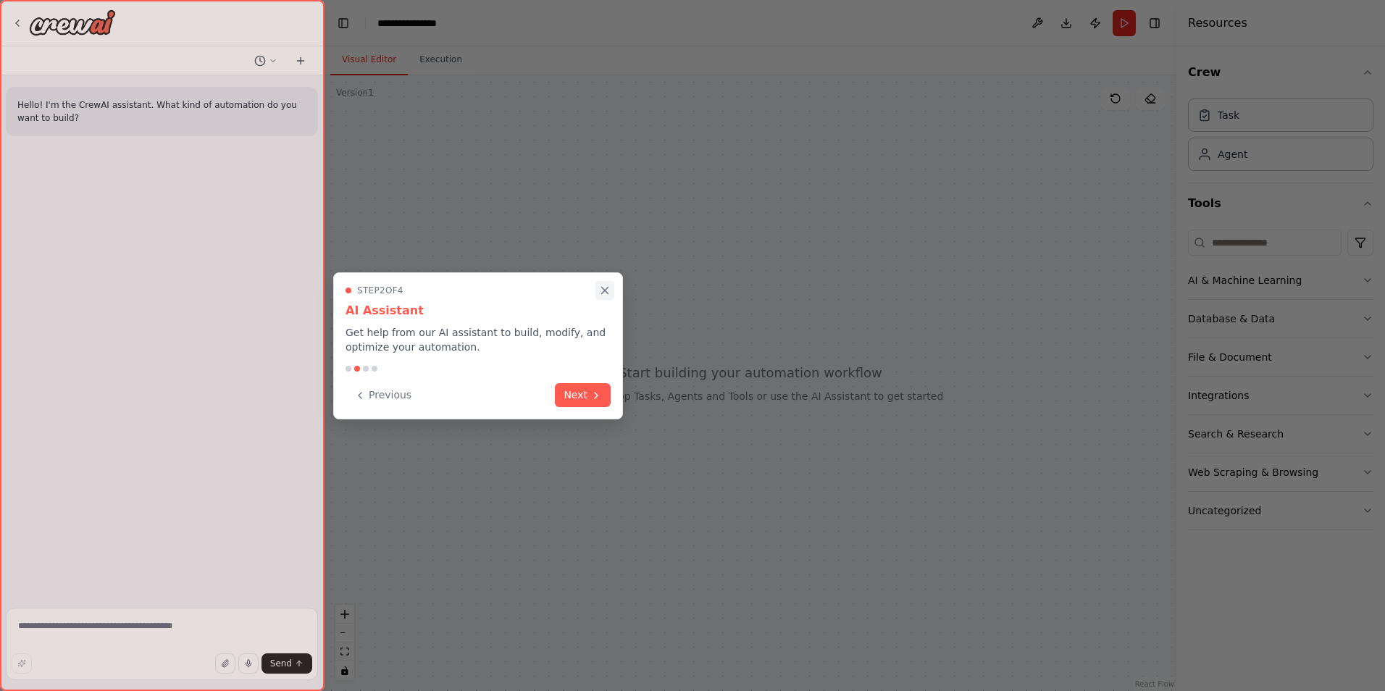
click at [606, 291] on icon "Close walkthrough" at bounding box center [605, 291] width 7 height 7
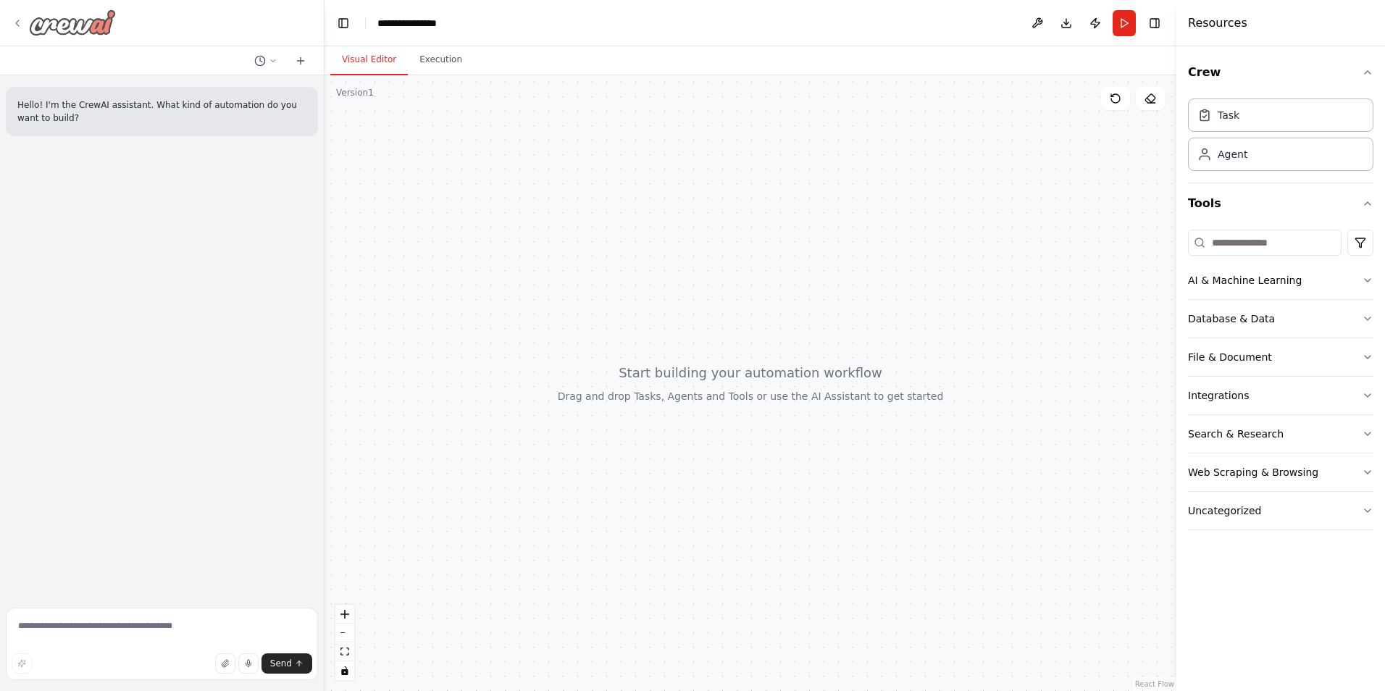
click at [64, 27] on img at bounding box center [72, 22] width 87 height 26
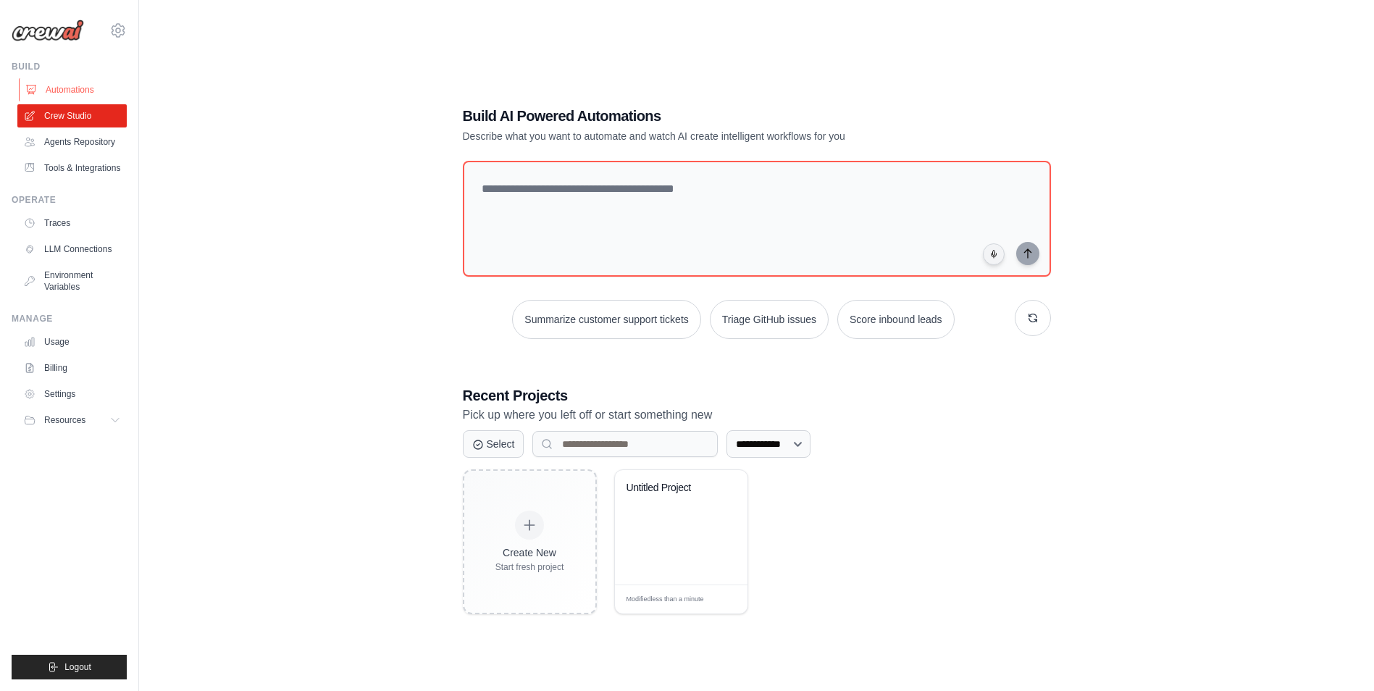
click at [70, 87] on link "Automations" at bounding box center [73, 89] width 109 height 23
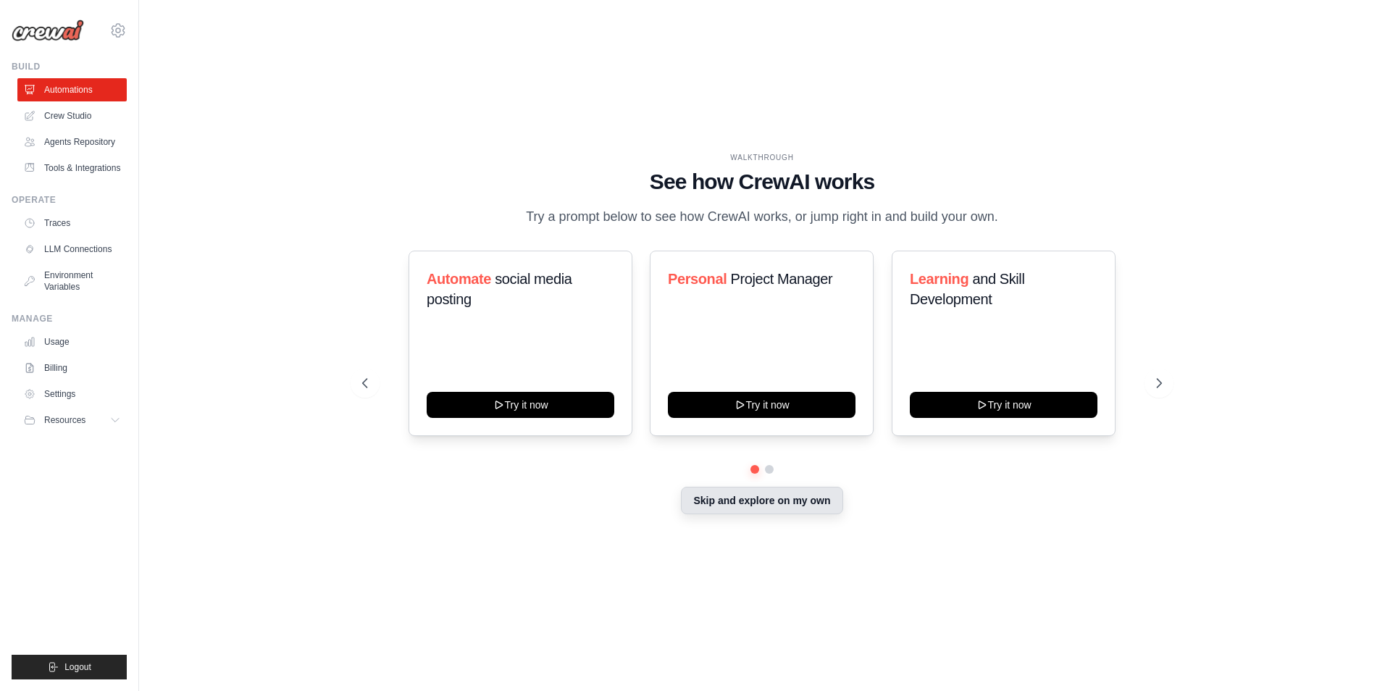
click at [745, 514] on button "Skip and explore on my own" at bounding box center [762, 501] width 162 height 28
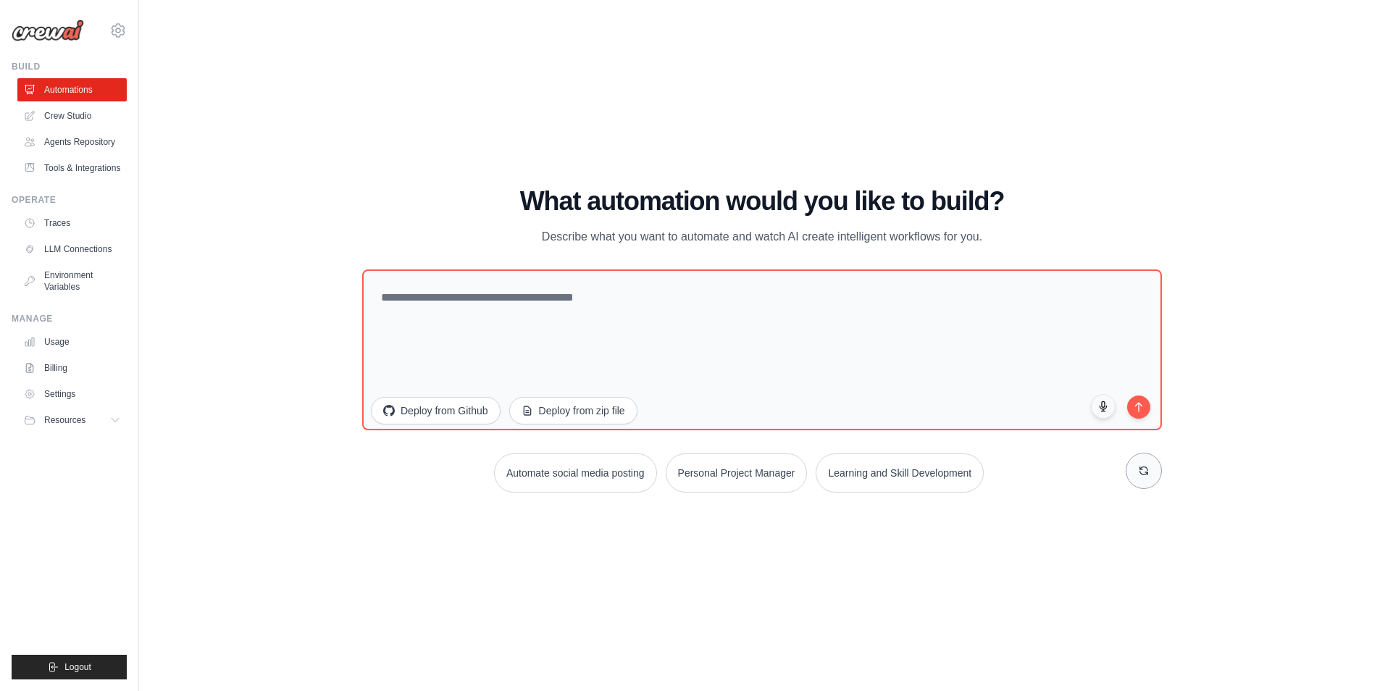
click at [1150, 481] on button at bounding box center [1144, 471] width 36 height 36
click at [369, 412] on textarea at bounding box center [762, 350] width 808 height 162
click at [395, 419] on button "Deploy from Github" at bounding box center [435, 410] width 130 height 28
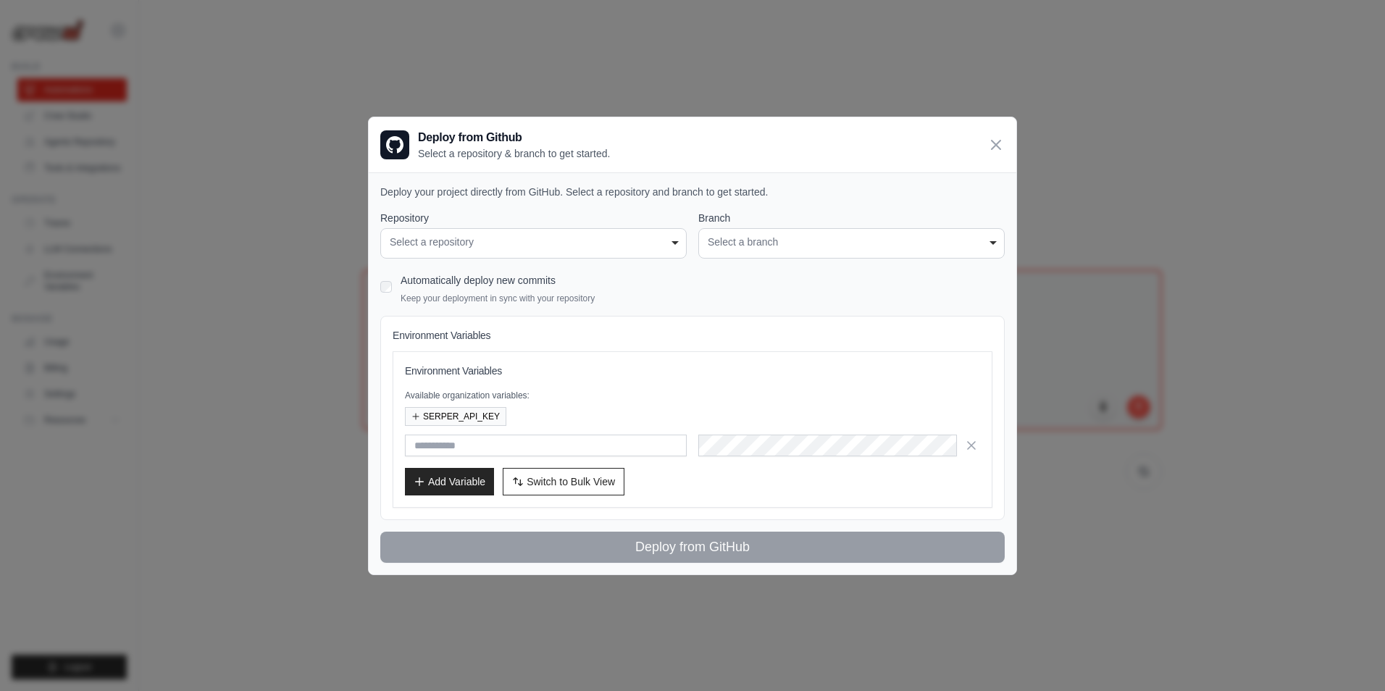
click at [610, 229] on div "**********" at bounding box center [533, 243] width 306 height 30
click at [609, 235] on div "Select a repository" at bounding box center [534, 242] width 288 height 15
click at [785, 248] on div "Select a branch" at bounding box center [852, 242] width 288 height 15
click at [567, 247] on div "Select a repository" at bounding box center [534, 242] width 288 height 15
drag, startPoint x: 813, startPoint y: 246, endPoint x: 777, endPoint y: 247, distance: 36.2
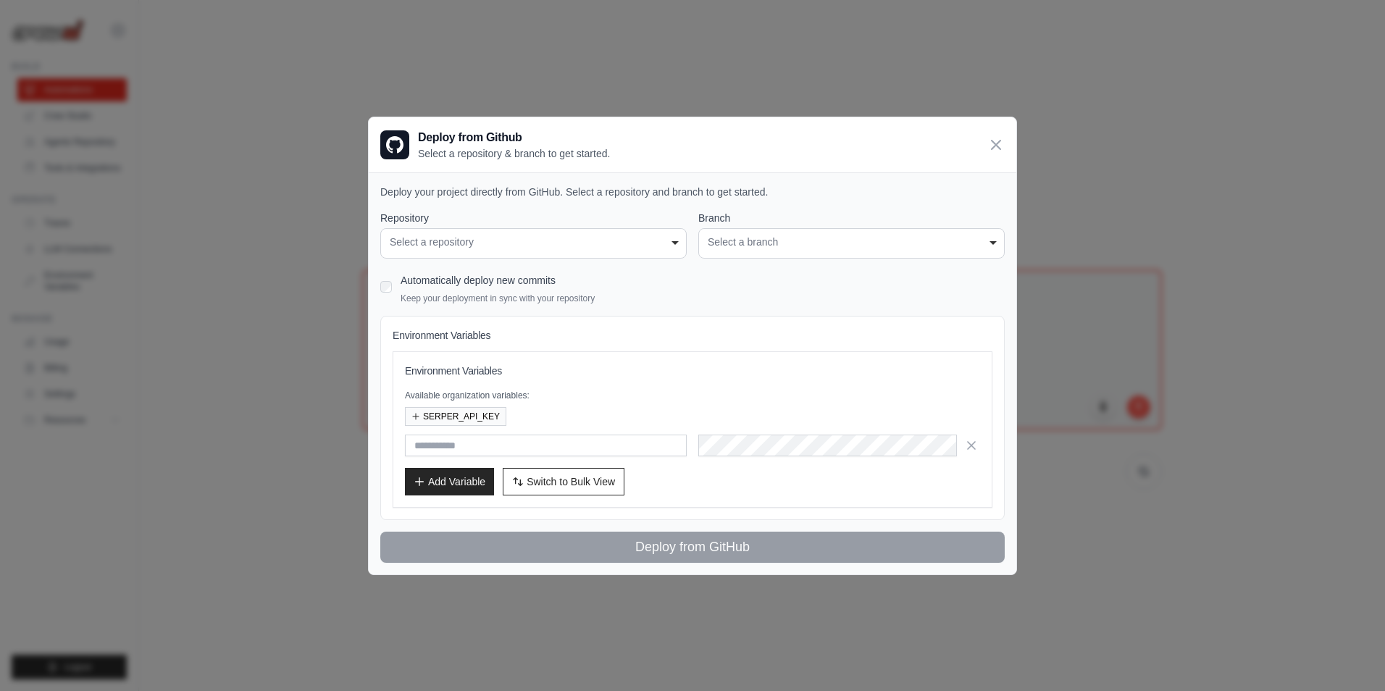
click at [811, 246] on div "Select a branch" at bounding box center [852, 242] width 288 height 15
click at [627, 247] on div "Select a repository" at bounding box center [534, 242] width 288 height 15
click at [453, 281] on label "Automatically deploy new commits" at bounding box center [478, 281] width 155 height 12
click at [642, 235] on div "Select a repository" at bounding box center [534, 242] width 288 height 15
click at [648, 239] on div "Select a repository" at bounding box center [534, 242] width 288 height 15
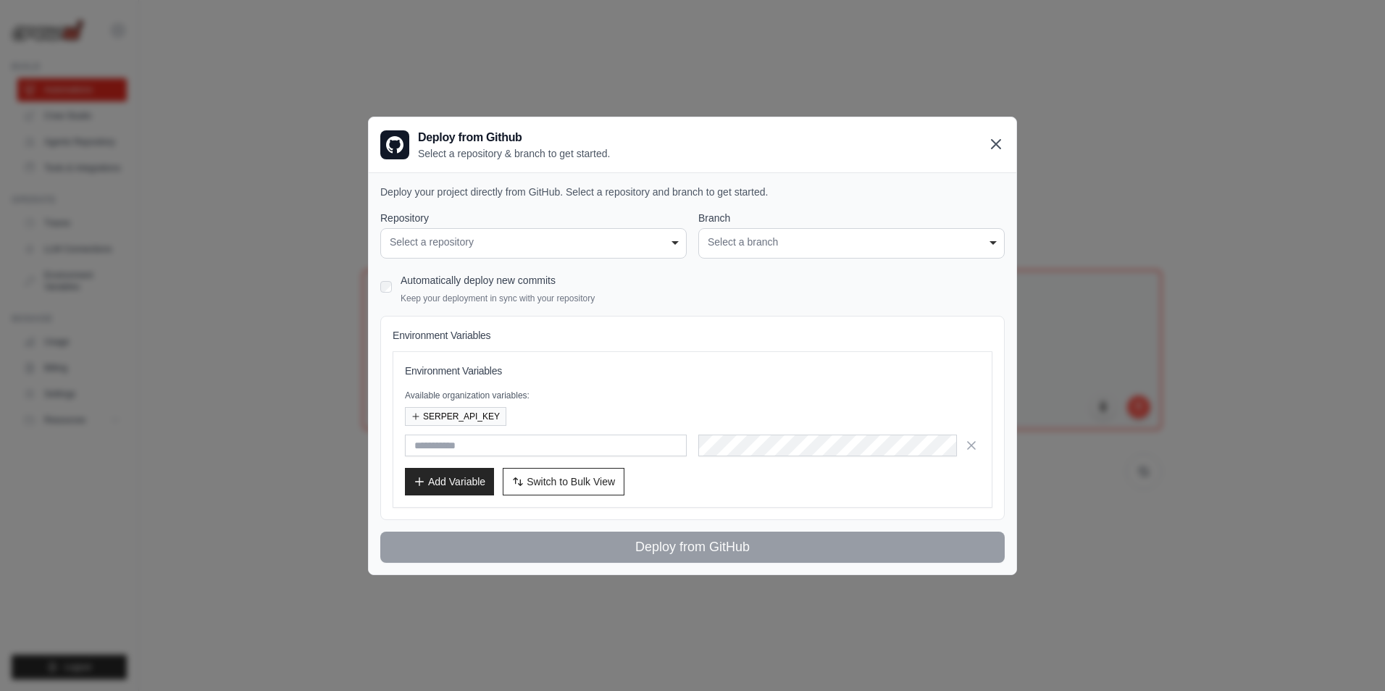
click at [997, 145] on icon at bounding box center [996, 144] width 9 height 9
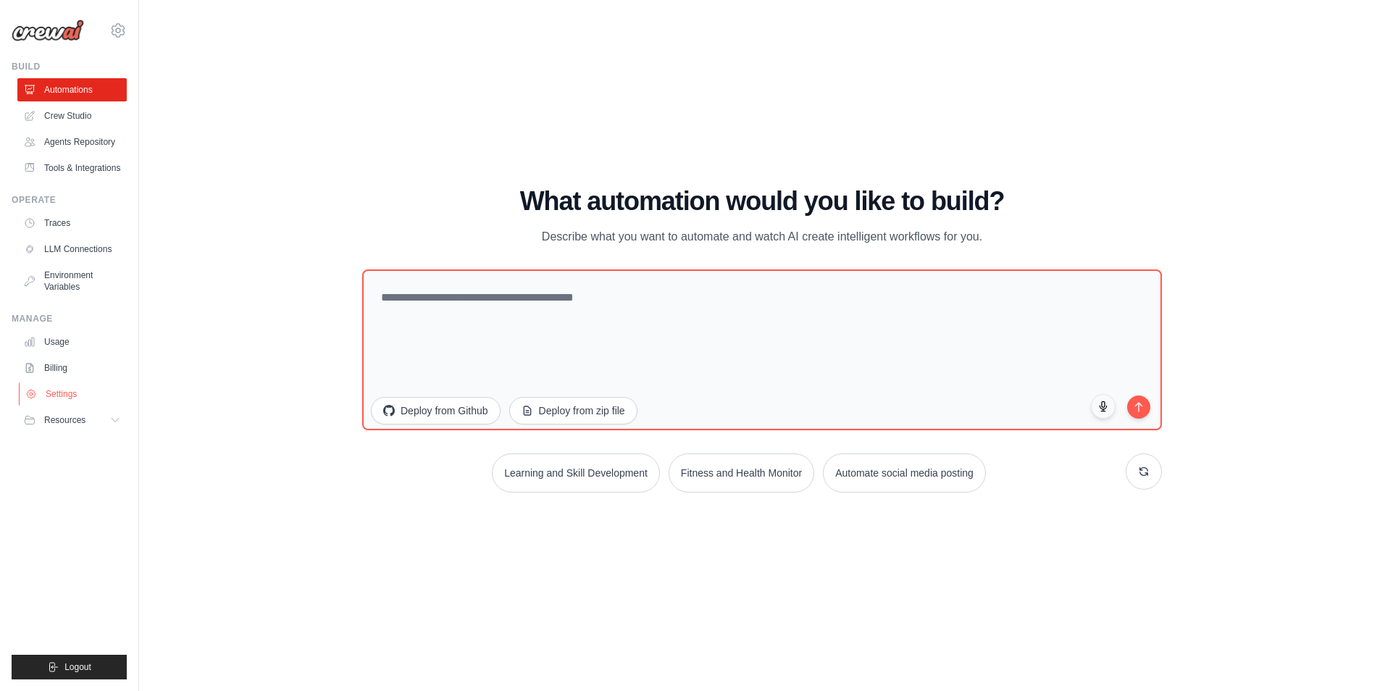
click at [64, 393] on link "Settings" at bounding box center [73, 393] width 109 height 23
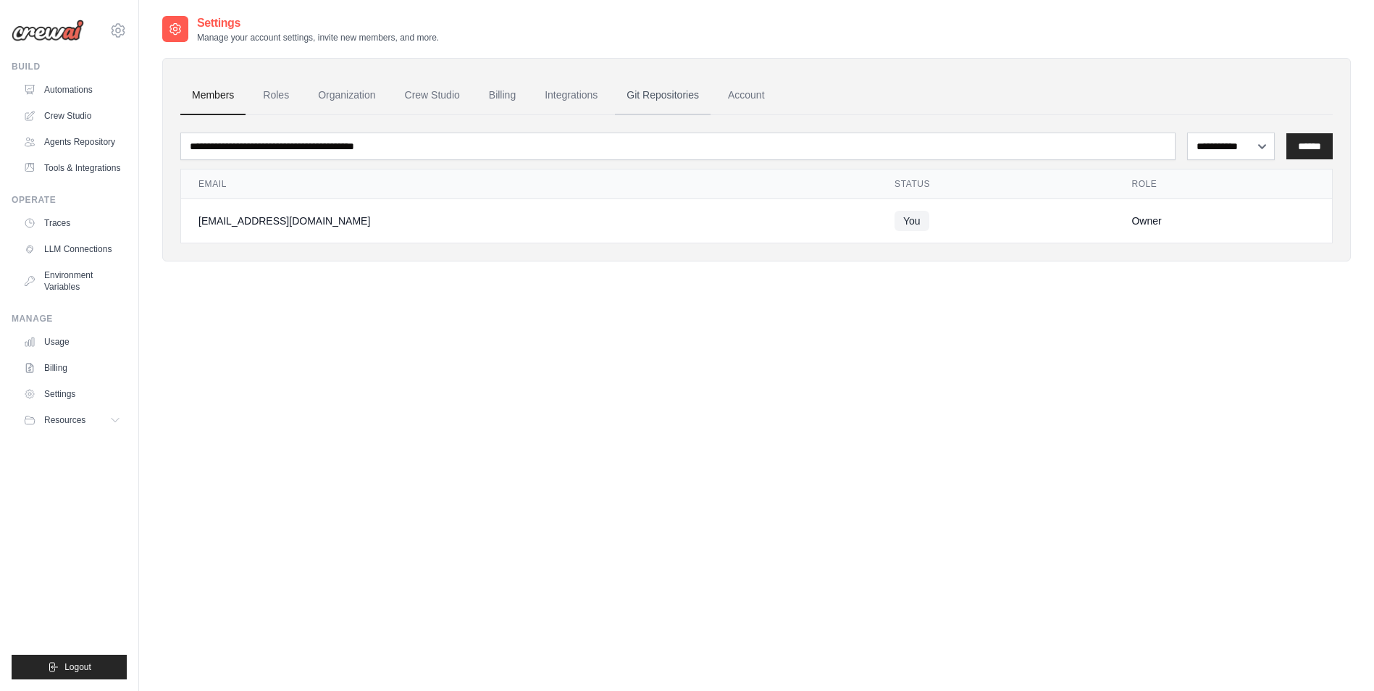
click at [659, 85] on link "Git Repositories" at bounding box center [663, 95] width 96 height 39
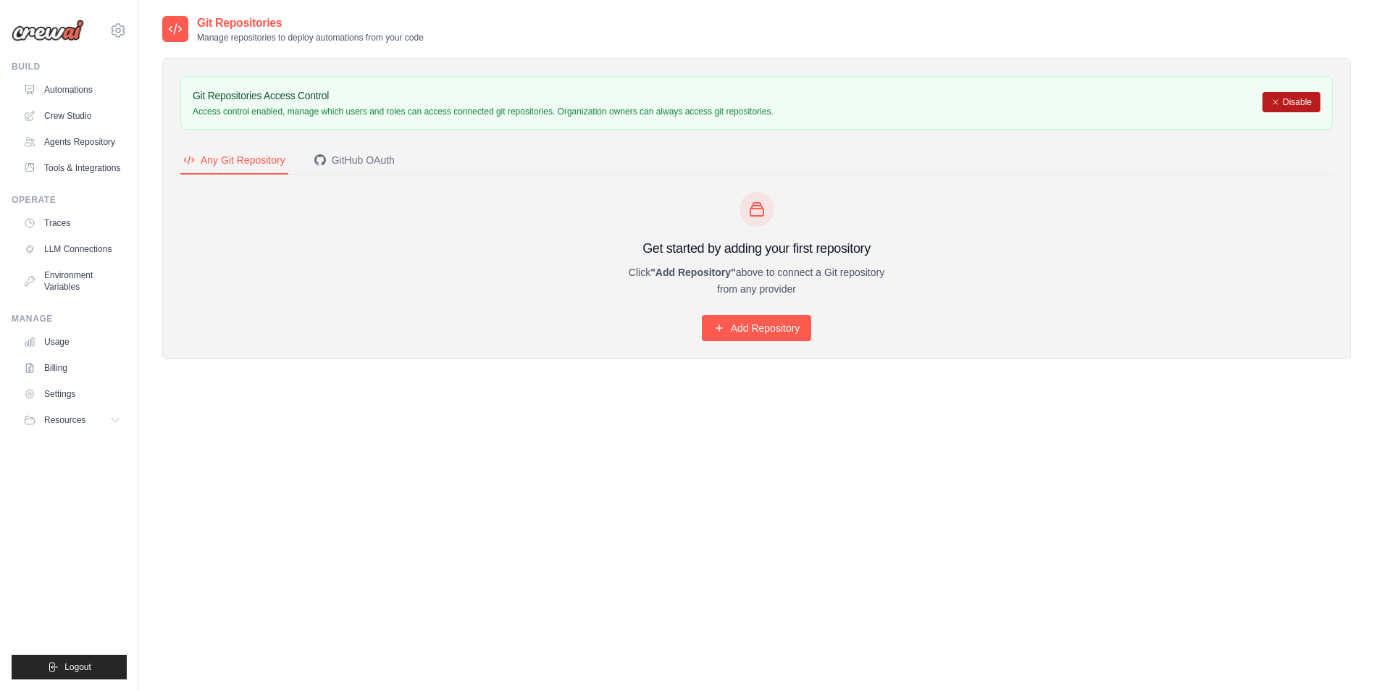
click at [1299, 104] on button "Disable" at bounding box center [1292, 102] width 58 height 20
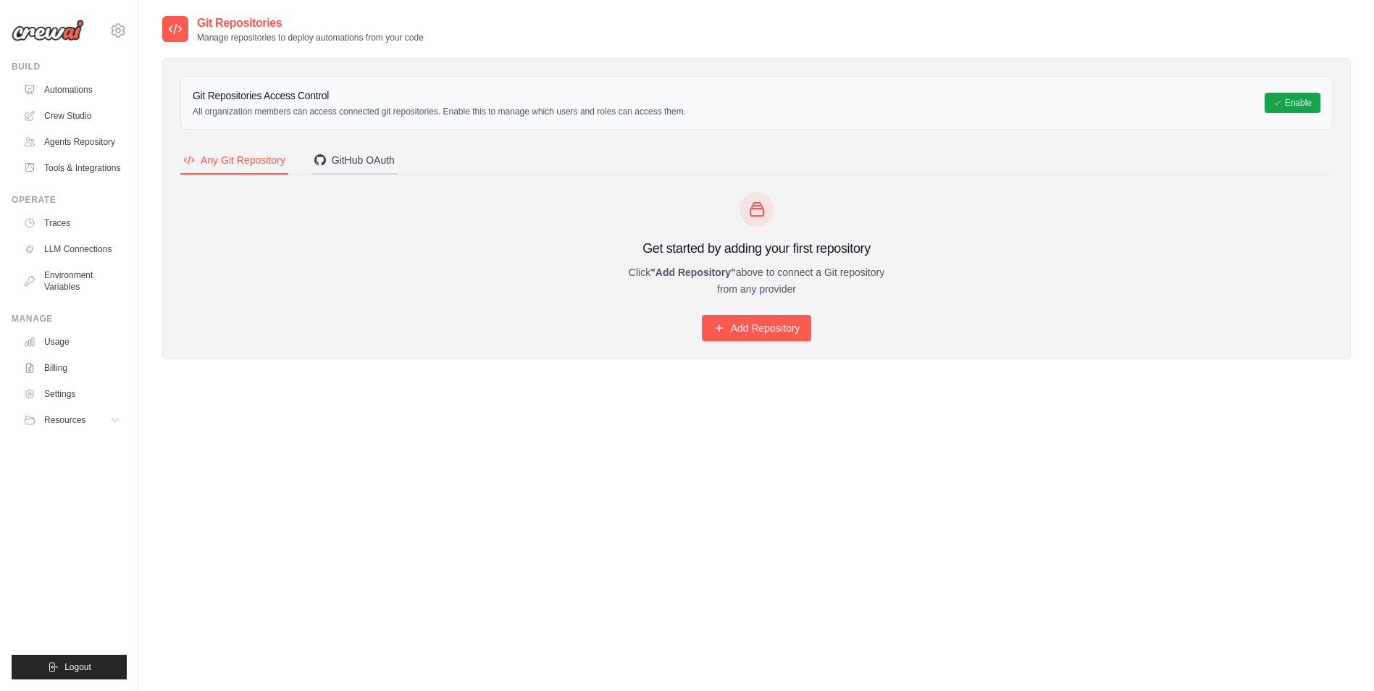
click at [351, 167] on div "GitHub OAuth" at bounding box center [354, 160] width 80 height 14
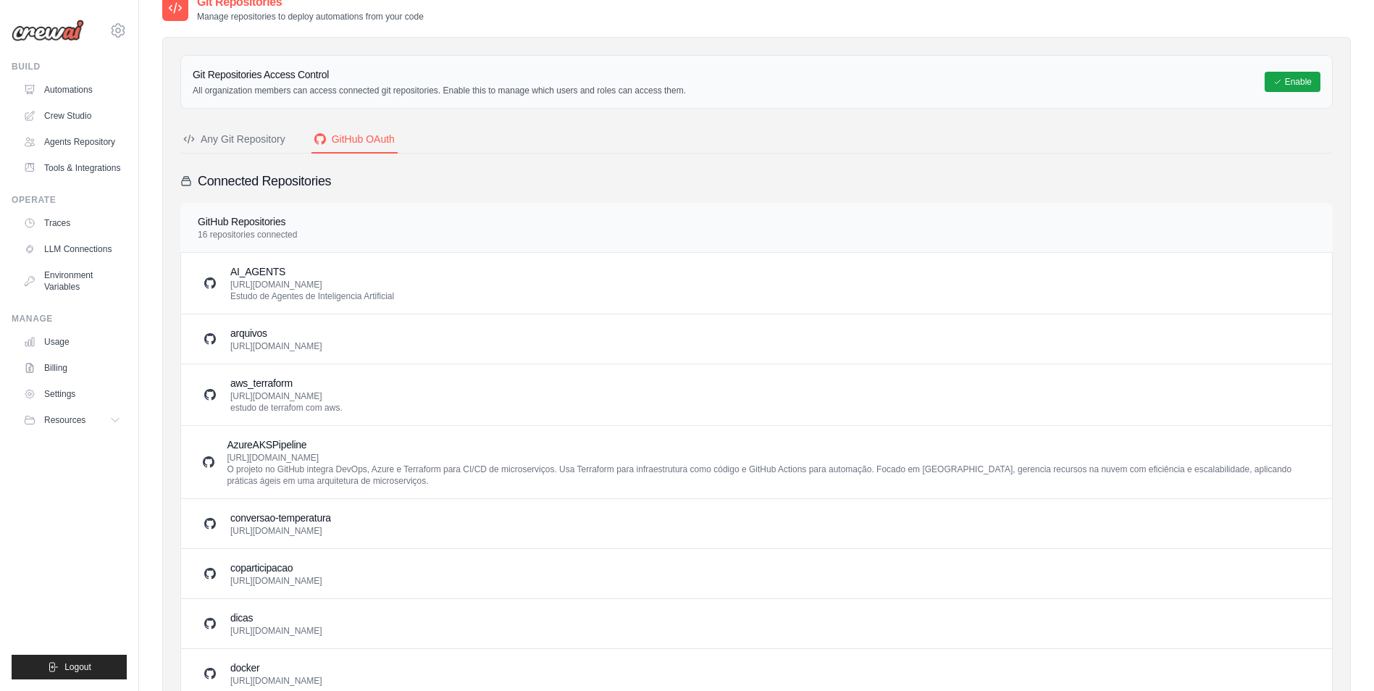
scroll to position [7, 0]
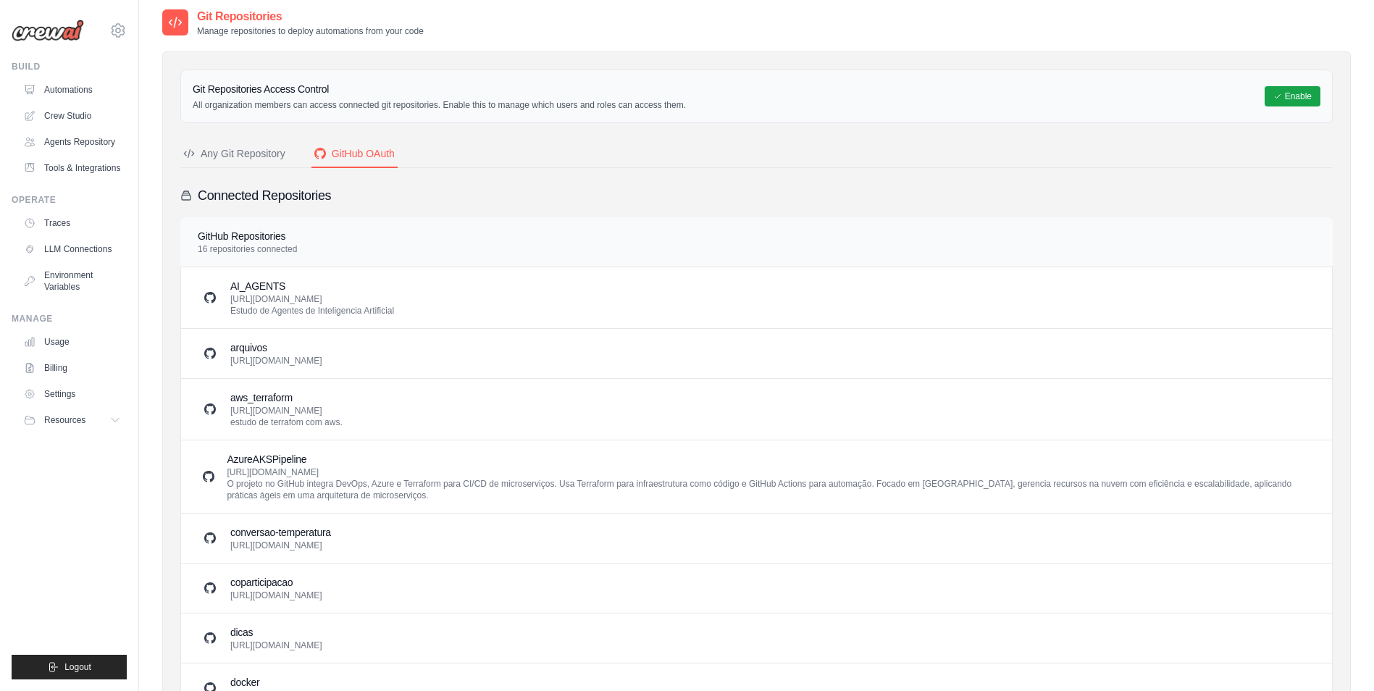
click at [270, 298] on p "[URL][DOMAIN_NAME] Estudo de Agentes de Inteligencia Artificial" at bounding box center [312, 304] width 164 height 23
click at [259, 281] on h3 "AI_AGENTS" at bounding box center [312, 286] width 164 height 14
click at [1305, 88] on button "Enable" at bounding box center [1293, 95] width 56 height 20
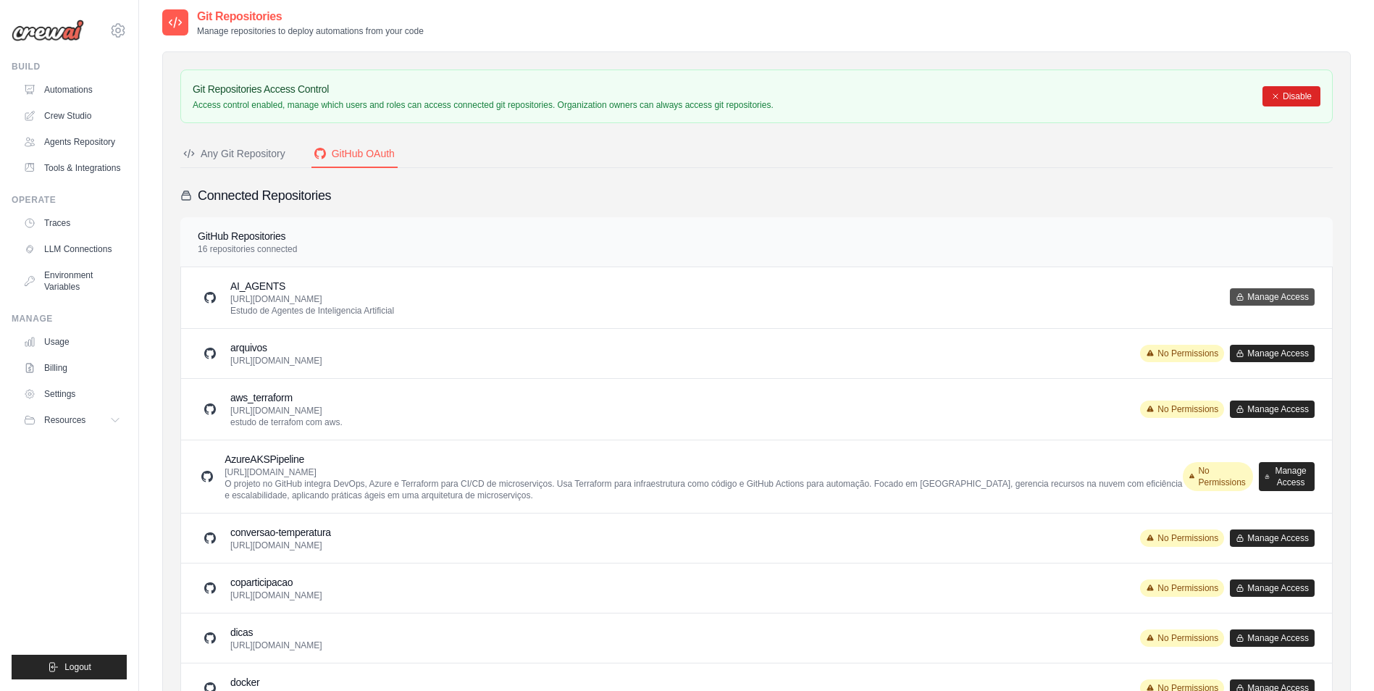
click at [1271, 299] on button "Manage Access" at bounding box center [1272, 296] width 85 height 17
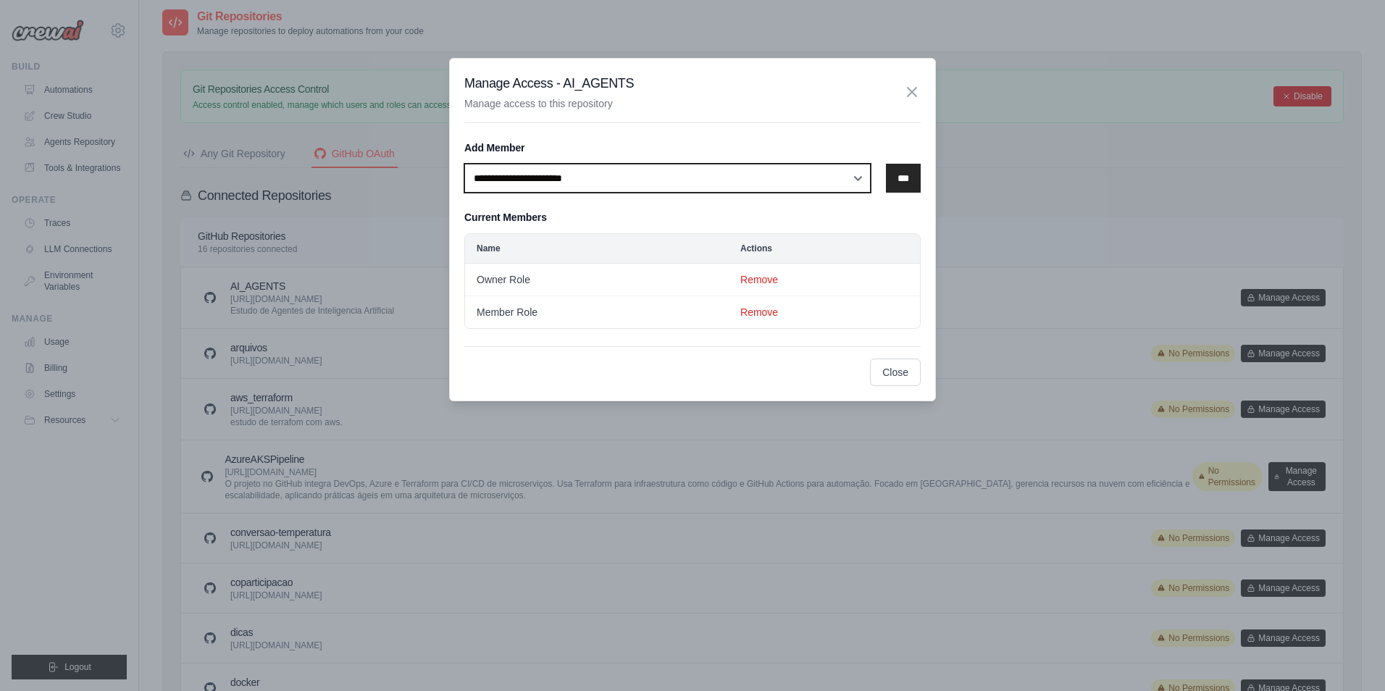
click at [845, 182] on select "**********" at bounding box center [667, 178] width 406 height 29
click at [910, 180] on input "***" at bounding box center [903, 178] width 35 height 29
click at [666, 170] on select "**********" at bounding box center [667, 178] width 406 height 29
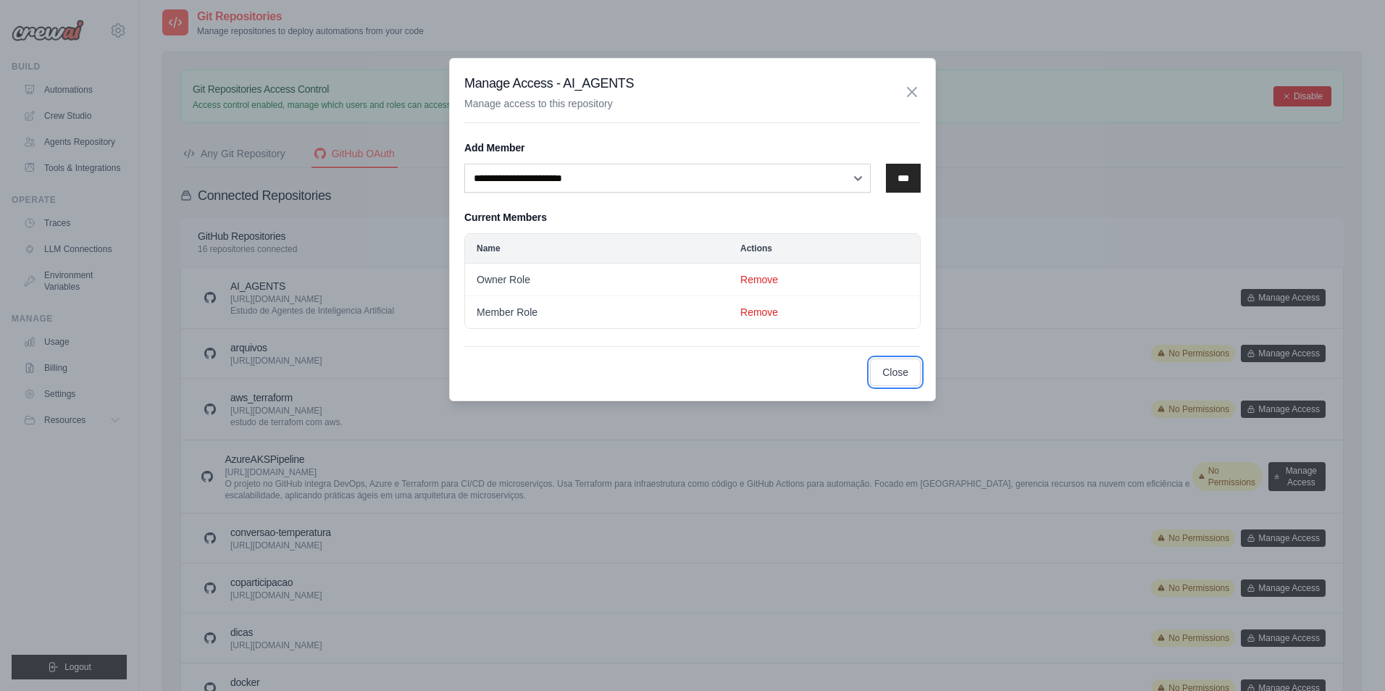
click at [898, 369] on button "Close" at bounding box center [895, 373] width 51 height 28
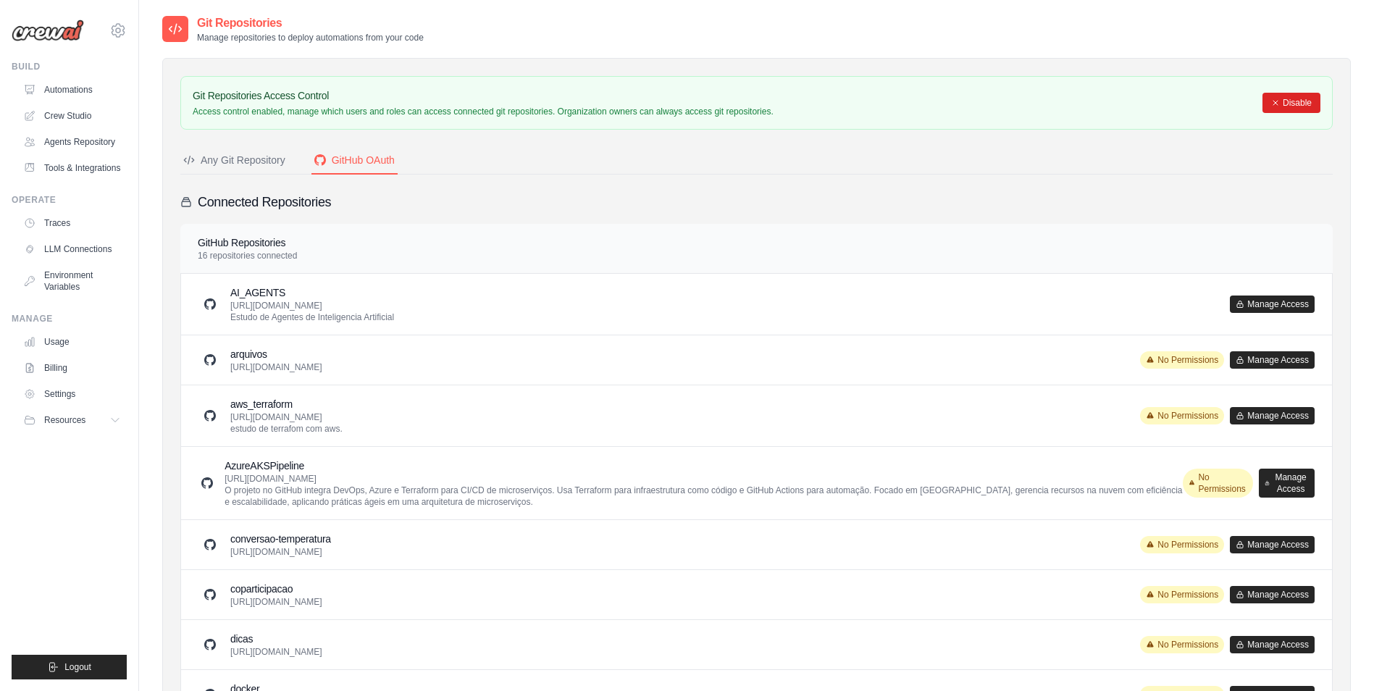
click at [256, 168] on button "Any Git Repository" at bounding box center [234, 161] width 108 height 28
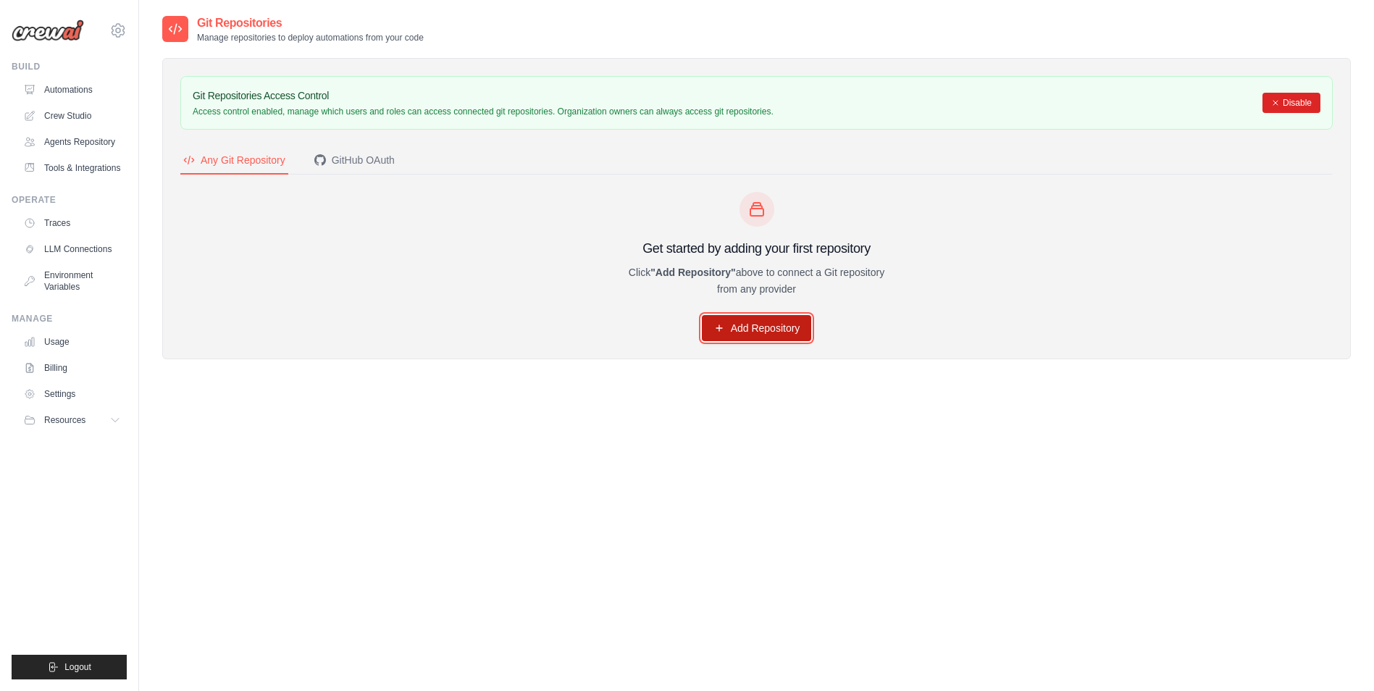
click at [779, 325] on link "Add Repository" at bounding box center [757, 328] width 110 height 26
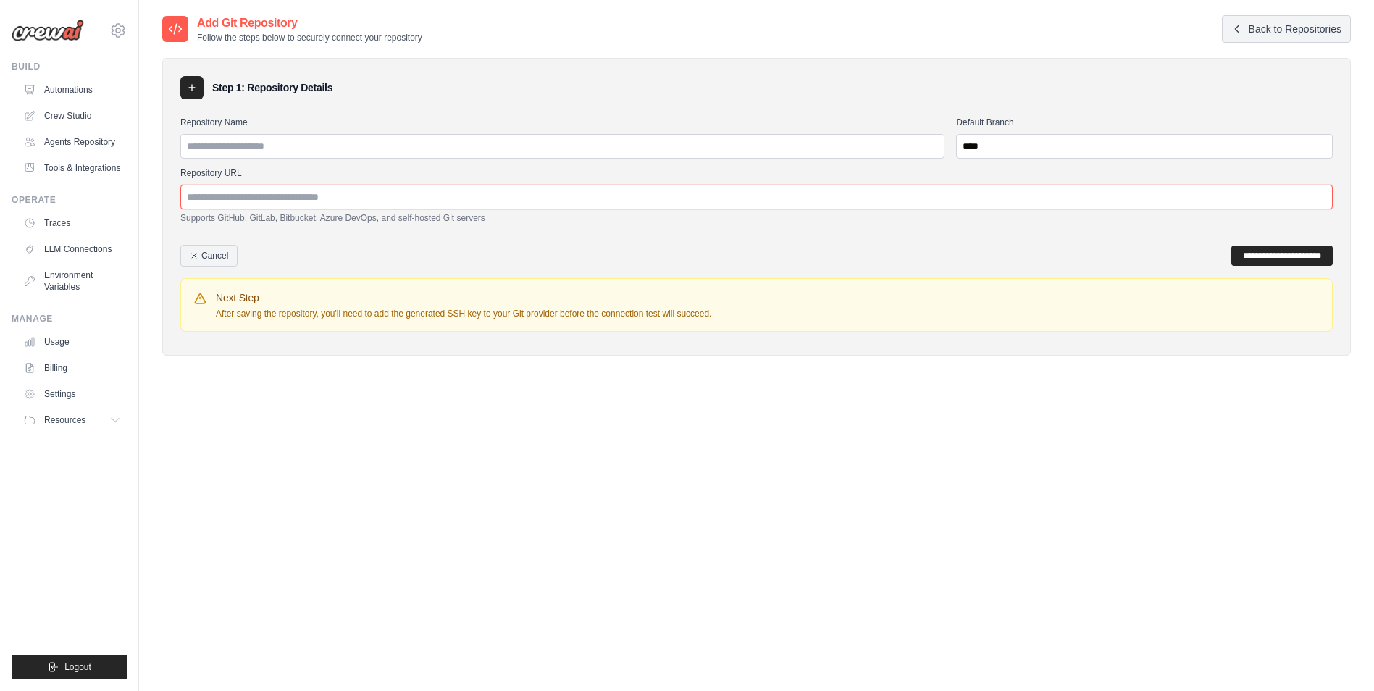
click at [248, 198] on input "Repository URL" at bounding box center [756, 197] width 1153 height 25
click at [252, 143] on input "Repository Name" at bounding box center [562, 146] width 764 height 25
click at [224, 253] on link "Cancel" at bounding box center [208, 256] width 57 height 22
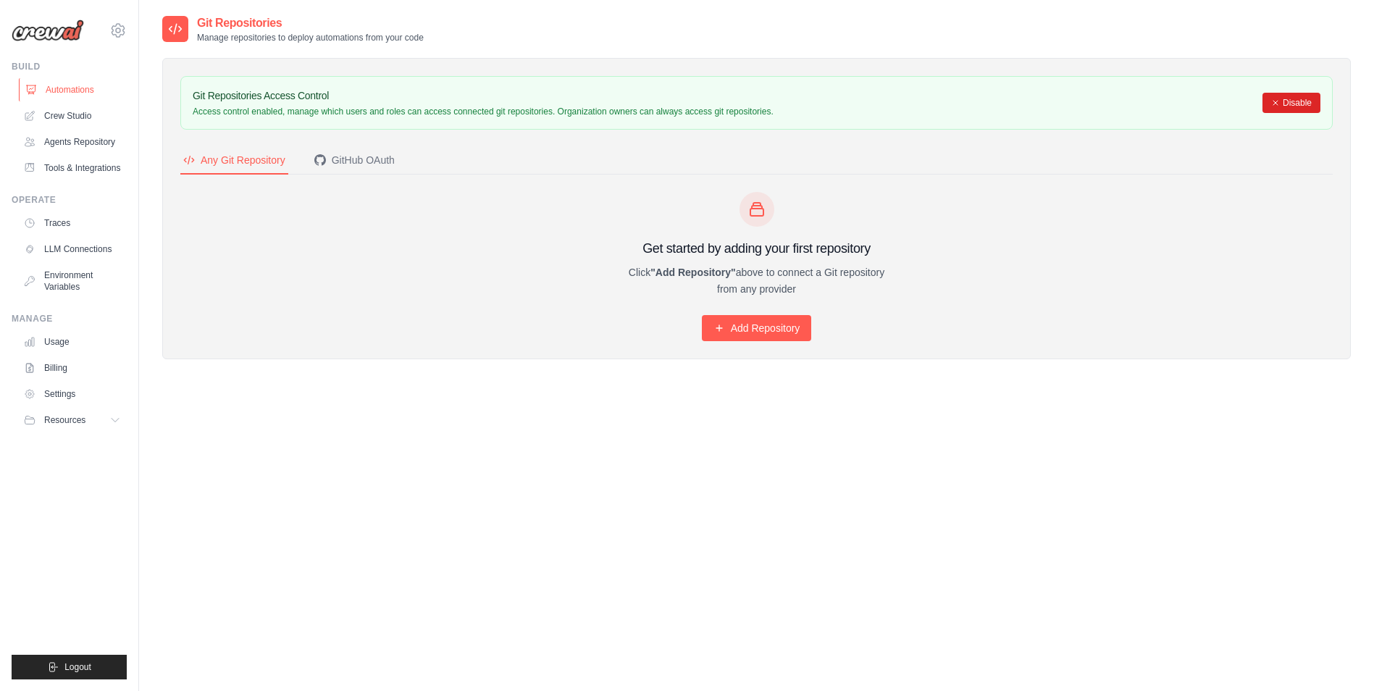
click at [89, 91] on link "Automations" at bounding box center [73, 89] width 109 height 23
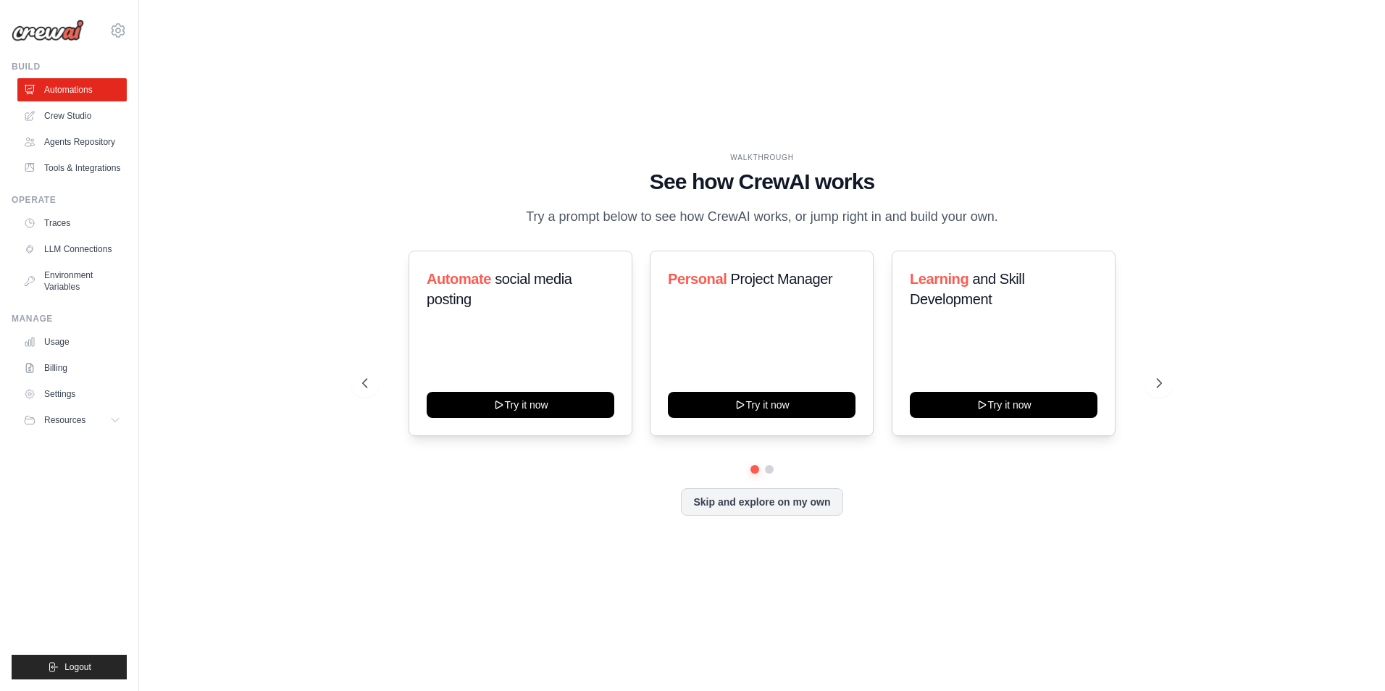
click at [678, 504] on div "Skip and explore on my own" at bounding box center [762, 502] width 800 height 28
click at [686, 504] on button "Skip and explore on my own" at bounding box center [762, 501] width 162 height 28
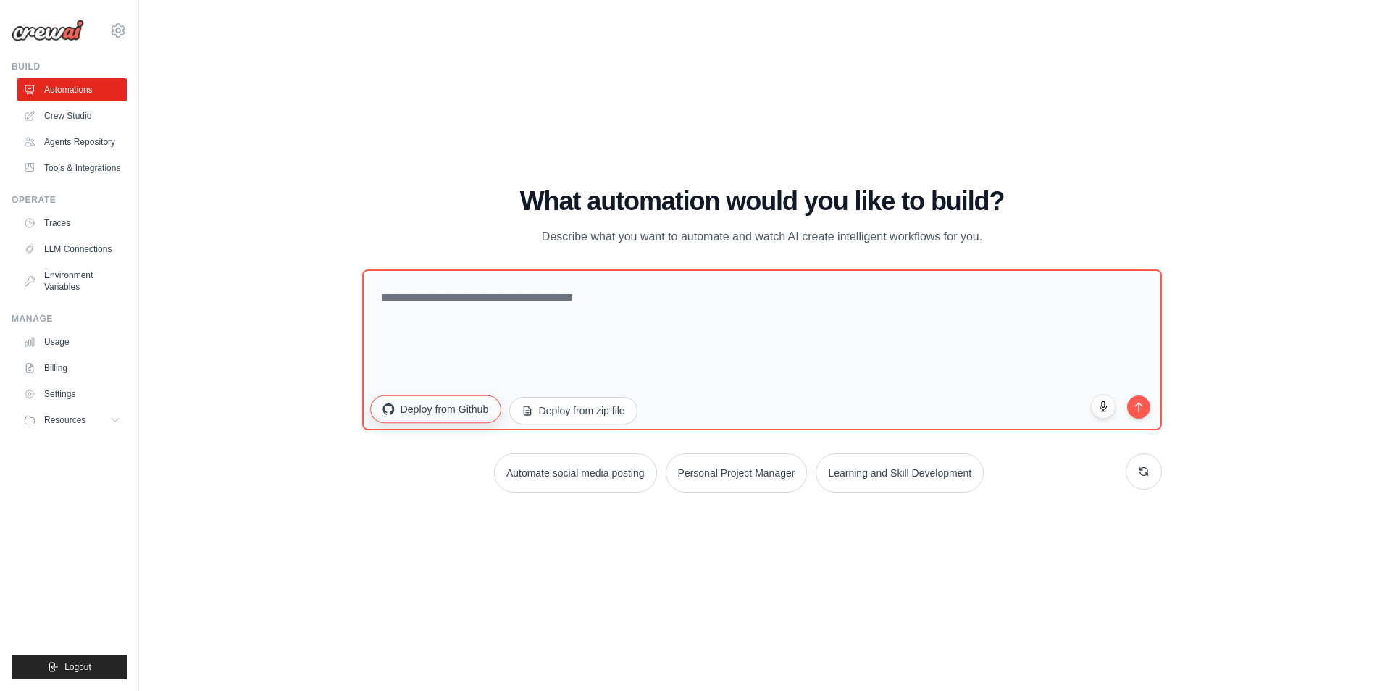
click at [458, 414] on button "Deploy from Github" at bounding box center [435, 410] width 130 height 28
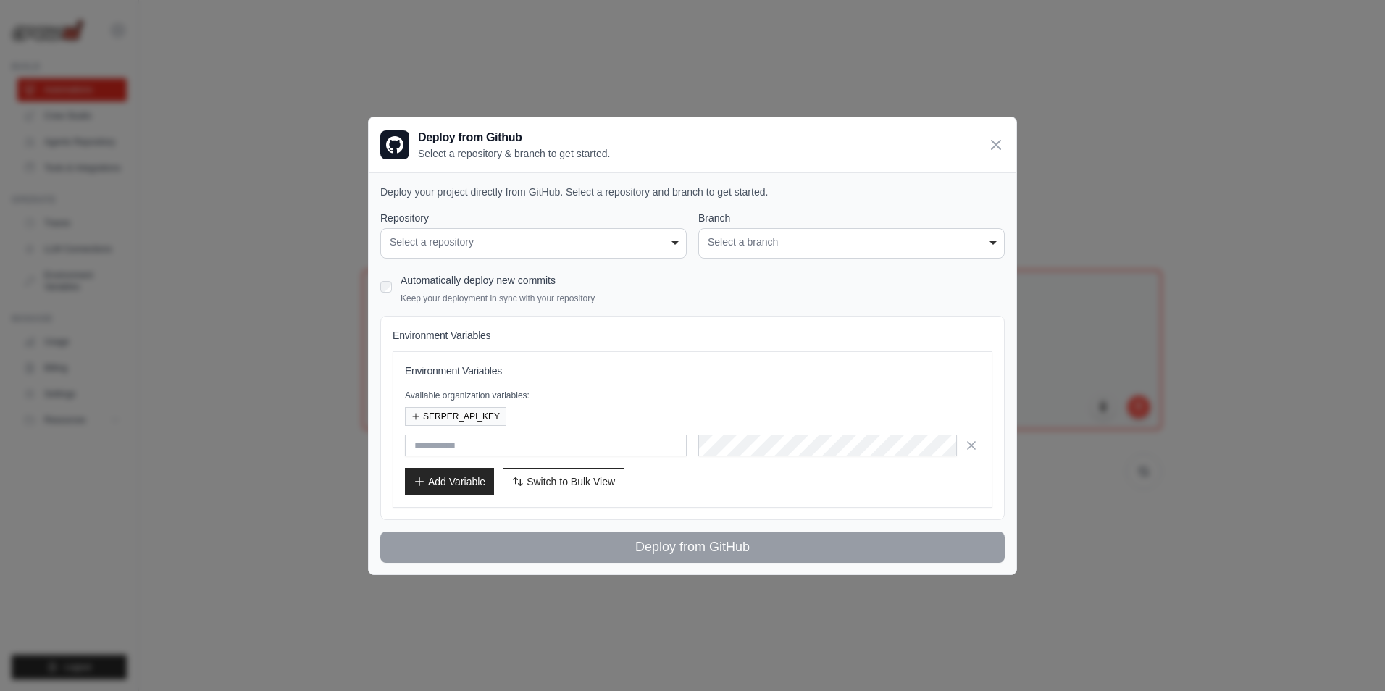
click at [521, 251] on div "**********" at bounding box center [533, 243] width 306 height 30
click at [992, 144] on icon at bounding box center [995, 143] width 17 height 17
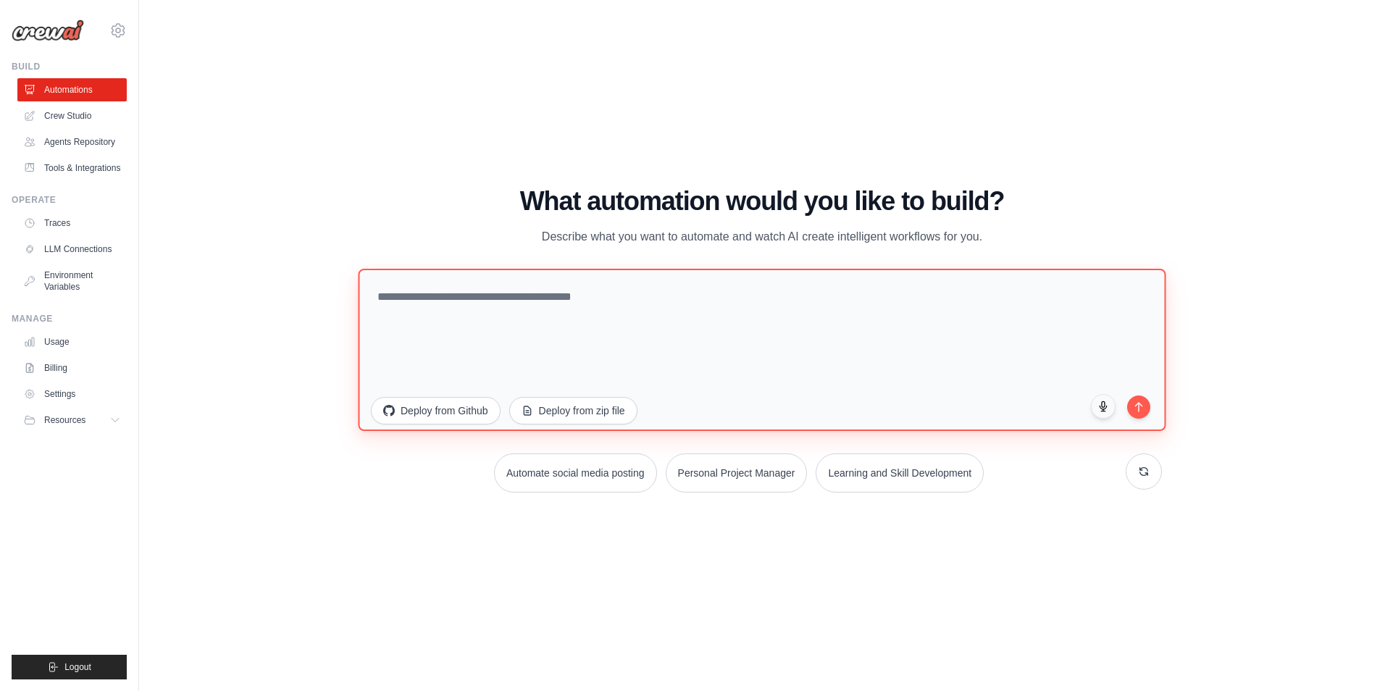
click at [521, 308] on textarea at bounding box center [762, 350] width 808 height 162
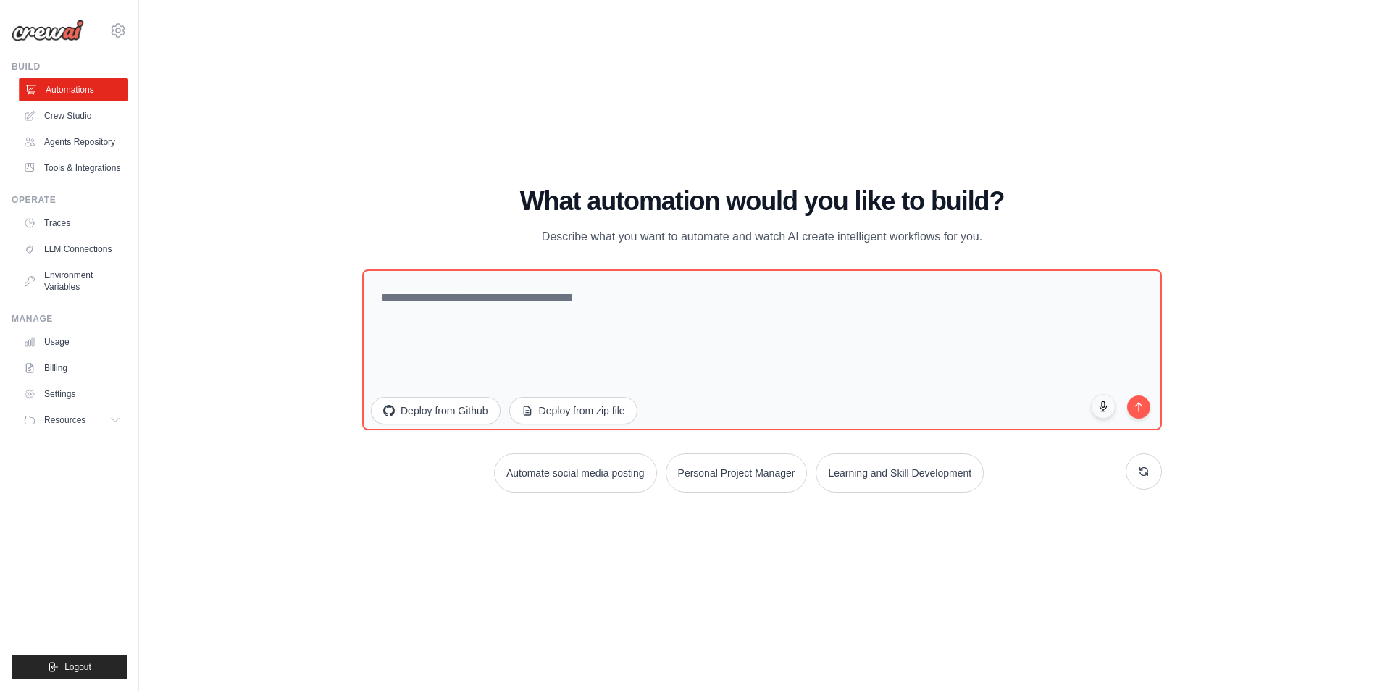
click at [75, 89] on link "Automations" at bounding box center [73, 89] width 109 height 23
click at [447, 417] on button "Deploy from Github" at bounding box center [435, 410] width 130 height 28
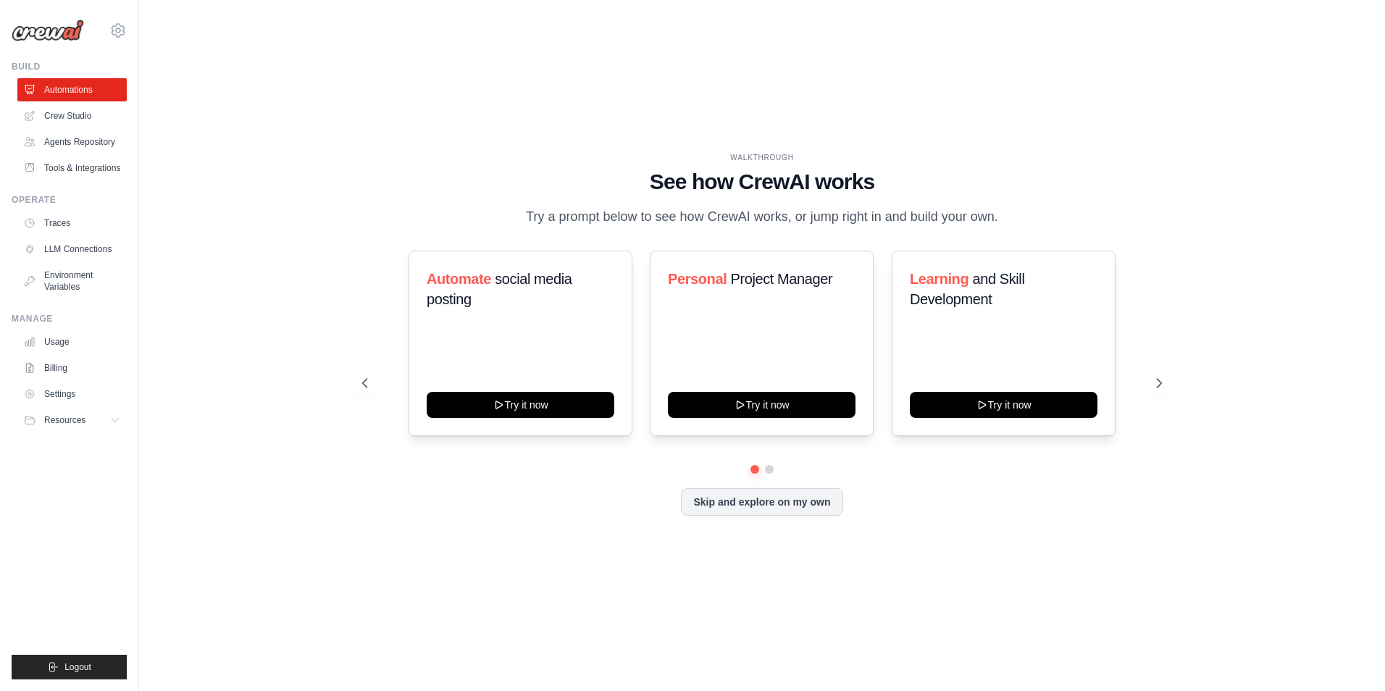
click at [804, 517] on div "WALKTHROUGH See how CrewAI works Try a prompt below to see how CrewAI works, or…" at bounding box center [762, 345] width 835 height 387
click at [824, 515] on div "Skip and explore on my own" at bounding box center [762, 502] width 800 height 28
click at [694, 495] on button "Skip and explore on my own" at bounding box center [762, 501] width 162 height 28
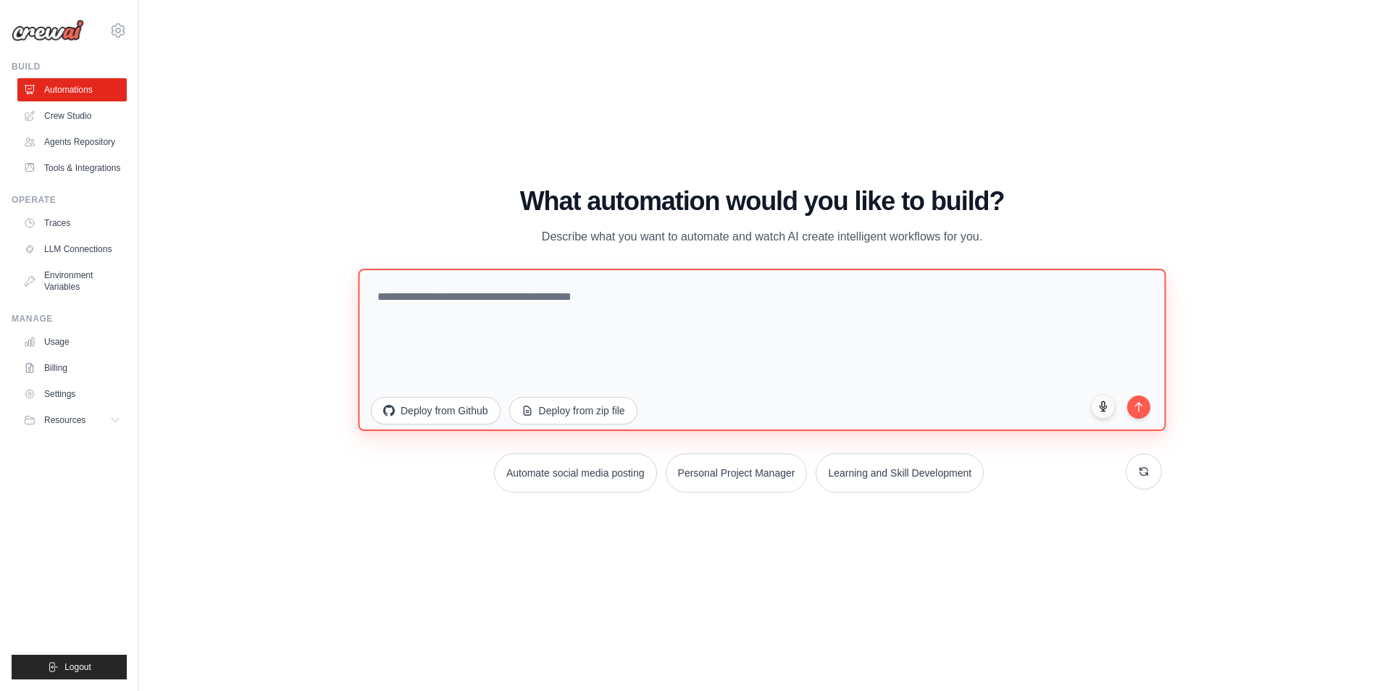
click at [551, 286] on textarea at bounding box center [762, 350] width 808 height 162
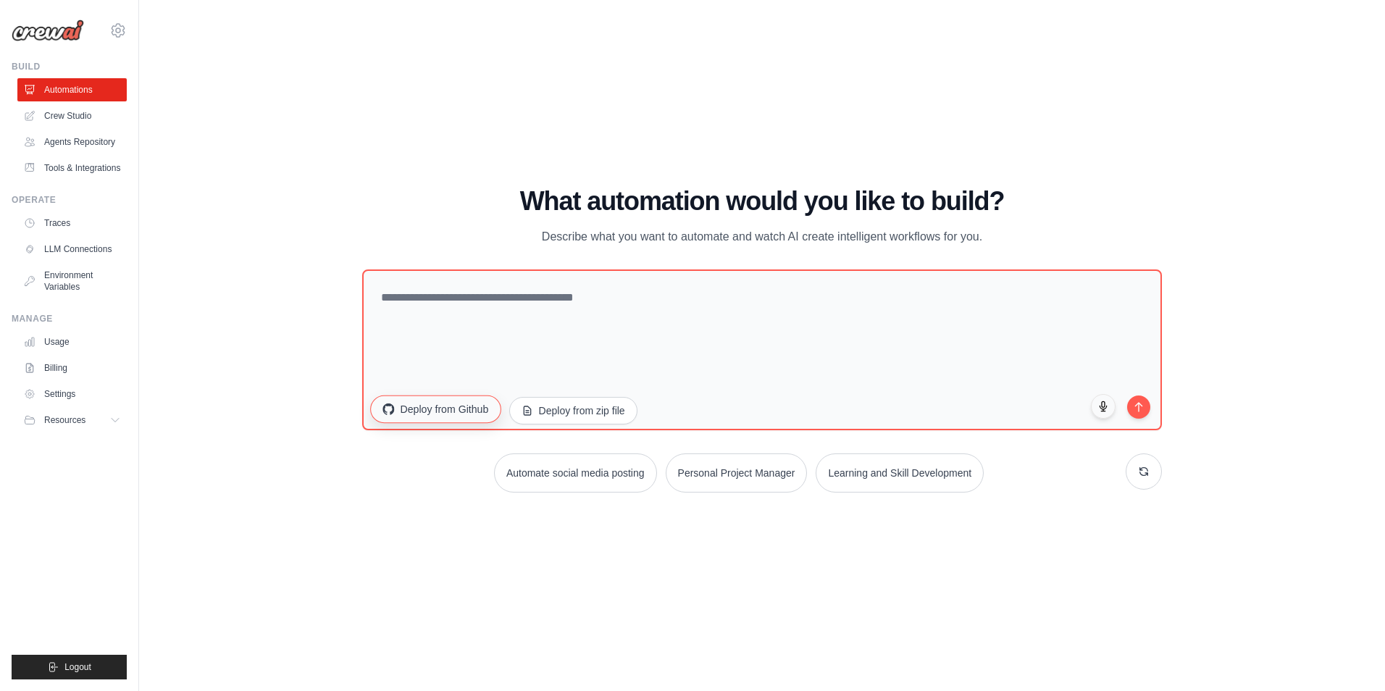
click at [453, 407] on button "Deploy from Github" at bounding box center [435, 410] width 130 height 28
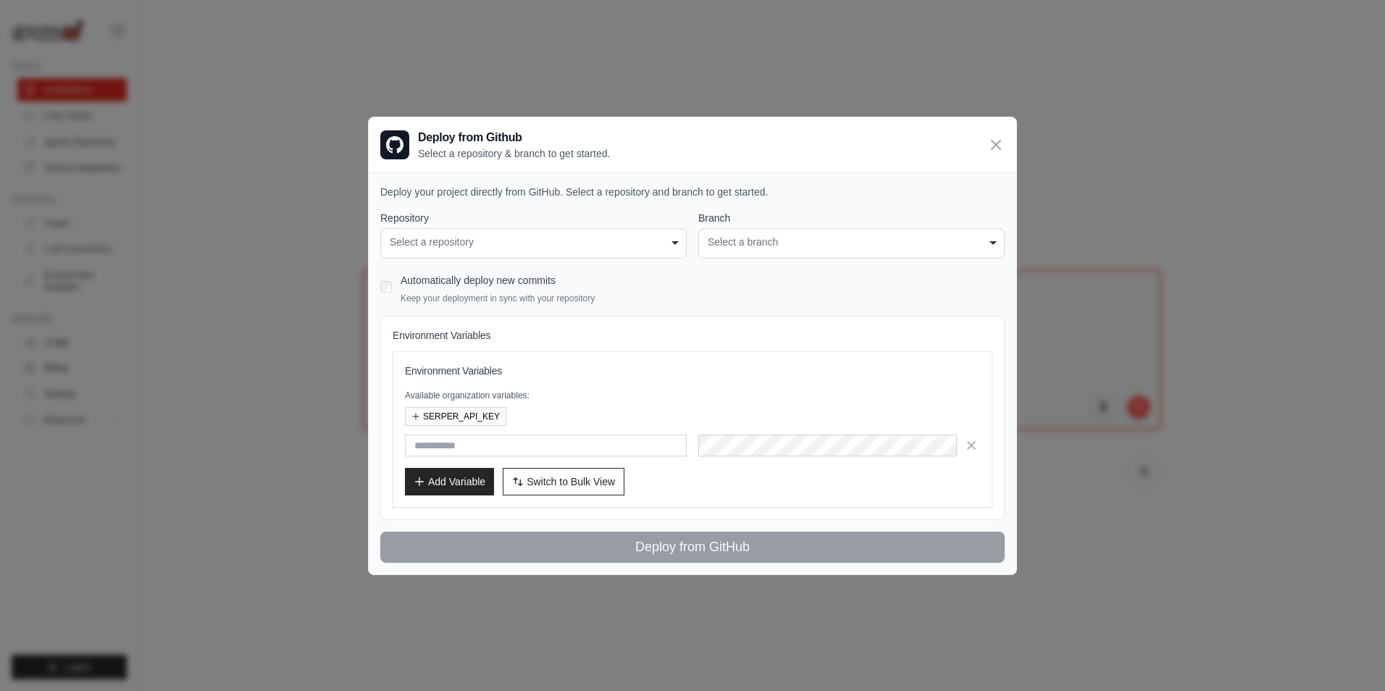
click at [461, 243] on div "Select a repository" at bounding box center [534, 242] width 288 height 15
click at [762, 243] on div "Select a branch" at bounding box center [852, 242] width 288 height 15
click at [996, 149] on icon at bounding box center [995, 143] width 17 height 17
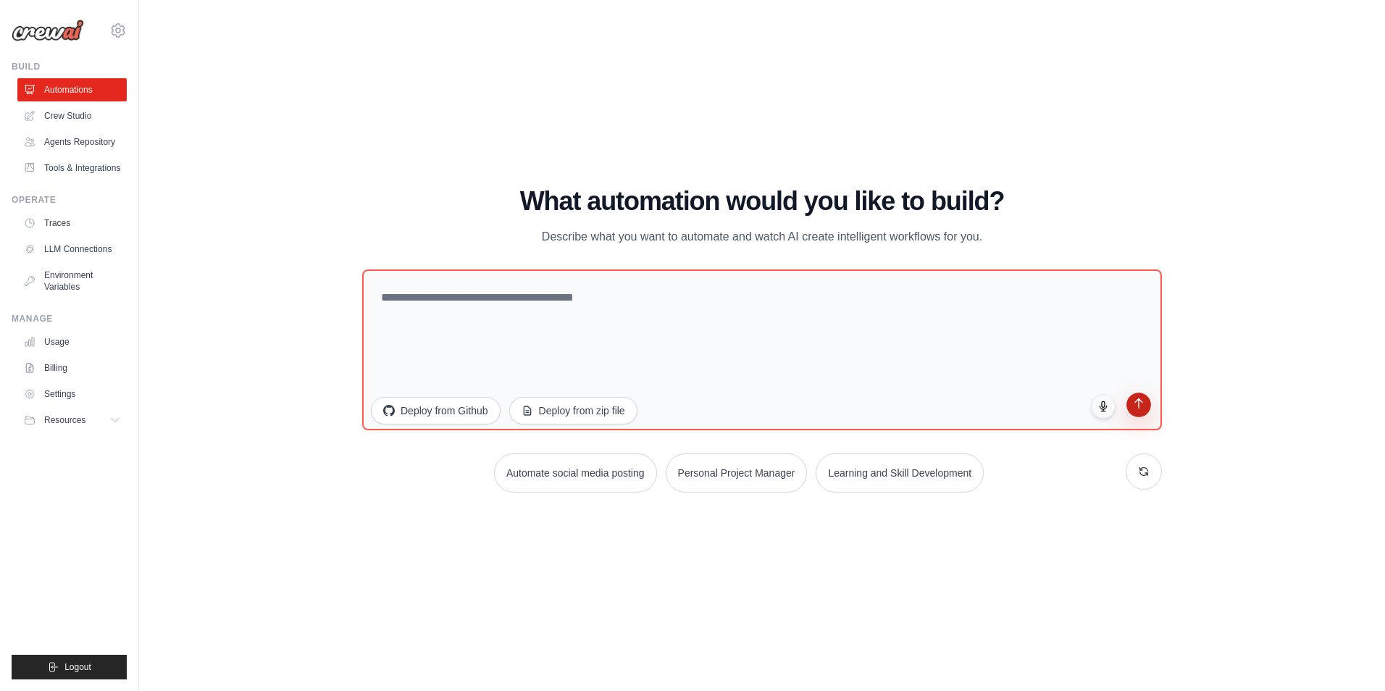
click at [1140, 409] on icon "submit" at bounding box center [1139, 404] width 12 height 12
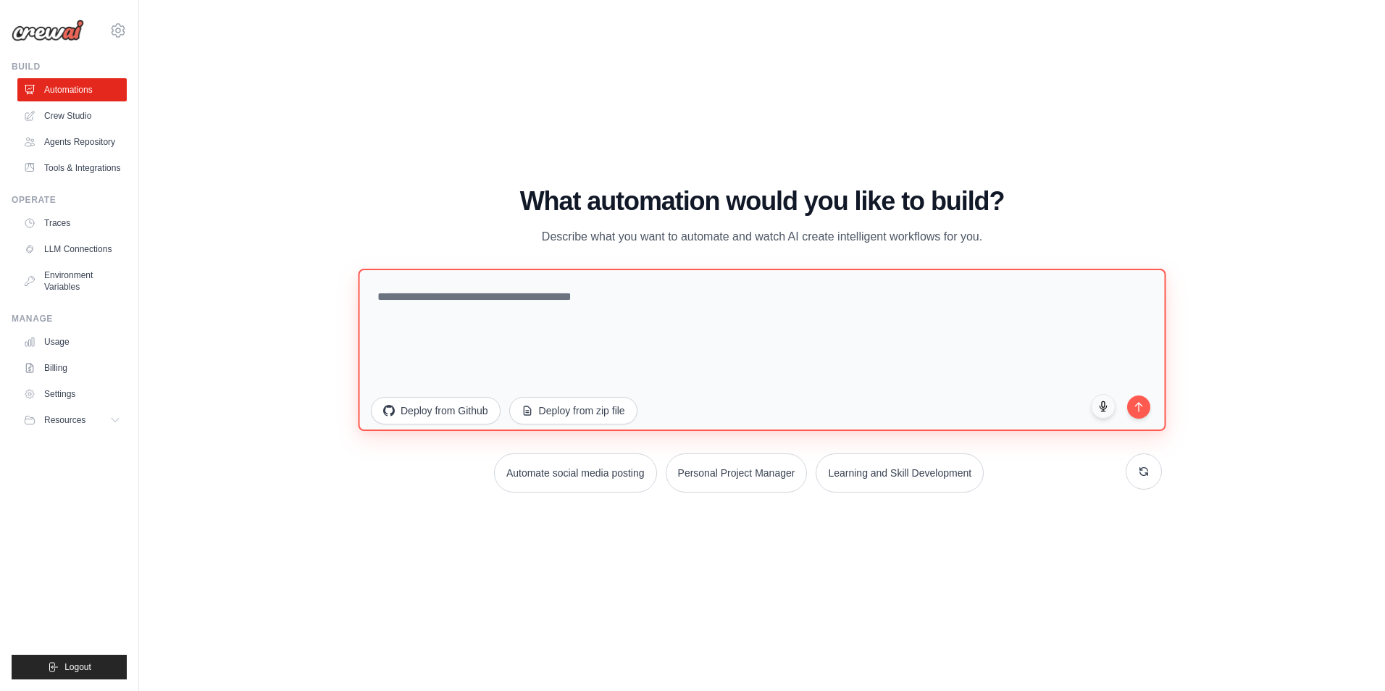
click at [728, 320] on textarea at bounding box center [762, 350] width 808 height 162
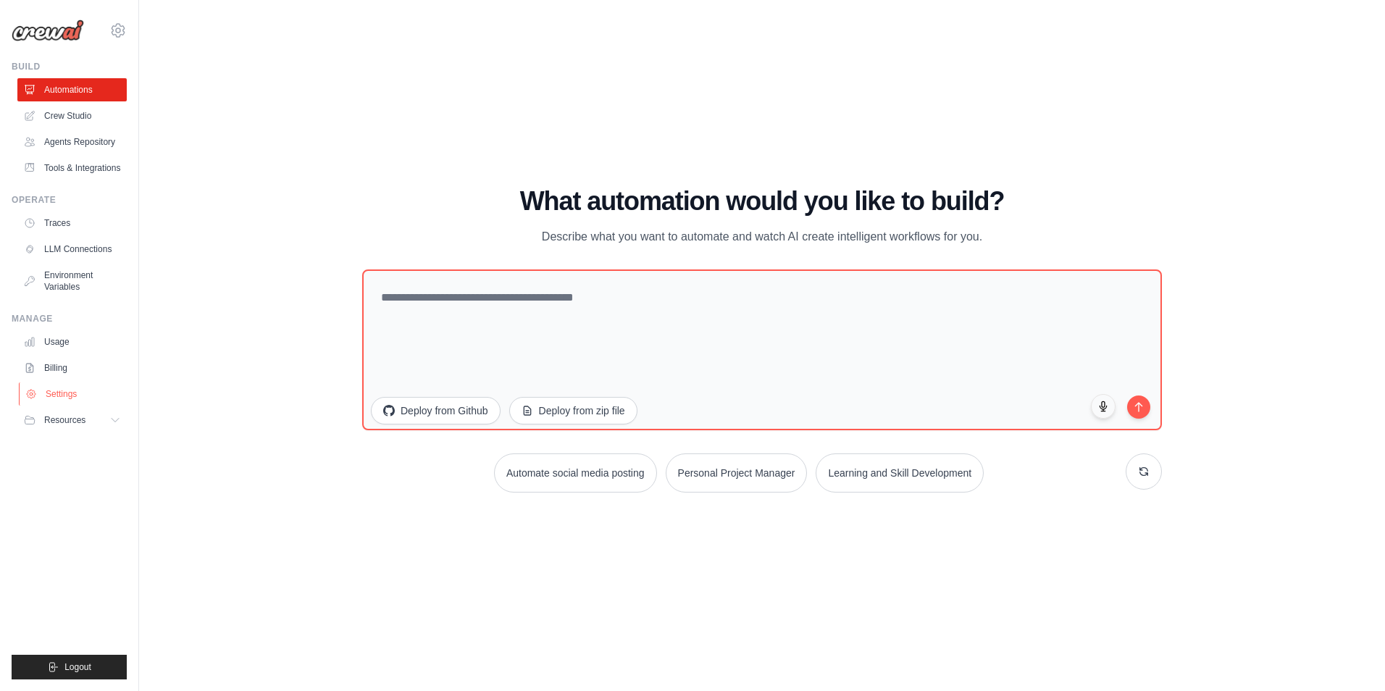
click at [74, 398] on link "Settings" at bounding box center [73, 393] width 109 height 23
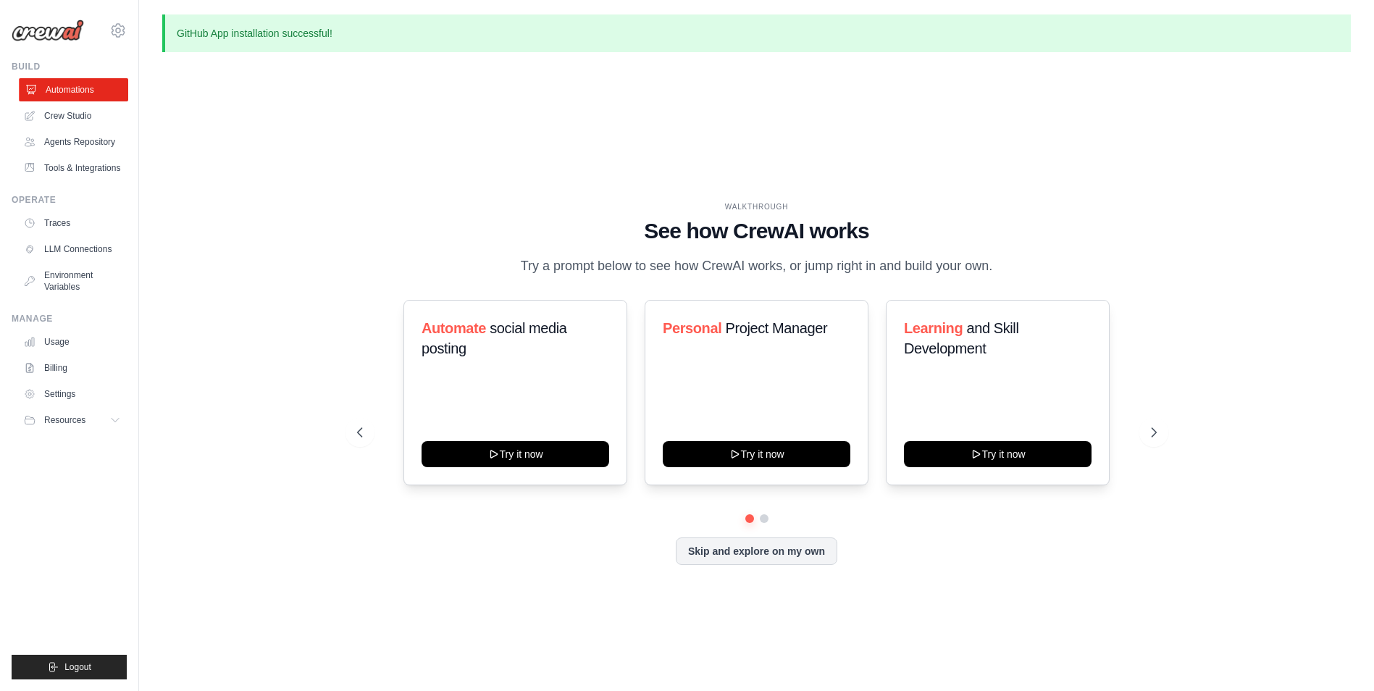
click at [71, 84] on link "Automations" at bounding box center [73, 89] width 109 height 23
click at [716, 548] on button "Skip and explore on my own" at bounding box center [757, 550] width 162 height 28
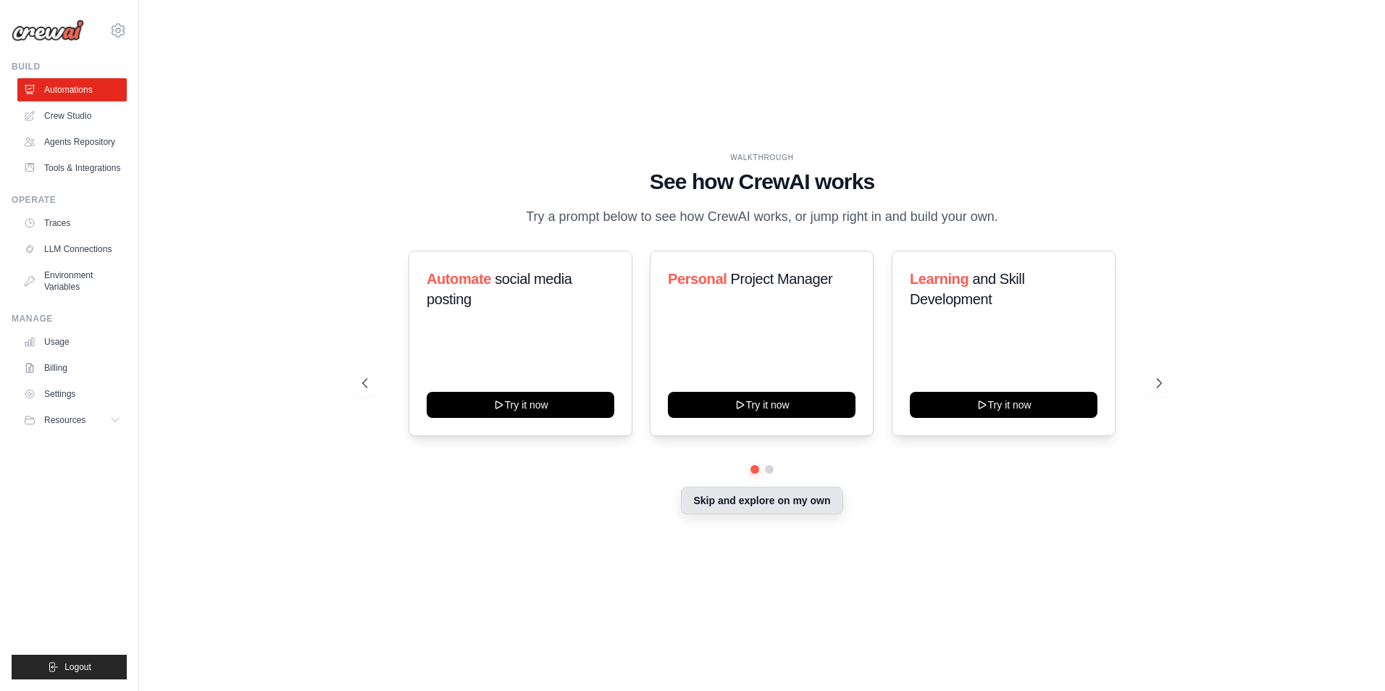
click at [840, 503] on button "Skip and explore on my own" at bounding box center [762, 501] width 162 height 28
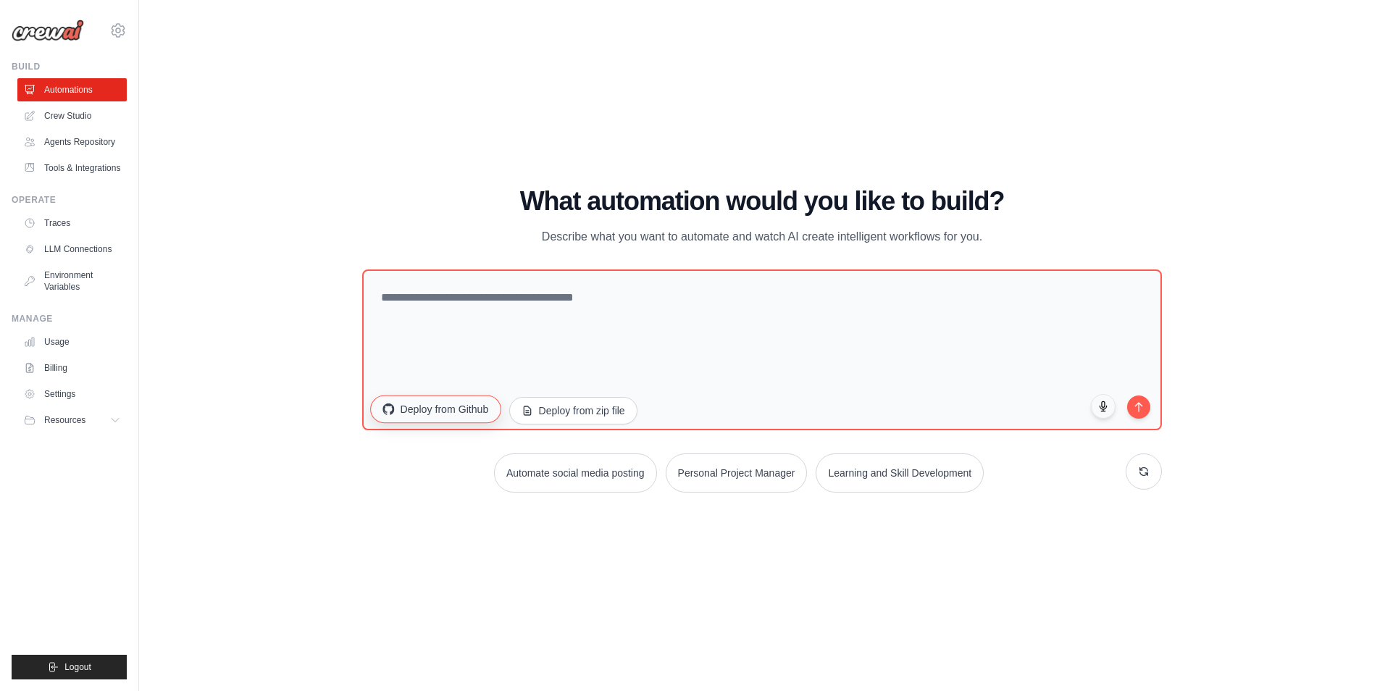
click at [468, 416] on button "Deploy from Github" at bounding box center [435, 410] width 130 height 28
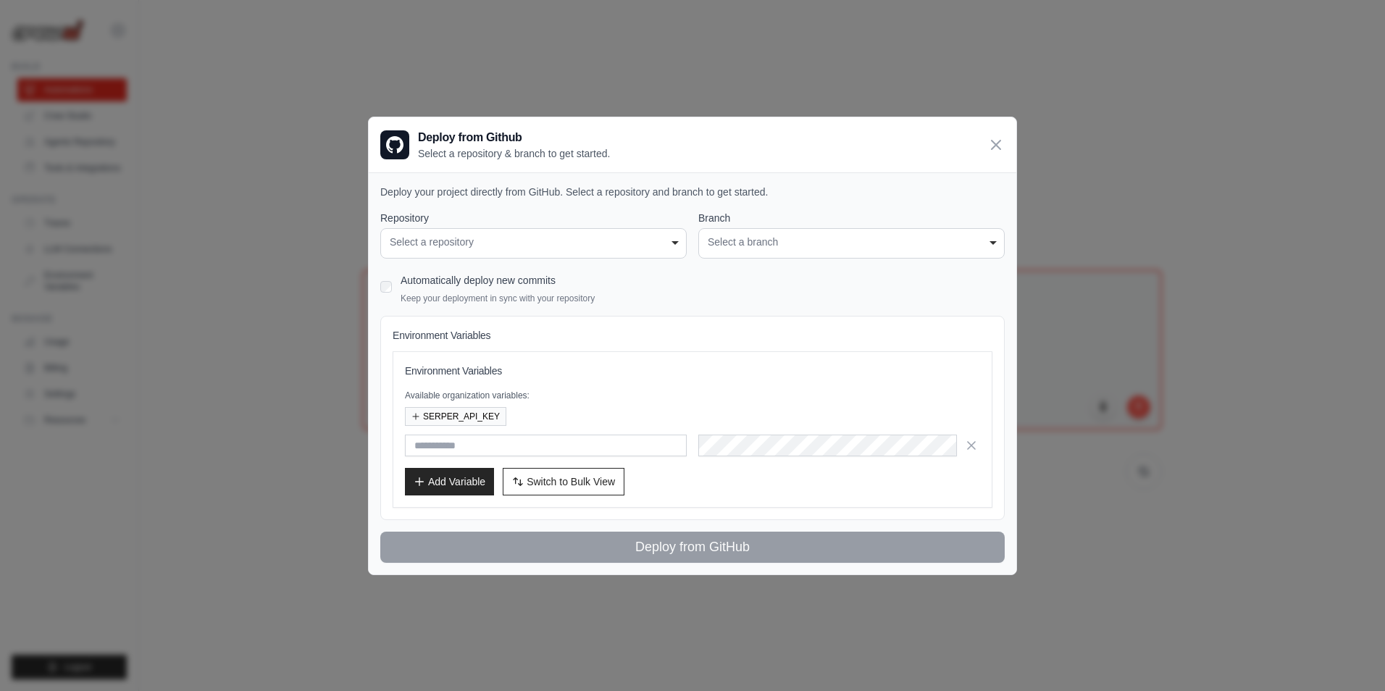
click at [526, 248] on div "Select a repository" at bounding box center [534, 242] width 288 height 15
click at [586, 248] on div "Select a repository" at bounding box center [534, 242] width 288 height 15
click at [762, 246] on div "Select a branch" at bounding box center [852, 242] width 288 height 15
click at [653, 246] on div "Select a repository" at bounding box center [534, 242] width 288 height 15
click at [787, 238] on div "Select a branch" at bounding box center [852, 242] width 288 height 15
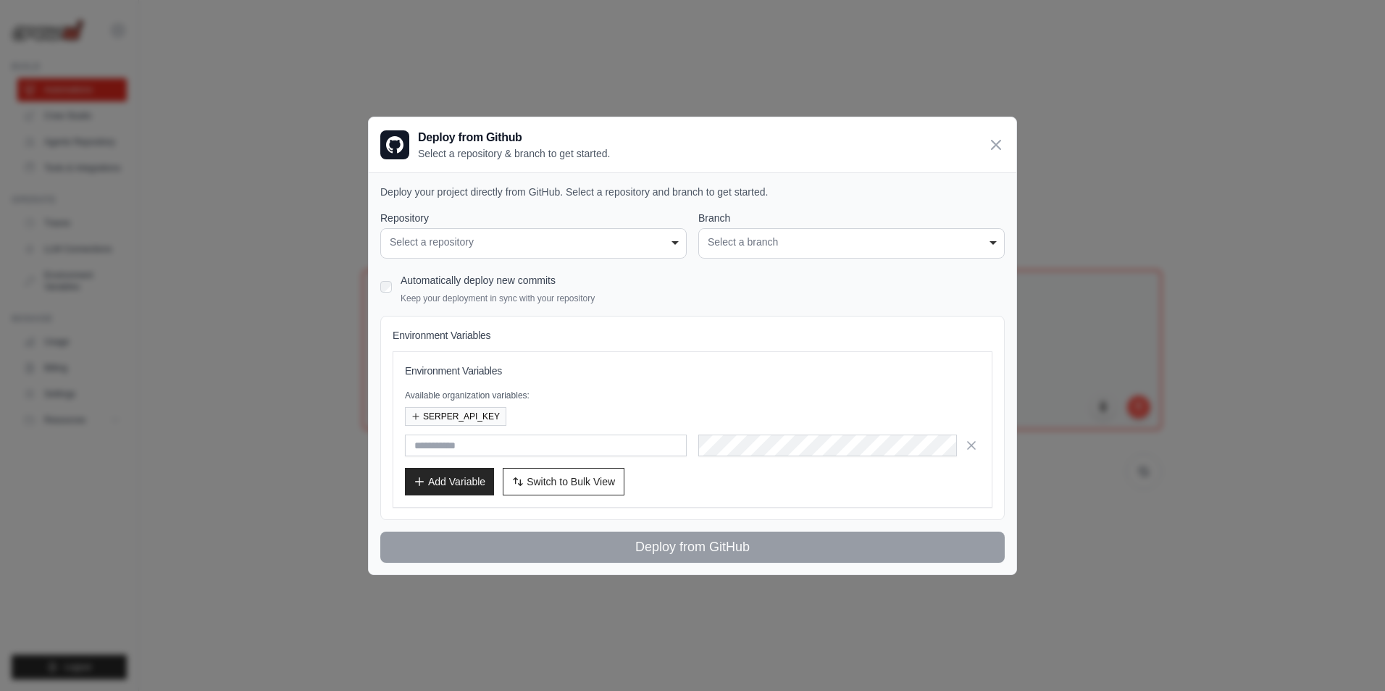
click at [668, 248] on div "Select a repository" at bounding box center [534, 242] width 288 height 15
click at [796, 246] on div "Select a branch" at bounding box center [852, 242] width 288 height 15
click at [995, 146] on icon at bounding box center [995, 143] width 17 height 17
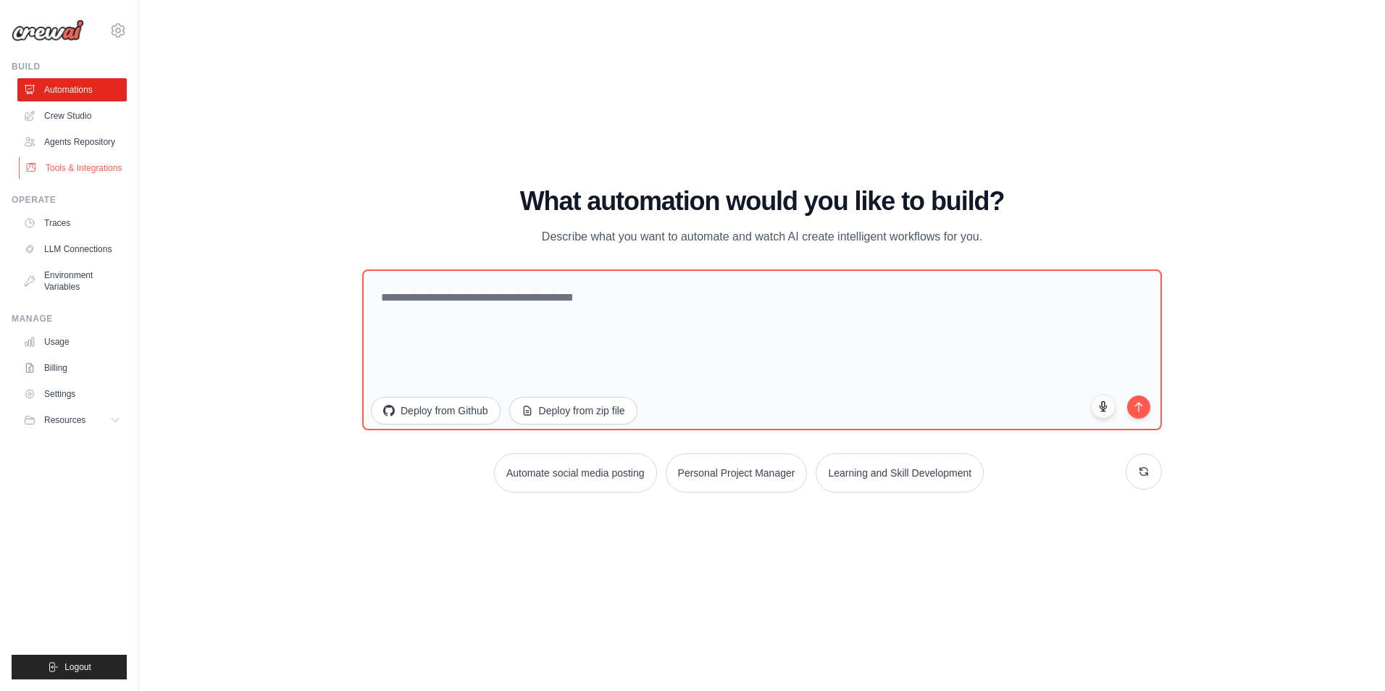
click at [88, 169] on link "Tools & Integrations" at bounding box center [73, 167] width 109 height 23
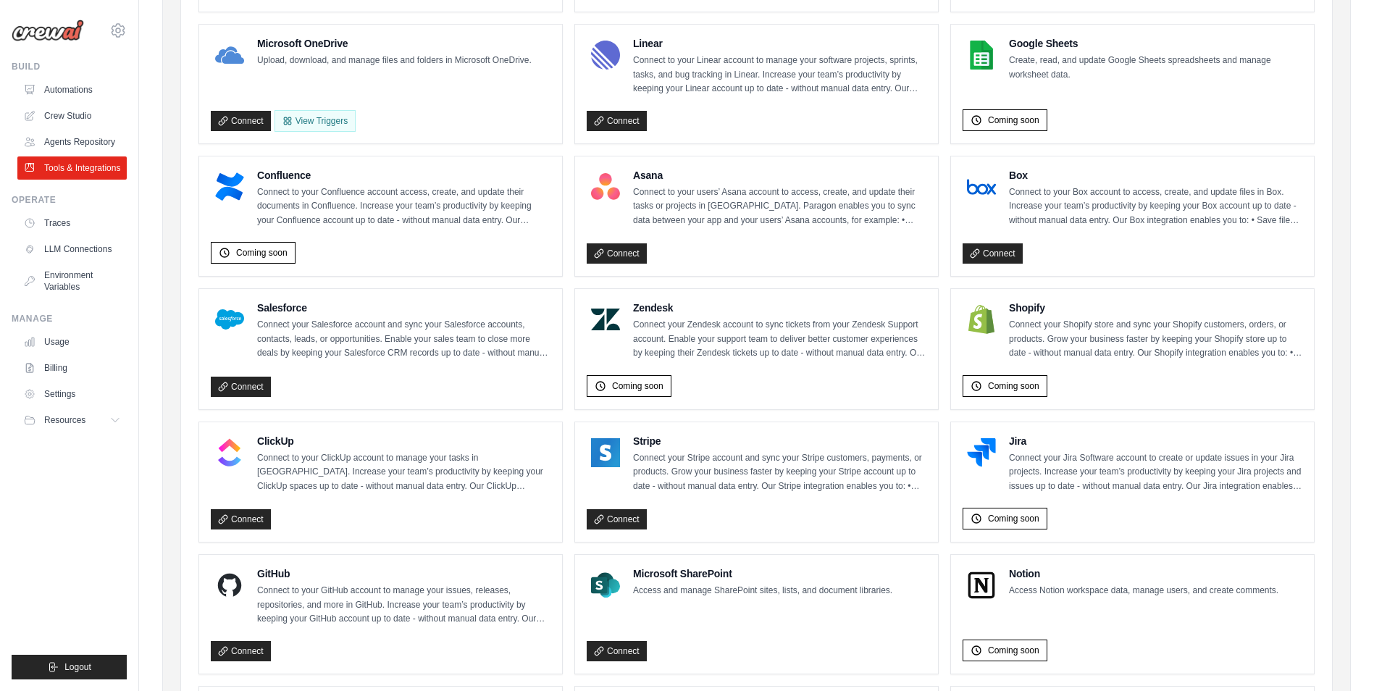
scroll to position [435, 0]
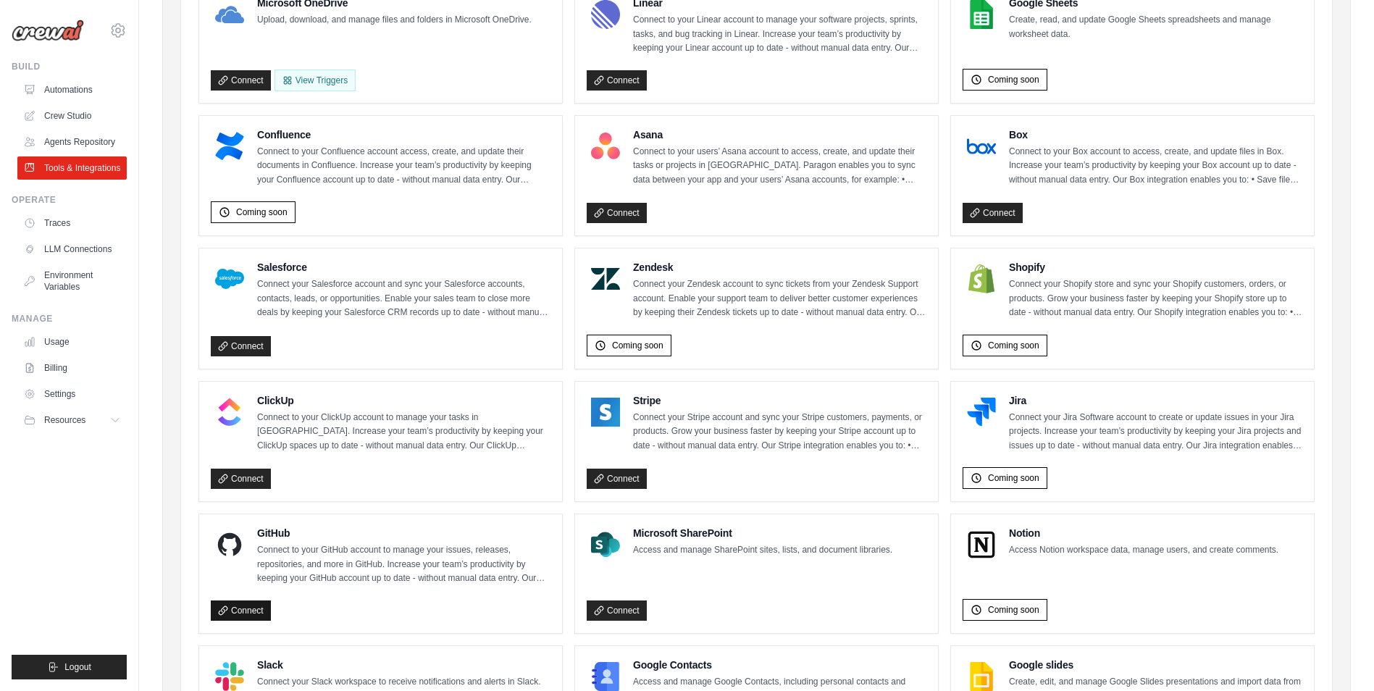
click at [249, 614] on link "Connect" at bounding box center [241, 611] width 60 height 20
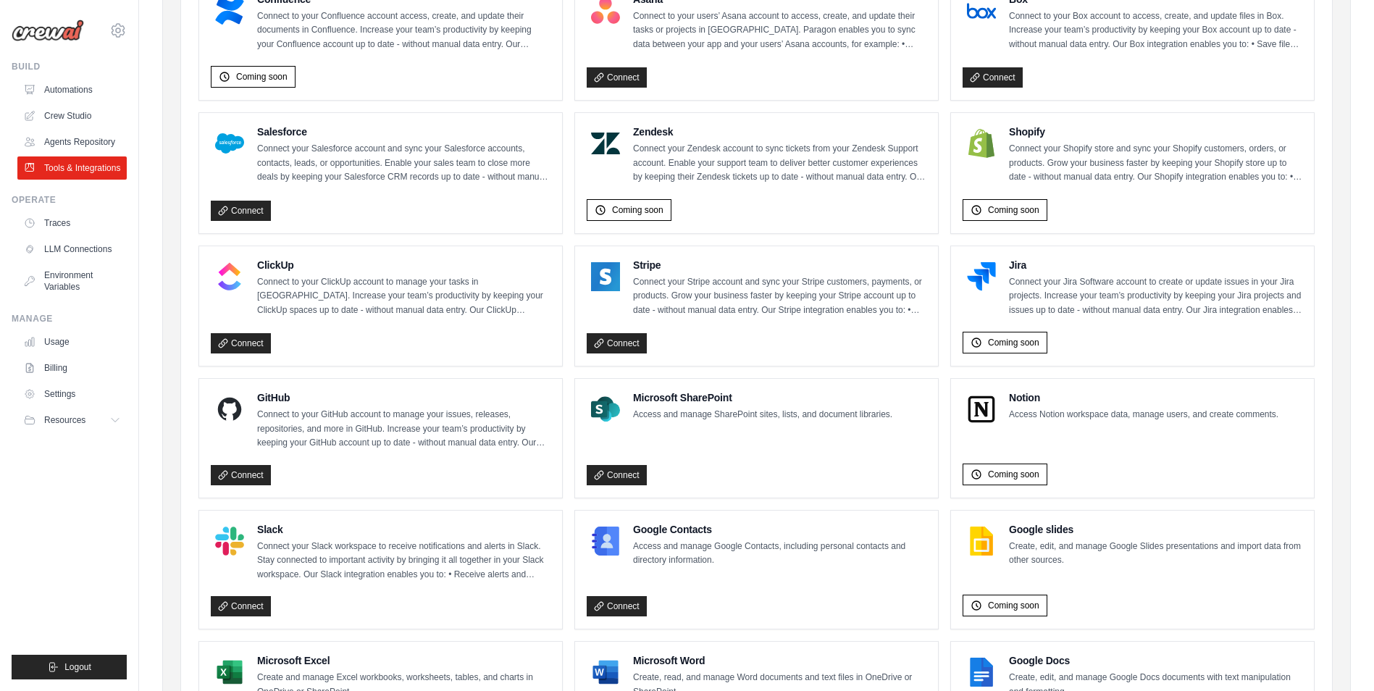
scroll to position [580, 0]
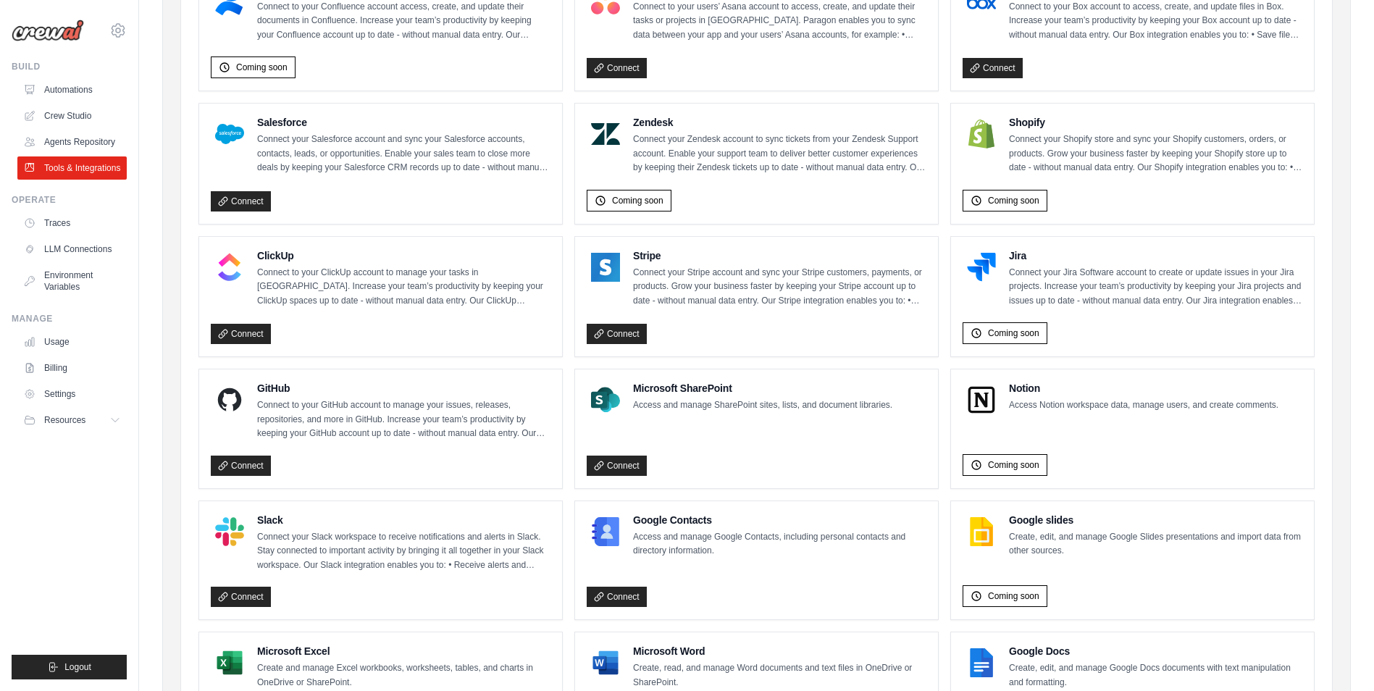
click at [235, 391] on img at bounding box center [229, 399] width 29 height 29
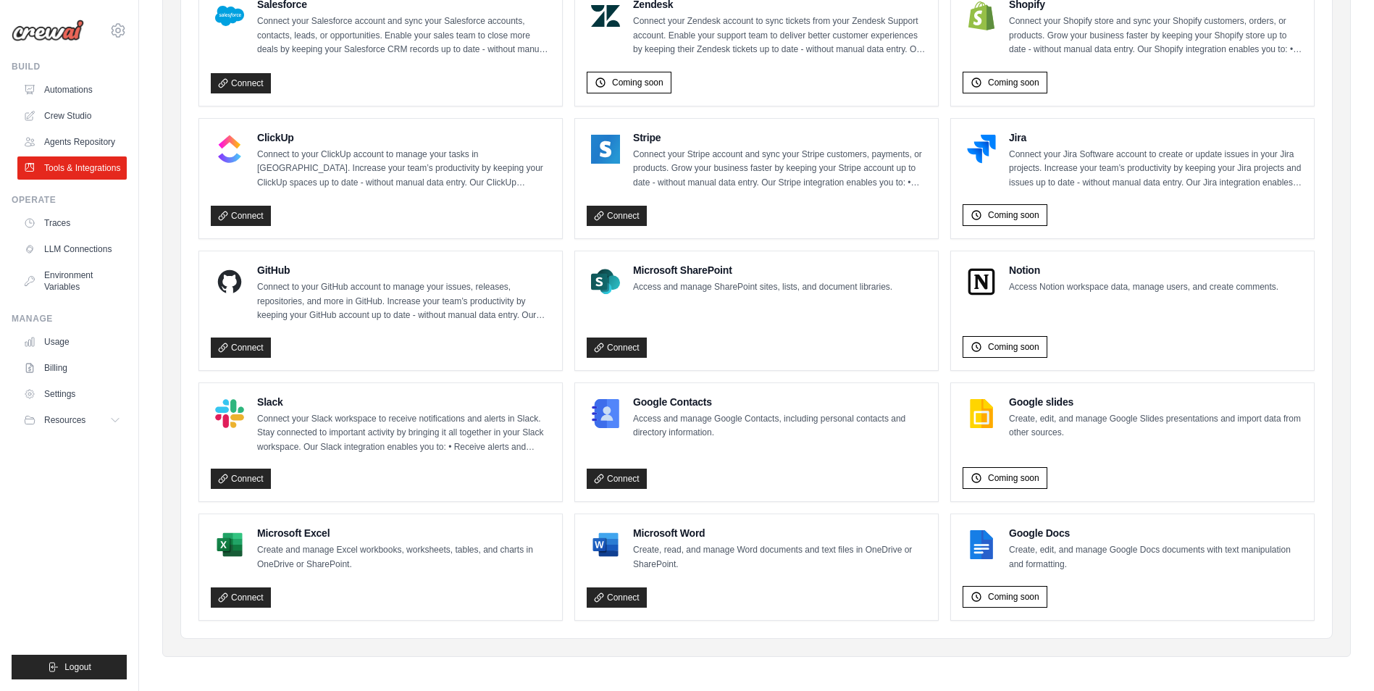
scroll to position [701, 0]
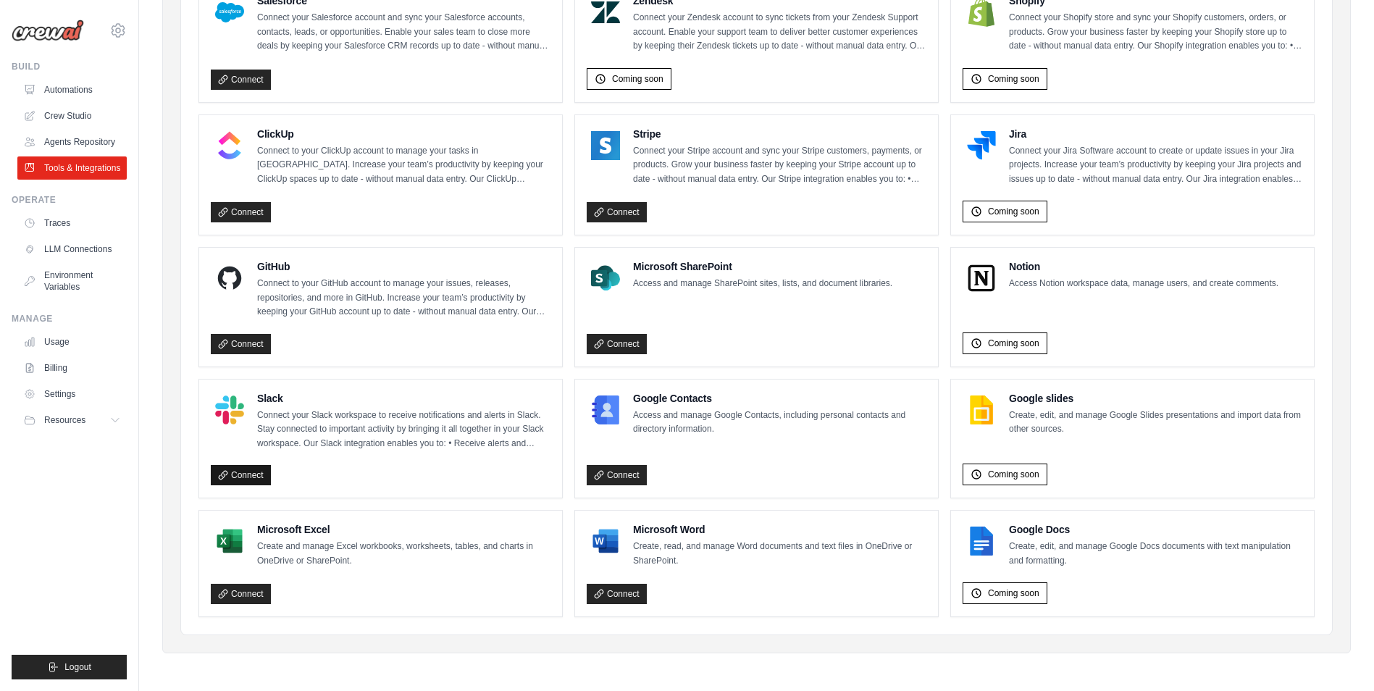
click at [235, 482] on link "Connect" at bounding box center [241, 475] width 60 height 20
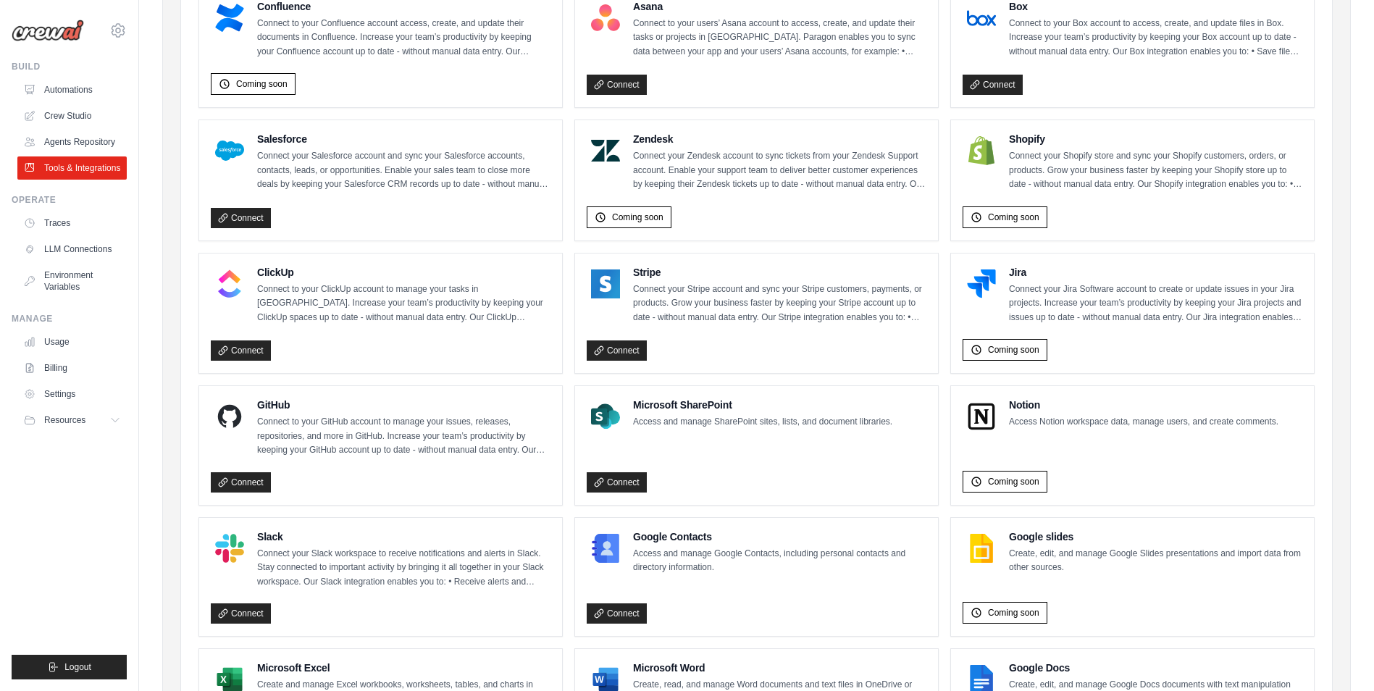
scroll to position [556, 0]
